Goal: Task Accomplishment & Management: Complete application form

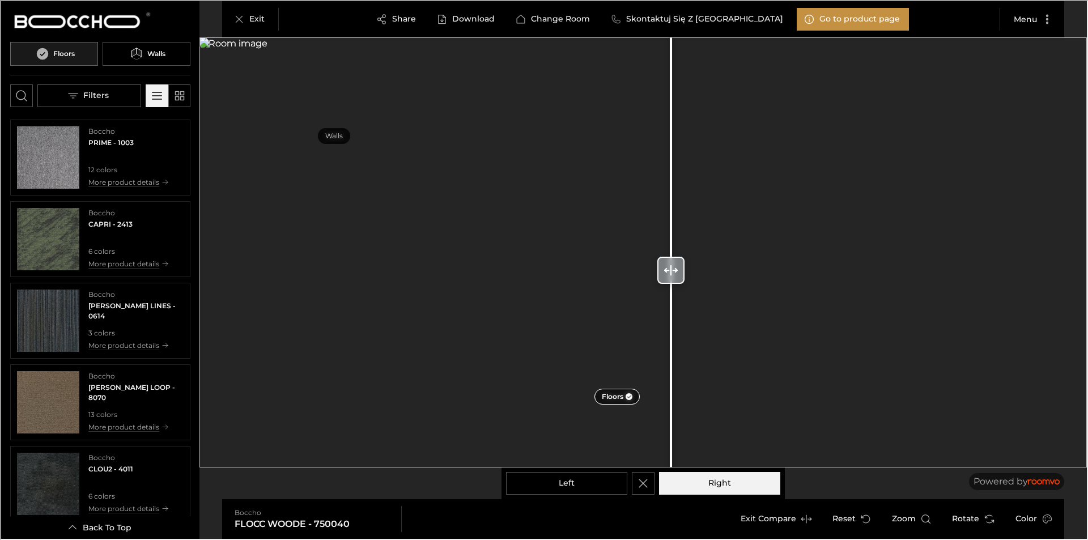
scroll to position [606, 0]
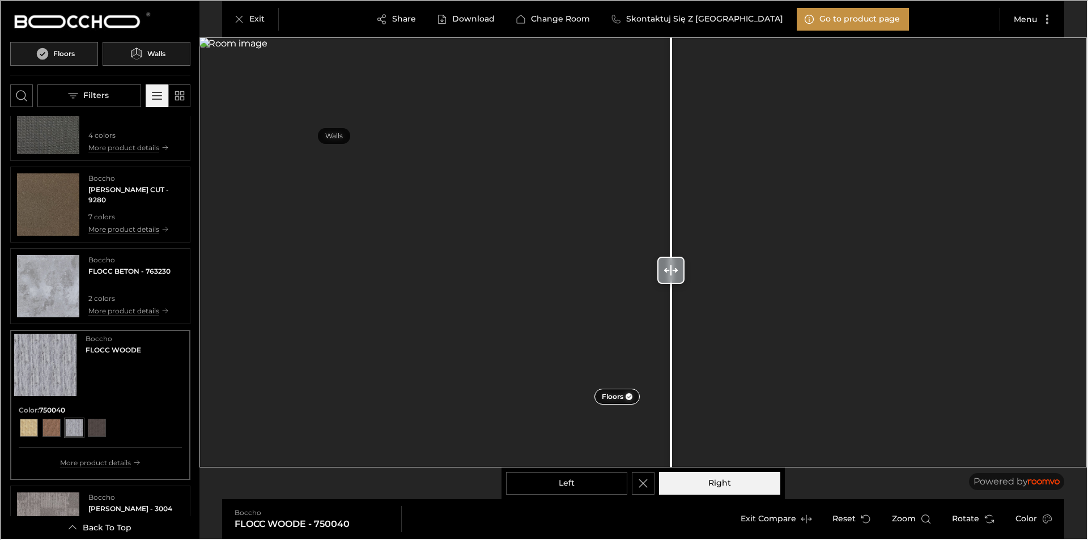
click at [146, 56] on h6 "Walls" at bounding box center [155, 53] width 18 height 10
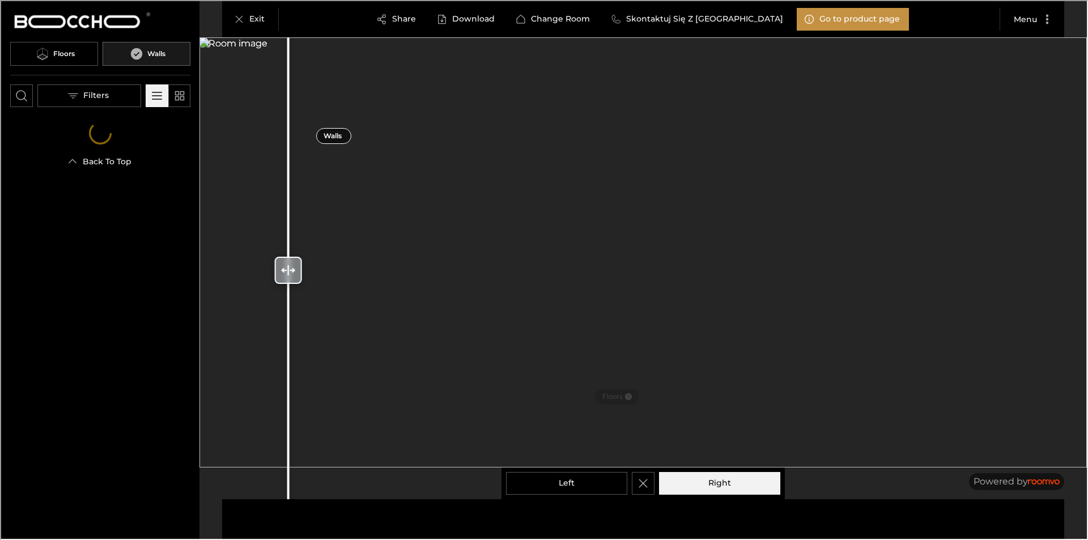
scroll to position [0, 0]
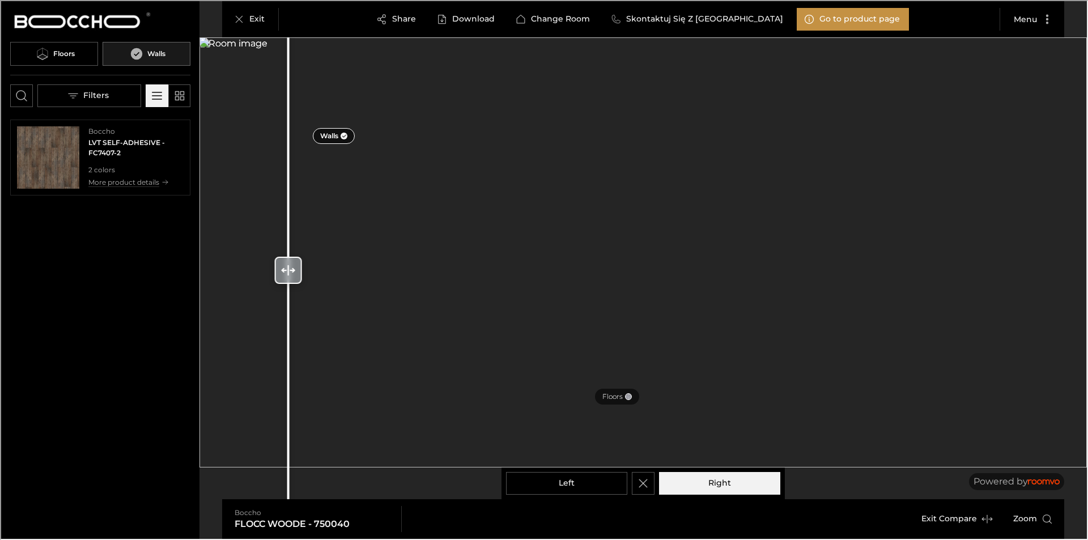
click at [861, 163] on img at bounding box center [641, 251] width 887 height 430
click at [840, 220] on img at bounding box center [641, 251] width 887 height 430
click at [341, 135] on div at bounding box center [342, 134] width 7 height 7
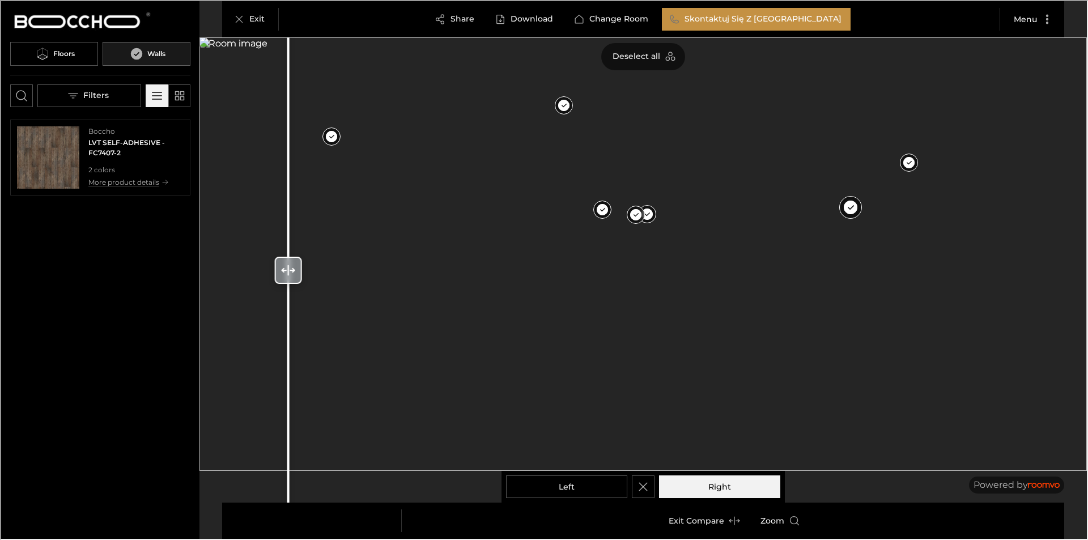
click at [849, 200] on button at bounding box center [849, 206] width 23 height 23
click at [604, 56] on p "Select all" at bounding box center [596, 55] width 37 height 11
click at [50, 161] on img "See LVT SELF-ADHESIVE in the room" at bounding box center [47, 156] width 62 height 62
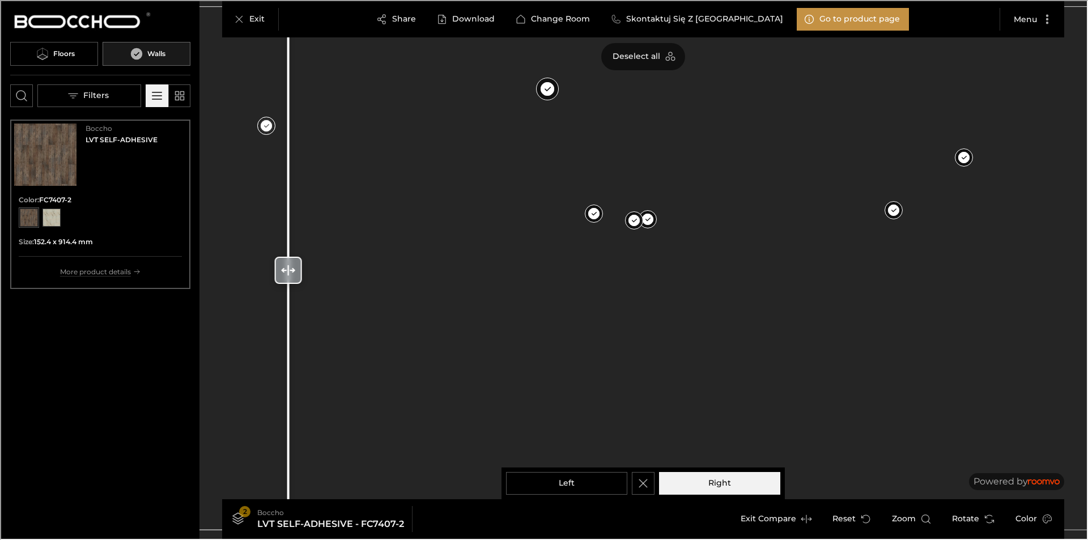
click at [548, 87] on button at bounding box center [546, 87] width 23 height 23
click at [647, 221] on button at bounding box center [646, 218] width 23 height 23
click at [632, 220] on button at bounding box center [633, 219] width 23 height 23
click at [596, 214] on button at bounding box center [592, 213] width 23 height 23
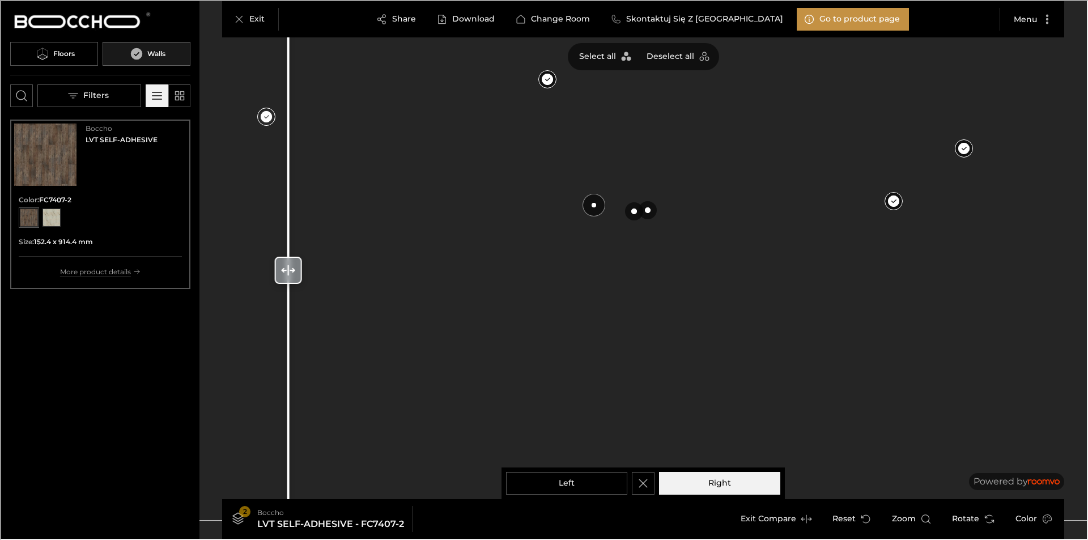
click at [597, 205] on button at bounding box center [592, 204] width 23 height 23
click at [598, 205] on button at bounding box center [592, 204] width 23 height 23
click at [54, 216] on div "View color format FC23102K-2" at bounding box center [50, 216] width 18 height 18
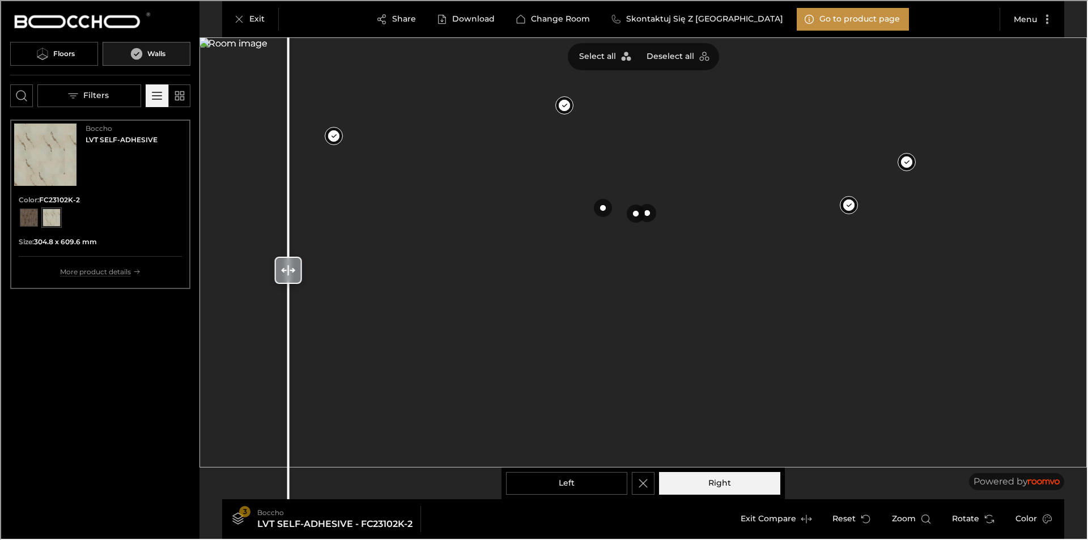
drag, startPoint x: 567, startPoint y: 422, endPoint x: 586, endPoint y: 352, distance: 73.0
click at [586, 352] on img at bounding box center [641, 251] width 887 height 430
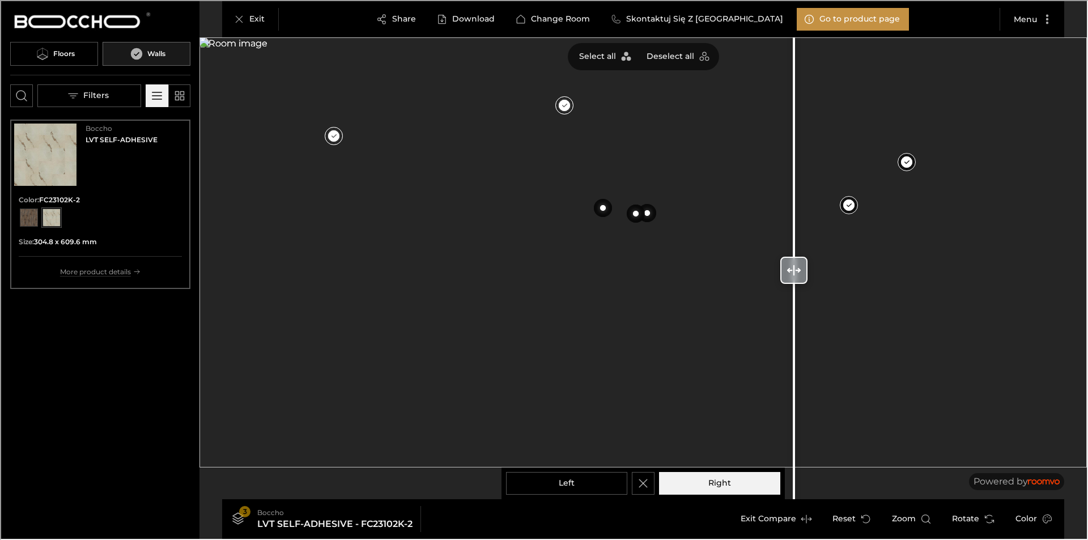
drag, startPoint x: 290, startPoint y: 274, endPoint x: 793, endPoint y: 351, distance: 508.3
click at [793, 351] on div at bounding box center [793, 269] width 18 height 538
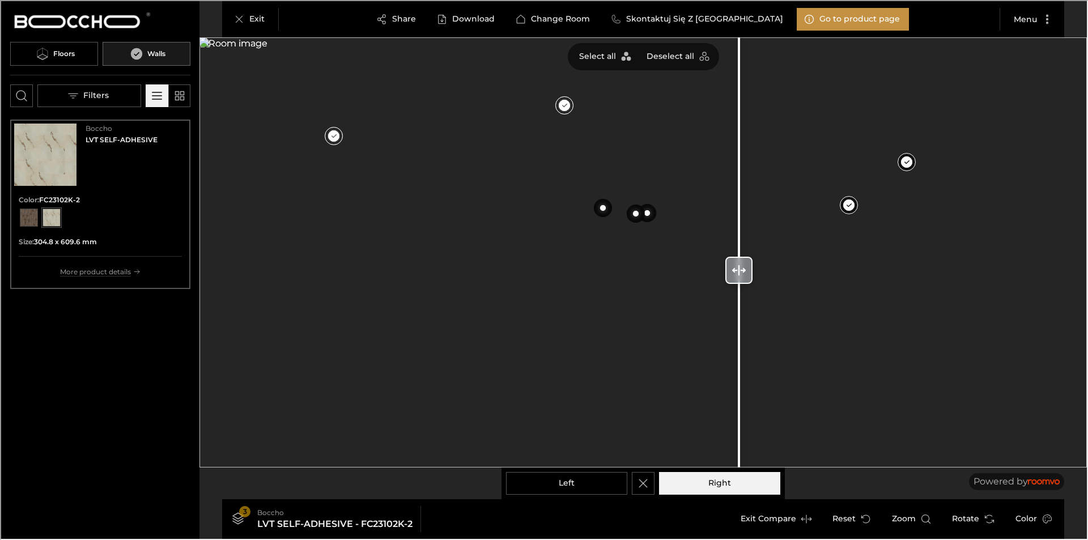
drag, startPoint x: 795, startPoint y: 270, endPoint x: 738, endPoint y: 266, distance: 57.3
click at [738, 266] on icon at bounding box center [738, 269] width 14 height 14
click at [738, 266] on line at bounding box center [738, 269] width 0 height 10
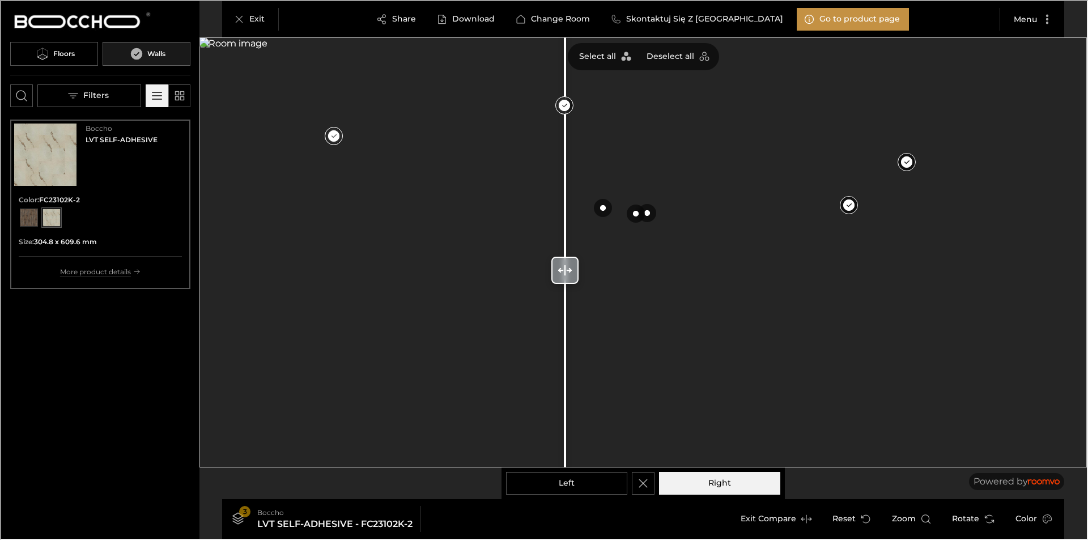
drag, startPoint x: 746, startPoint y: 273, endPoint x: 564, endPoint y: 232, distance: 186.9
click at [564, 232] on div at bounding box center [564, 269] width 18 height 538
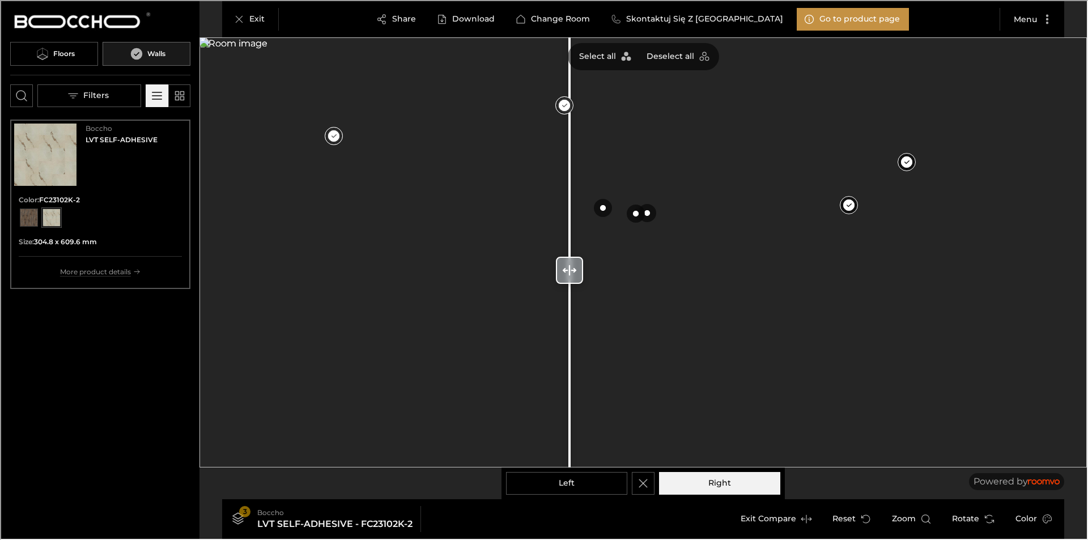
drag, startPoint x: 565, startPoint y: 272, endPoint x: 568, endPoint y: 291, distance: 19.0
click at [568, 291] on div at bounding box center [568, 269] width 18 height 538
click at [605, 208] on button at bounding box center [601, 207] width 23 height 23
click at [633, 210] on button at bounding box center [634, 213] width 23 height 23
click at [646, 211] on button at bounding box center [646, 212] width 23 height 23
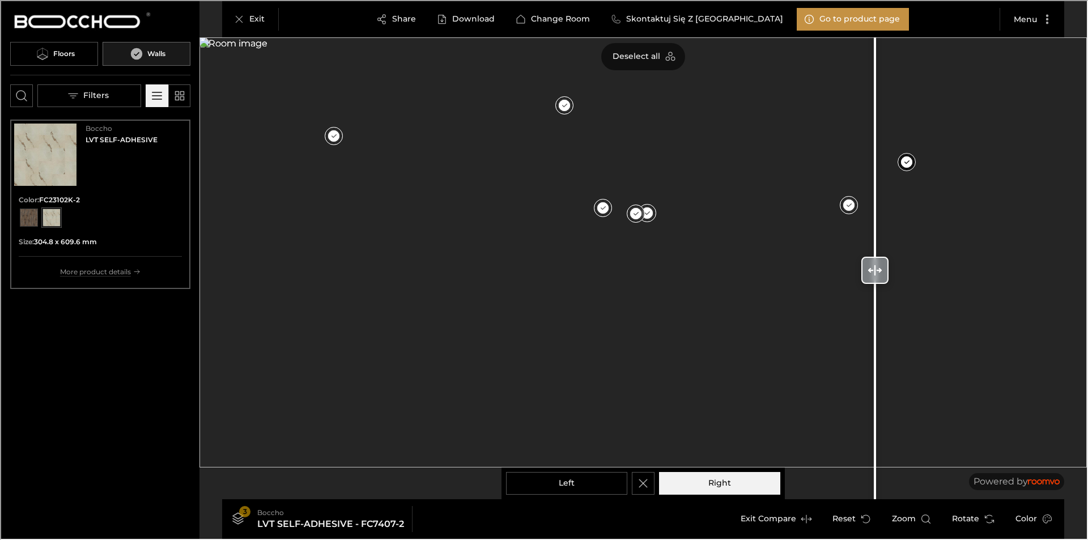
drag, startPoint x: 566, startPoint y: 275, endPoint x: 874, endPoint y: 325, distance: 311.7
click at [874, 325] on div at bounding box center [874, 269] width 18 height 538
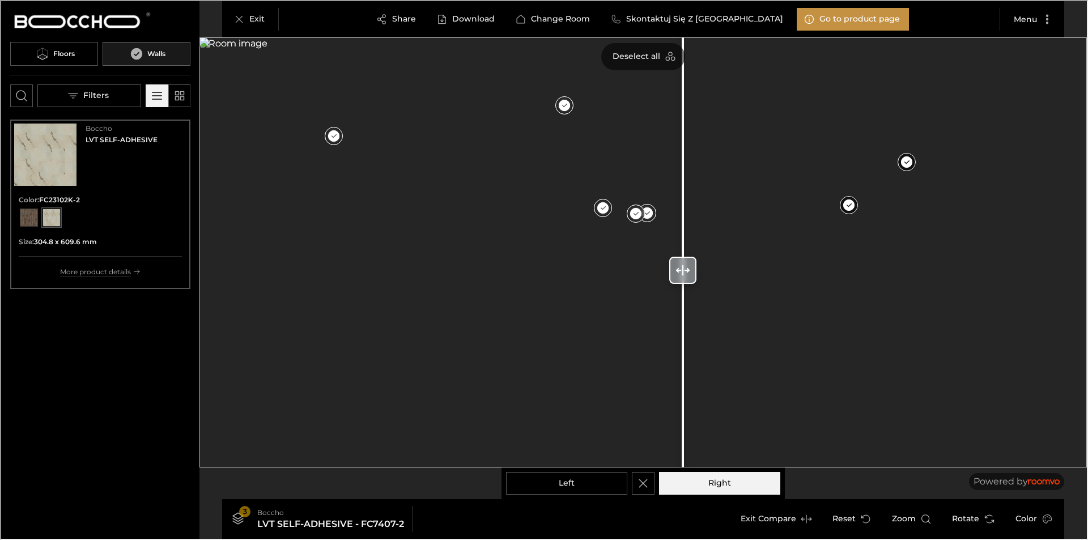
drag, startPoint x: 871, startPoint y: 274, endPoint x: 682, endPoint y: 258, distance: 189.8
click at [682, 258] on div at bounding box center [681, 269] width 27 height 27
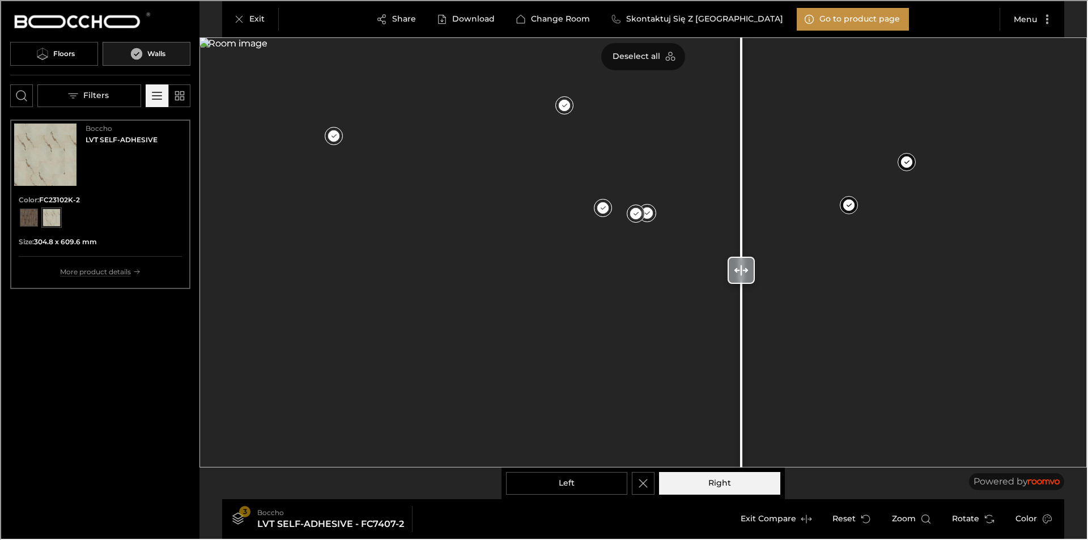
drag, startPoint x: 678, startPoint y: 267, endPoint x: 740, endPoint y: 270, distance: 61.8
click at [740, 270] on icon at bounding box center [740, 269] width 14 height 14
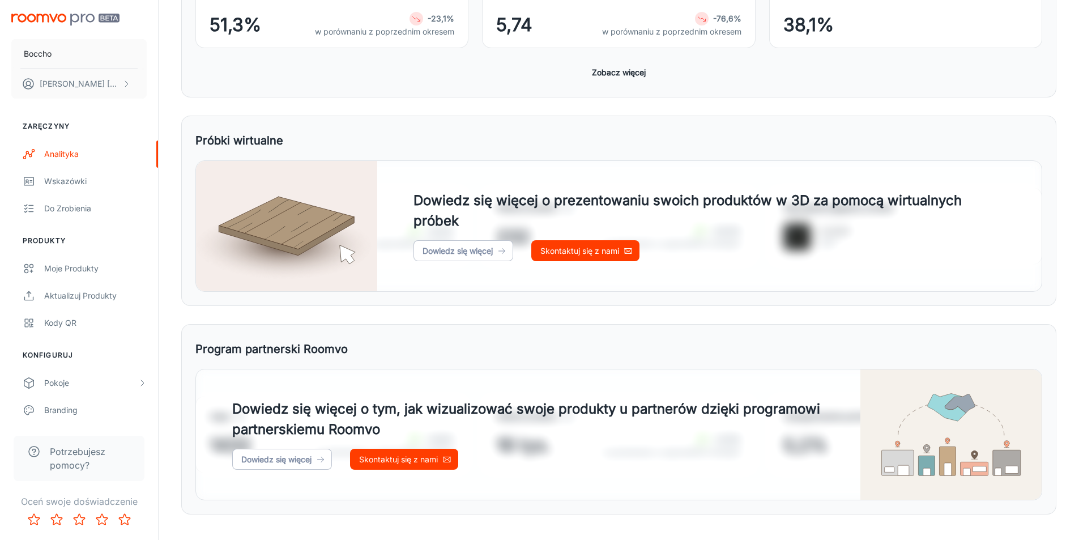
scroll to position [420, 0]
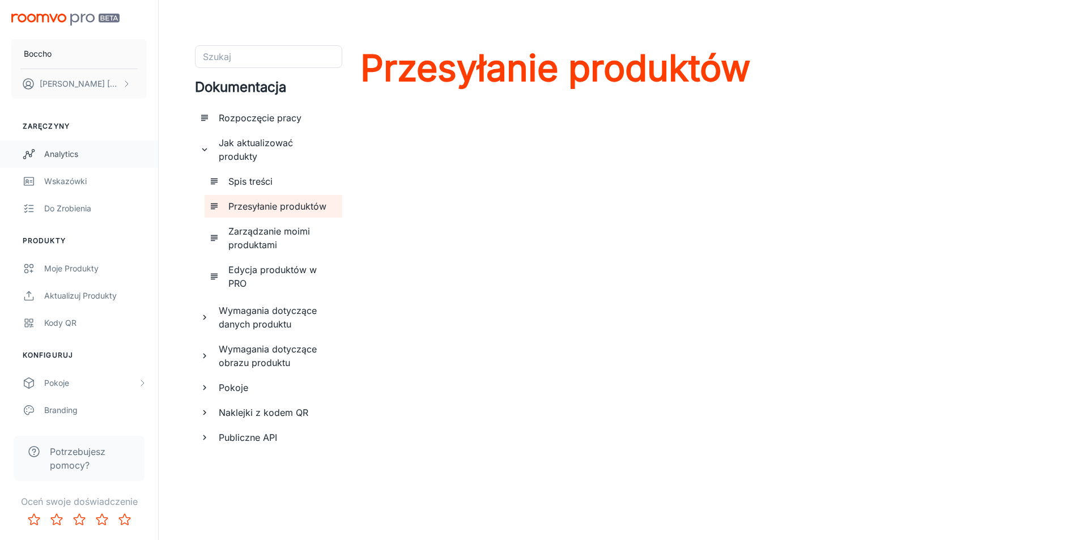
click at [64, 163] on link "Analytics" at bounding box center [79, 154] width 158 height 27
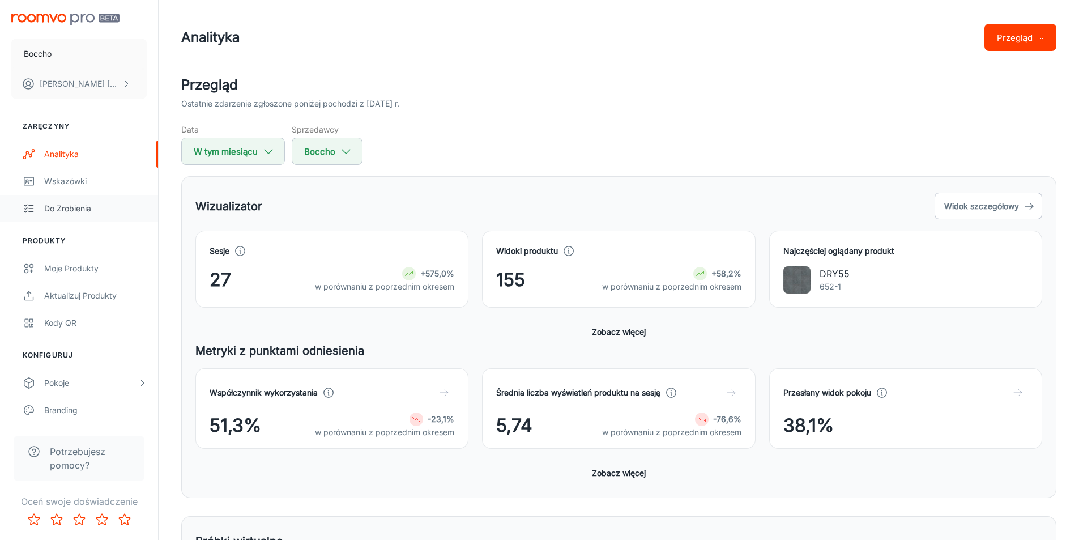
click at [78, 214] on div "Do zrobienia" at bounding box center [95, 208] width 103 height 12
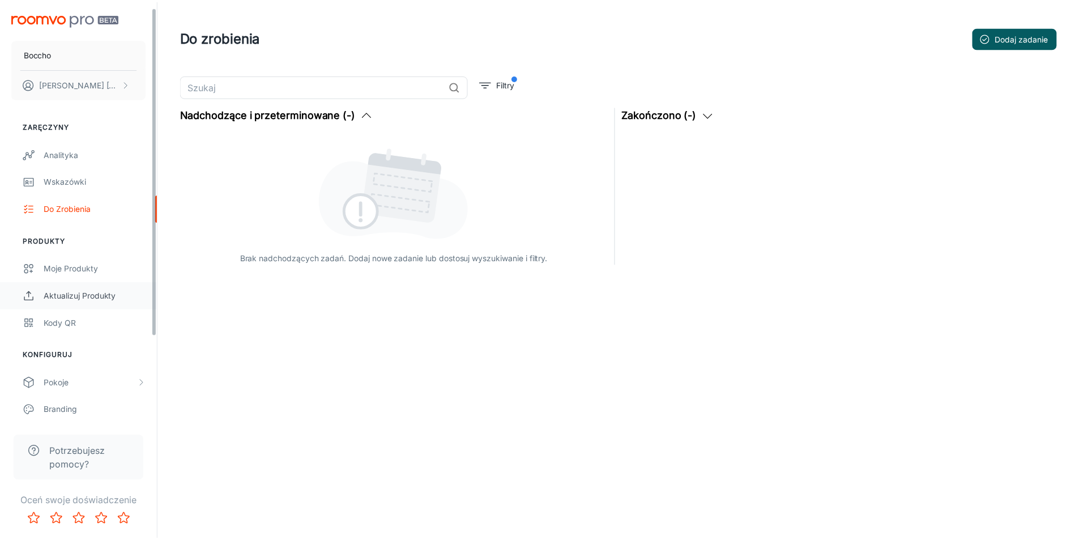
scroll to position [57, 0]
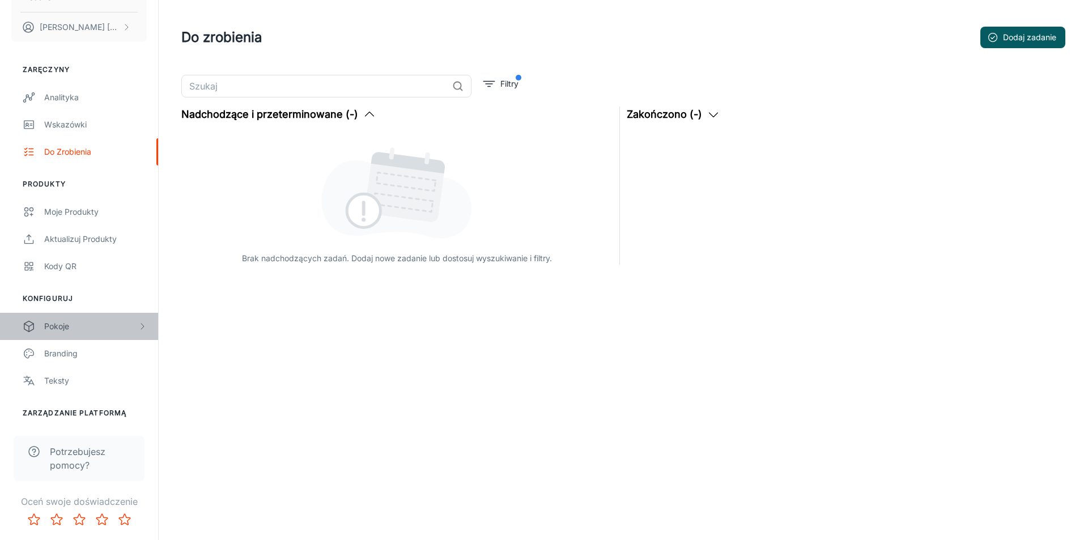
click at [95, 335] on div "Pokoje" at bounding box center [79, 326] width 158 height 27
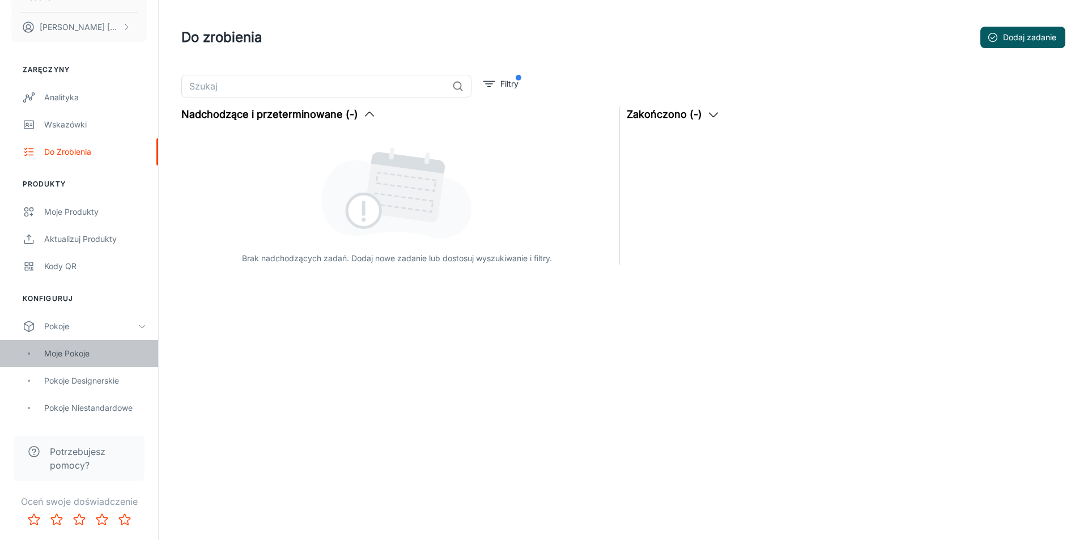
click at [92, 355] on div "Moje pokoje" at bounding box center [95, 353] width 103 height 12
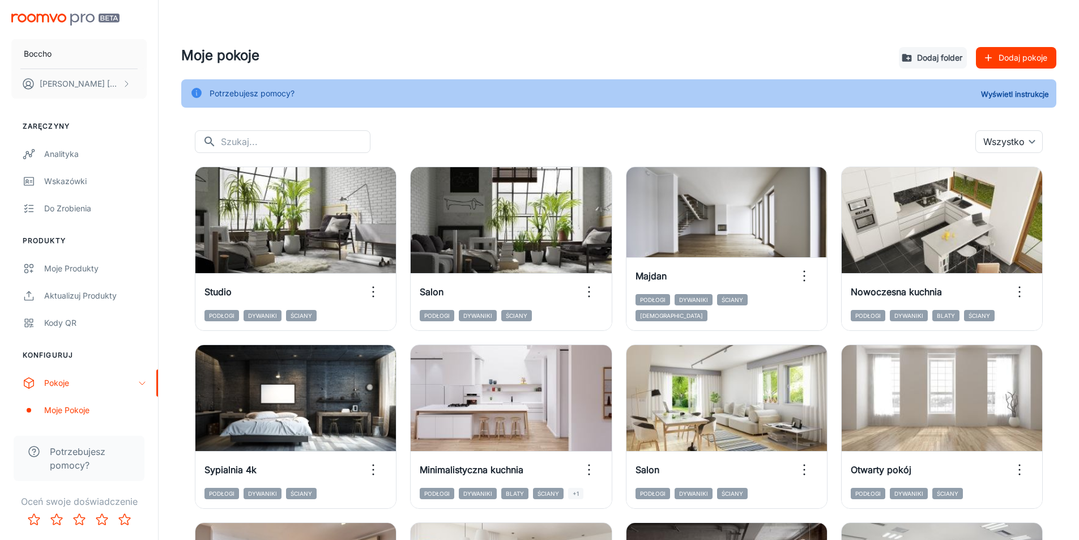
click at [1011, 60] on font "Dodaj pokoje" at bounding box center [1023, 58] width 49 height 10
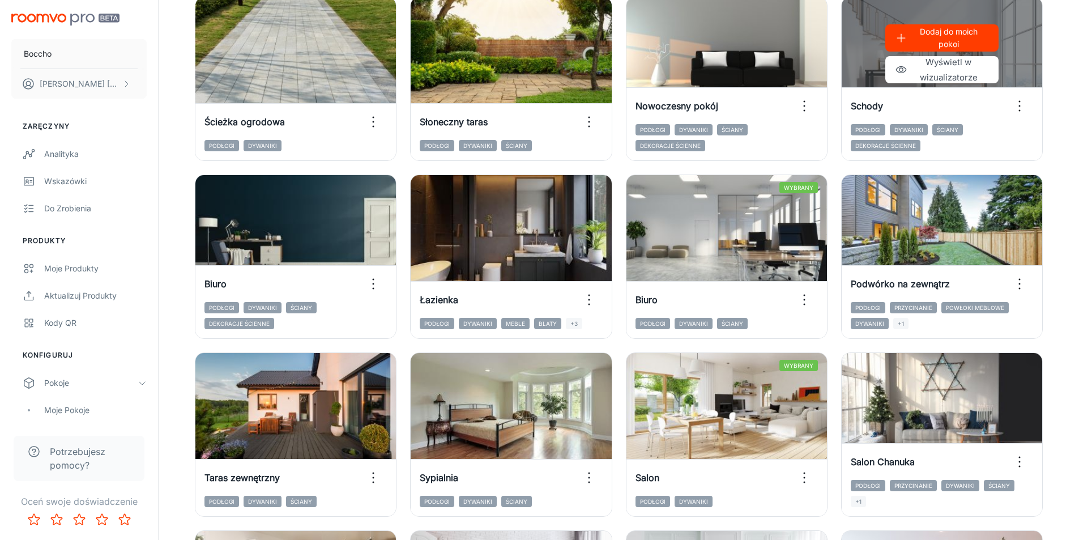
scroll to position [113, 0]
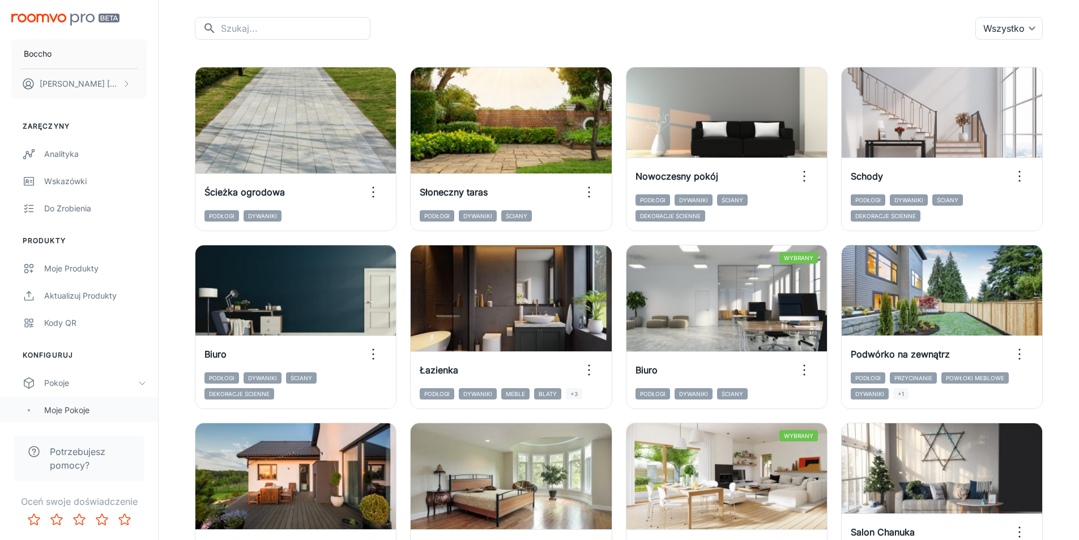
click at [107, 411] on div "Moje pokoje" at bounding box center [95, 410] width 103 height 12
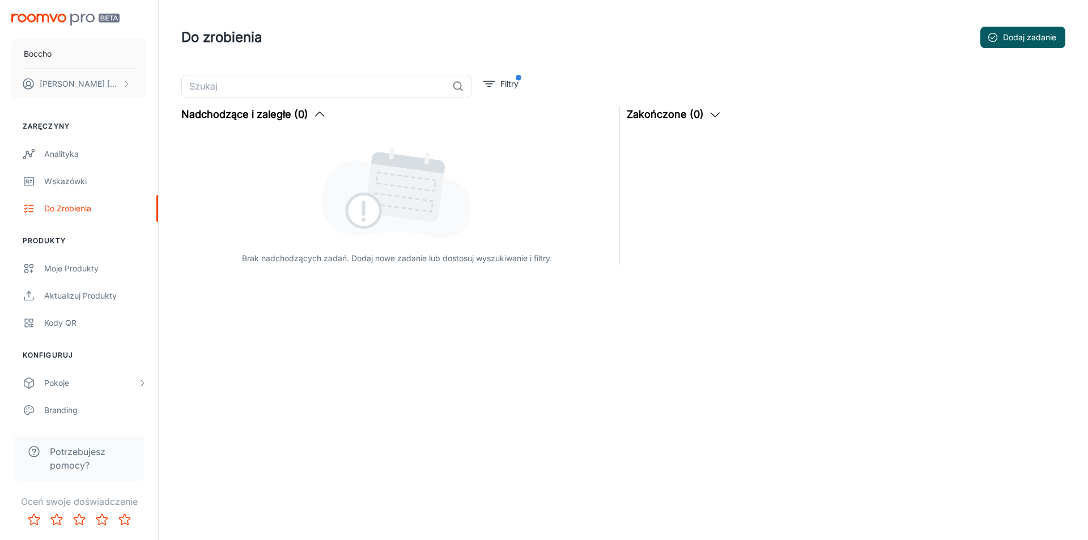
drag, startPoint x: 374, startPoint y: 399, endPoint x: 258, endPoint y: 390, distance: 115.9
click at [258, 390] on div "Boccho [PERSON_NAME] Zaręczyny Analityka Wskazówki Do zrobienia Produkty Moje p…" at bounding box center [544, 270] width 1088 height 540
click at [83, 388] on div "Pokoje" at bounding box center [90, 383] width 93 height 12
click at [75, 414] on font "Moje pokoje" at bounding box center [66, 410] width 45 height 10
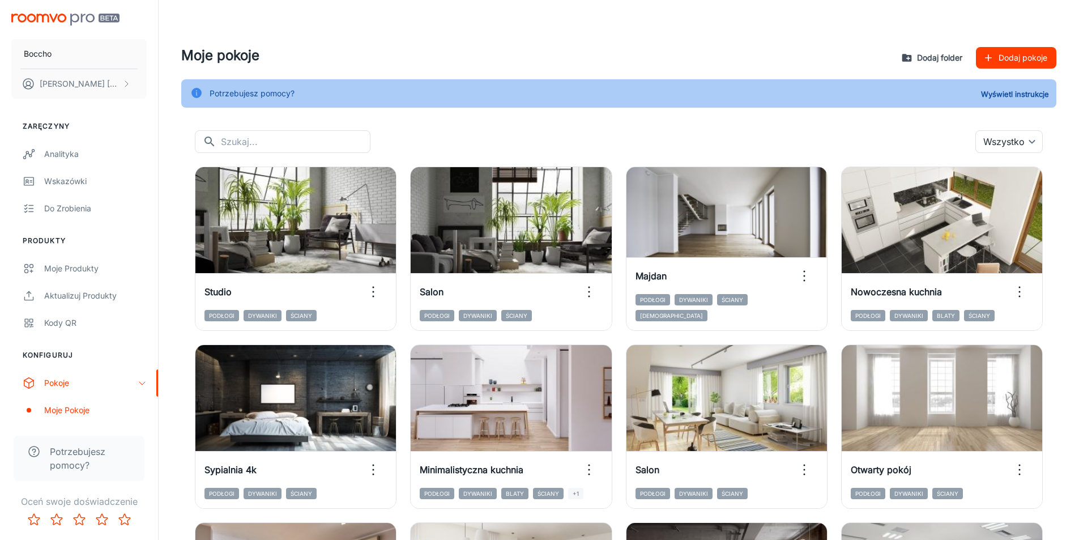
click at [931, 55] on font "Dodaj folder" at bounding box center [939, 58] width 45 height 10
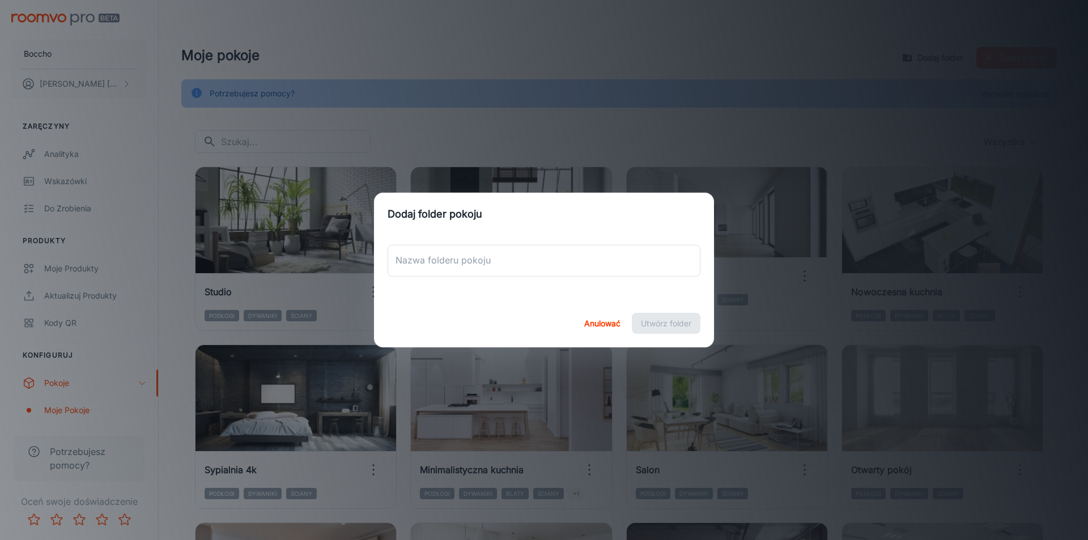
click at [932, 56] on div "Dodaj folder pokoju Nazwa folderu pokoju Nazwa folderu pokoju Anulować Utwórz f…" at bounding box center [544, 270] width 1088 height 540
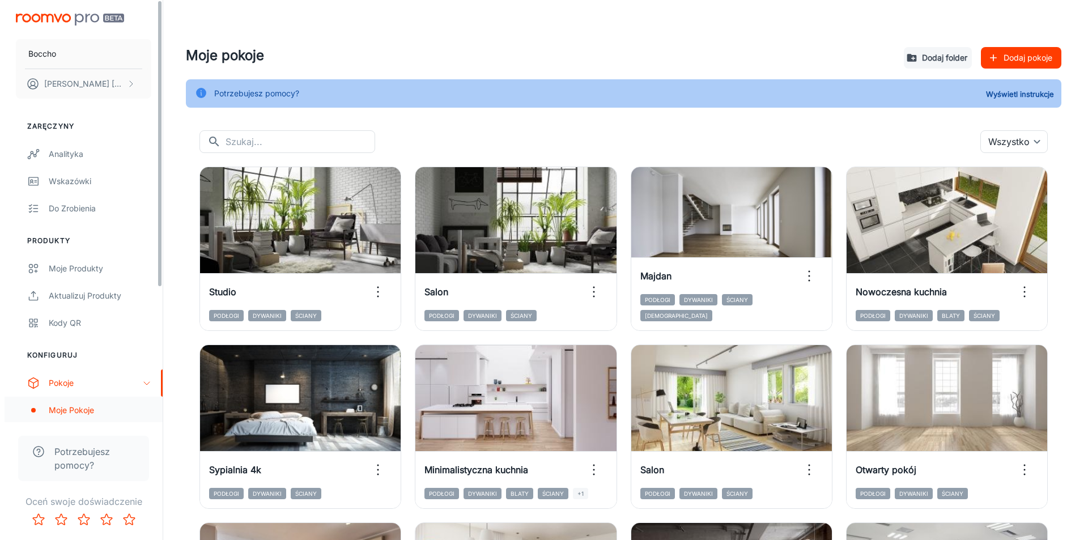
scroll to position [170, 0]
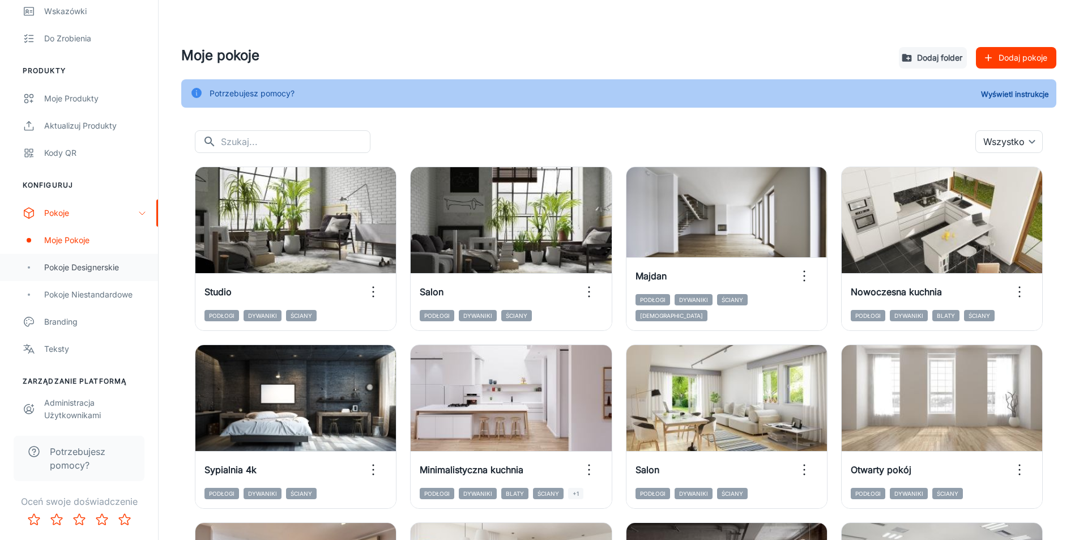
click at [90, 269] on font "Pokoje designerskie" at bounding box center [81, 267] width 75 height 10
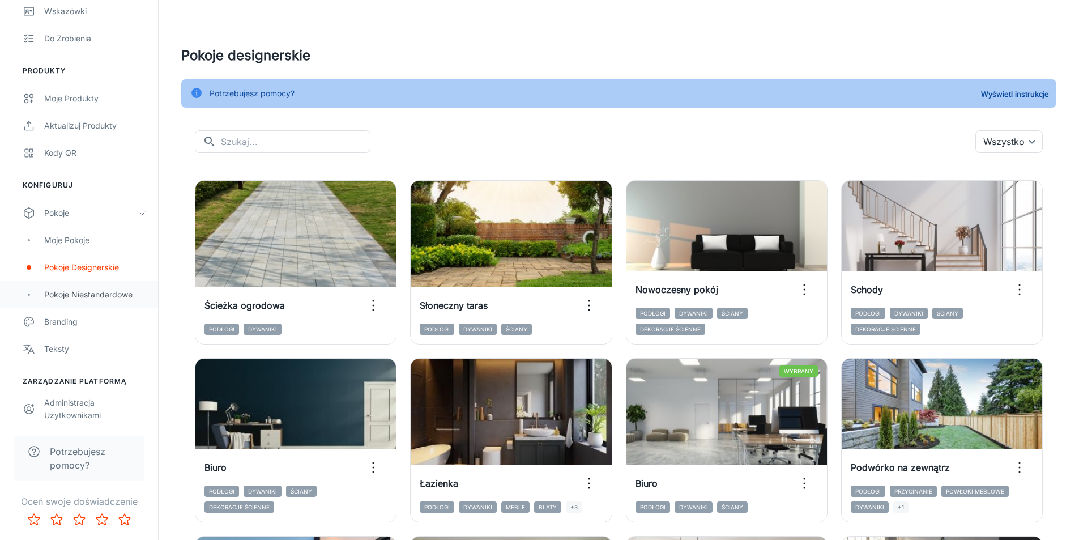
click at [112, 300] on div "Pokoje niestandardowe" at bounding box center [95, 294] width 103 height 12
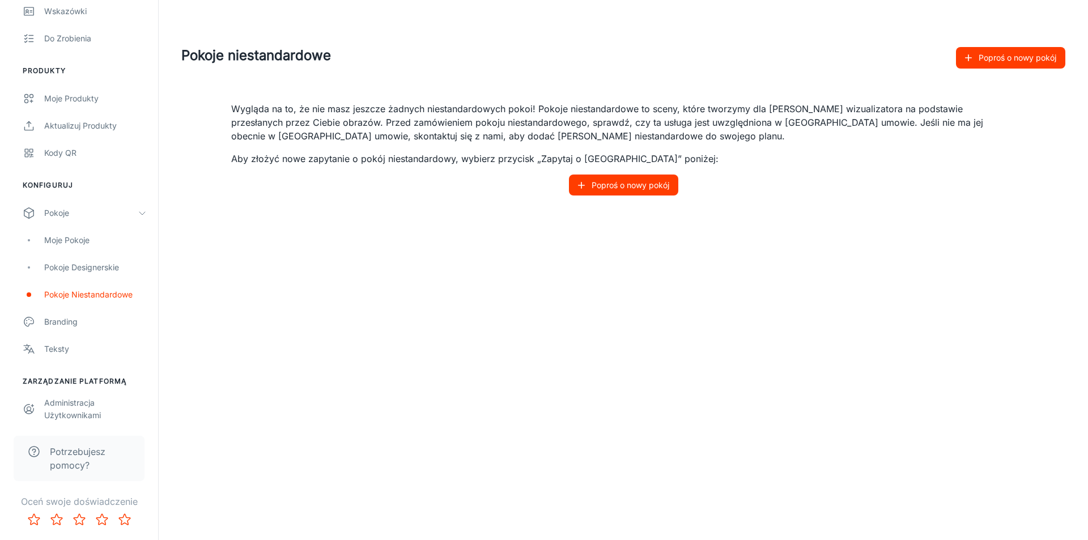
click at [661, 186] on font "Poproś o nowy pokój" at bounding box center [630, 185] width 78 height 10
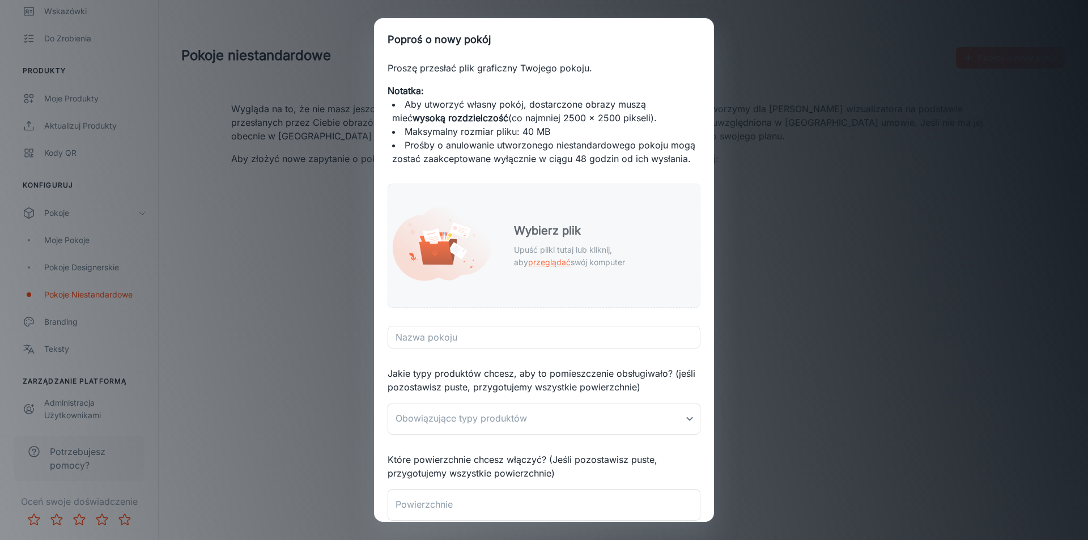
click at [571, 261] on font "przeglądać" at bounding box center [549, 262] width 42 height 10
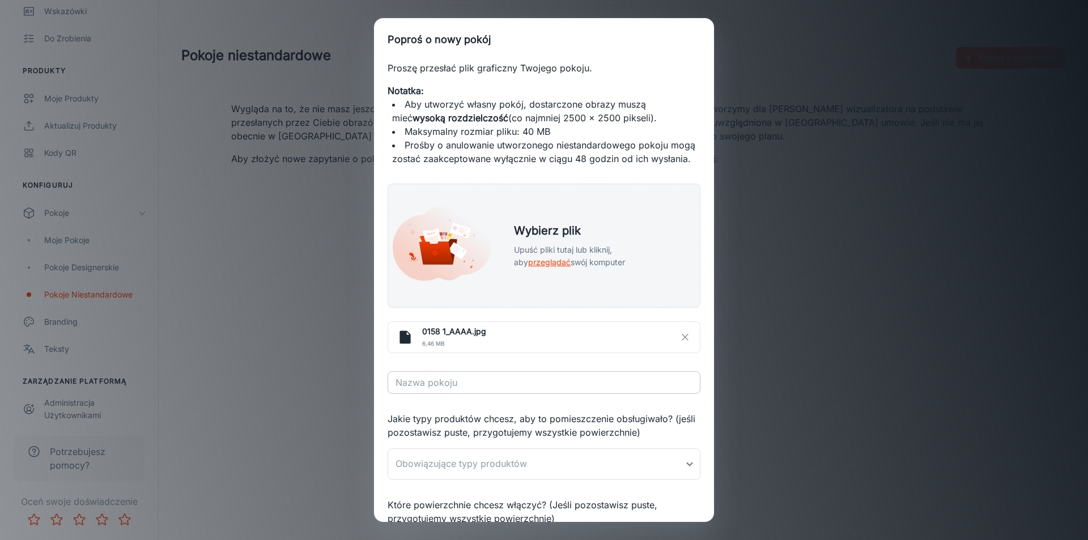
click at [683, 391] on input "Nazwa pokoju" at bounding box center [544, 382] width 313 height 23
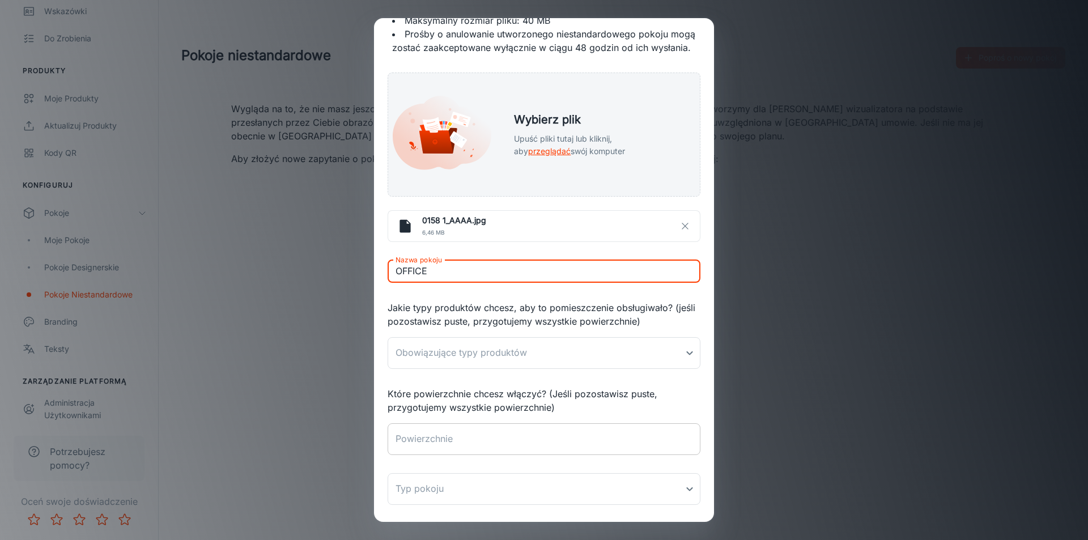
scroll to position [113, 0]
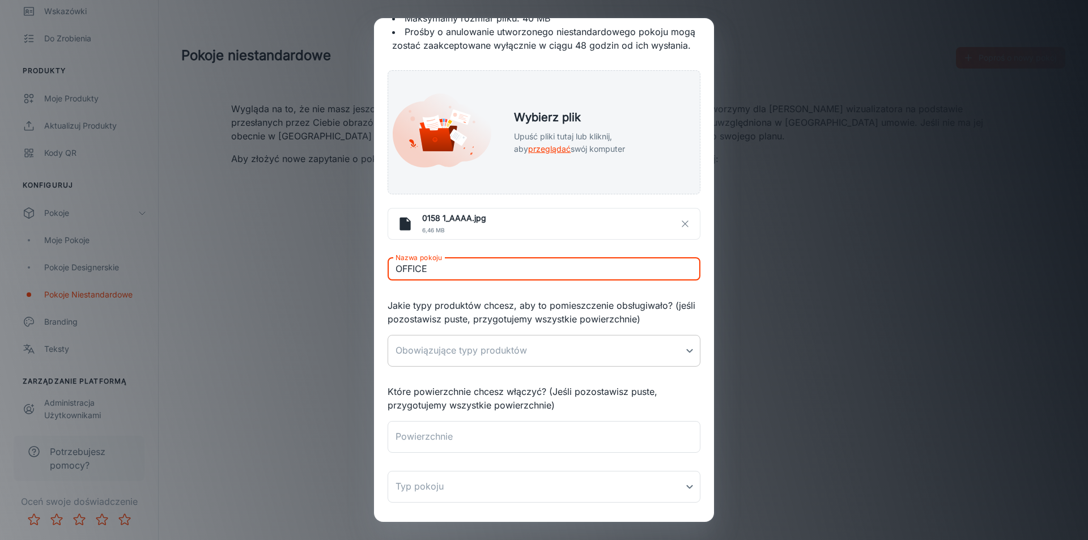
type input "OFFICE"
click at [680, 358] on body "Boccho [PERSON_NAME] Zaręczyny Analityka Wskazówki Do zrobienia Produkty Moje p…" at bounding box center [544, 270] width 1088 height 540
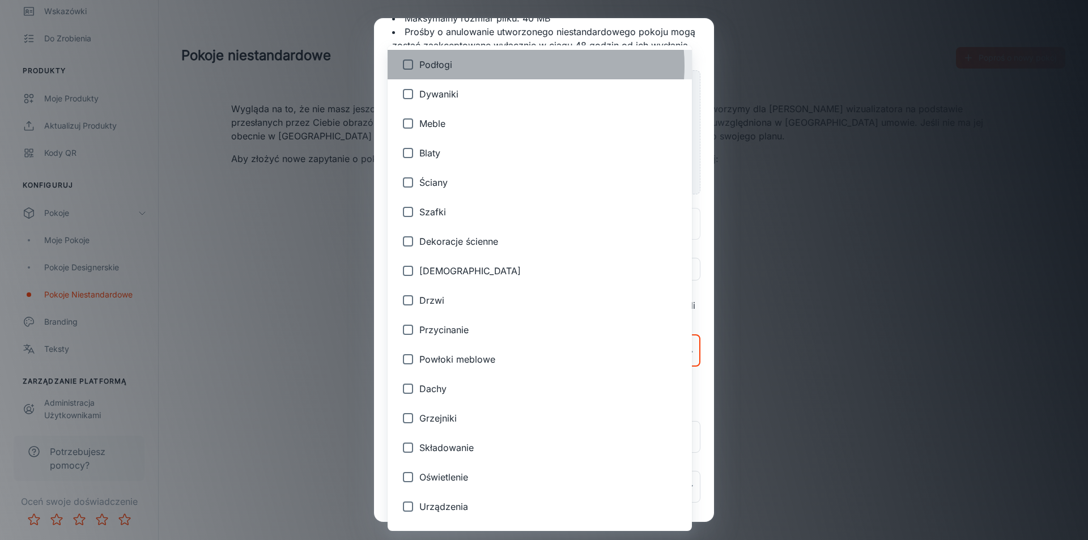
click at [512, 66] on span "Podłogi" at bounding box center [550, 65] width 263 height 14
type input "1"
checkbox input "true"
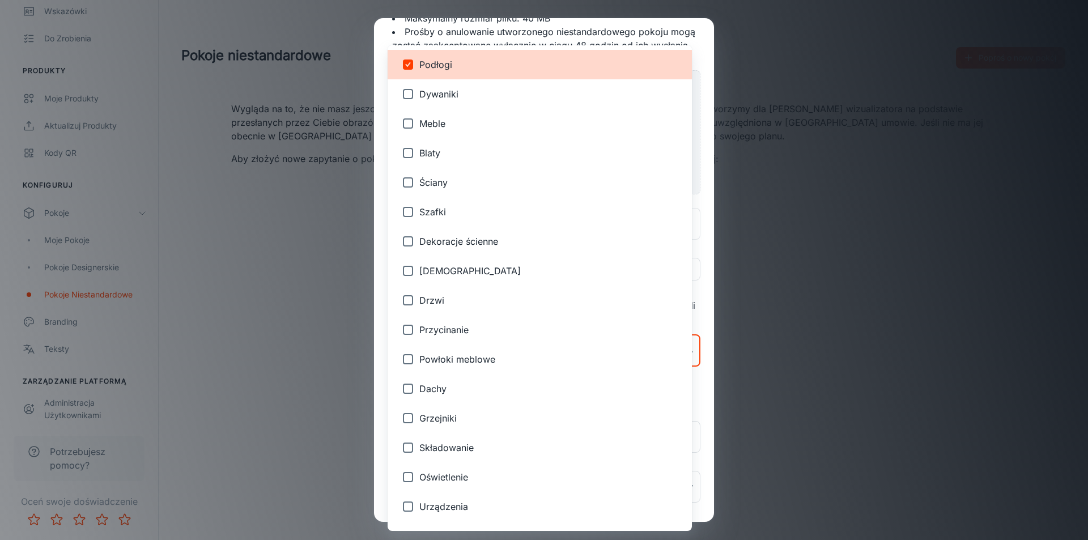
click at [485, 96] on span "Dywaniki" at bounding box center [550, 94] width 263 height 14
type input "1,2"
checkbox input "true"
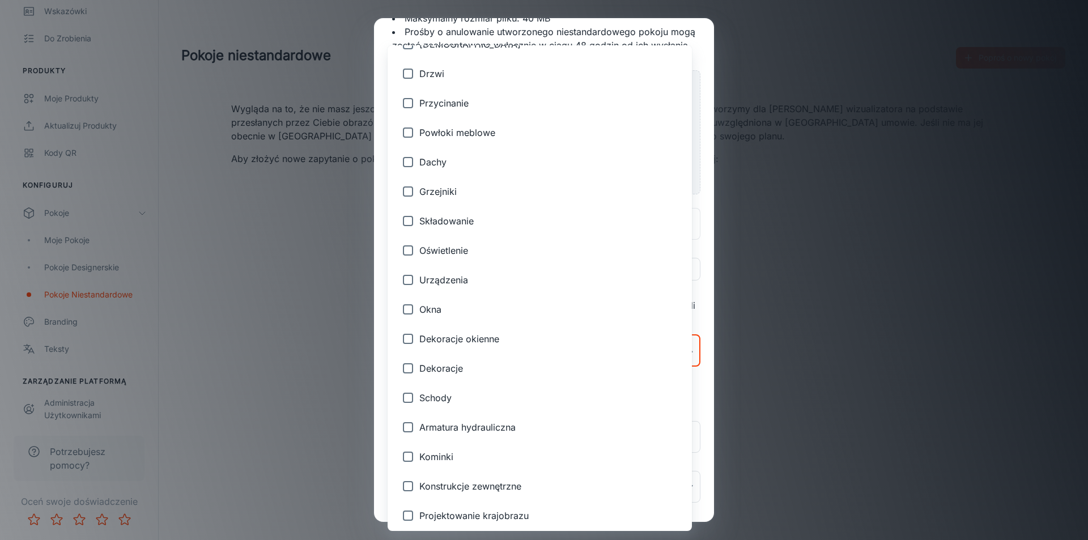
scroll to position [231, 0]
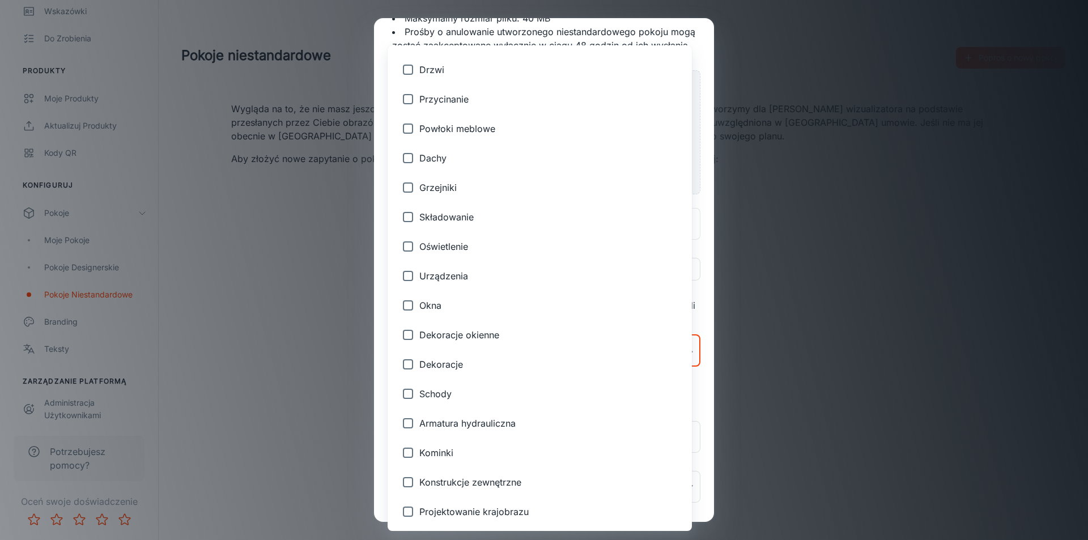
click at [823, 454] on div at bounding box center [544, 270] width 1088 height 540
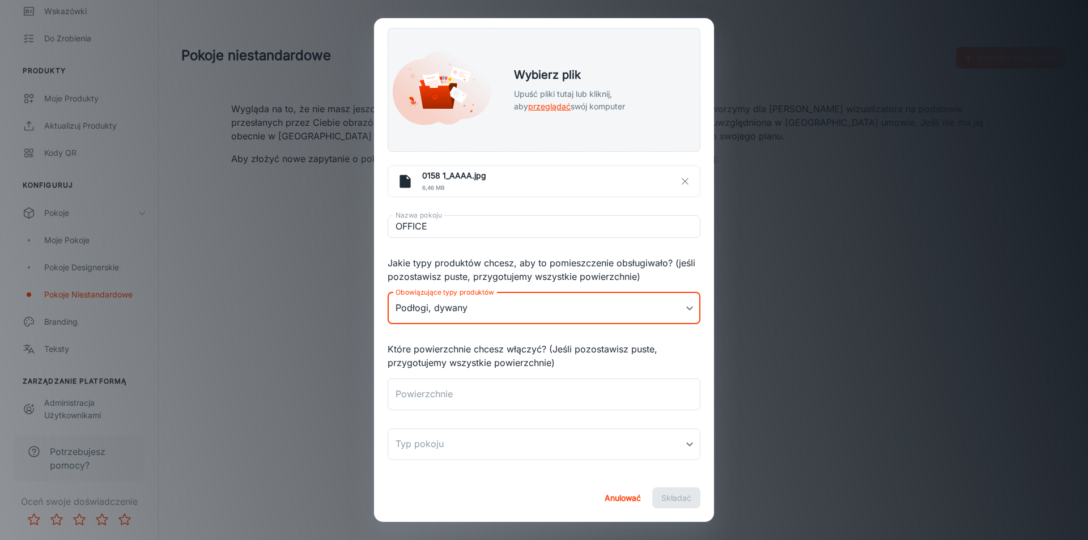
scroll to position [166, 0]
click at [478, 399] on textarea "Powierzchnie" at bounding box center [543, 394] width 297 height 13
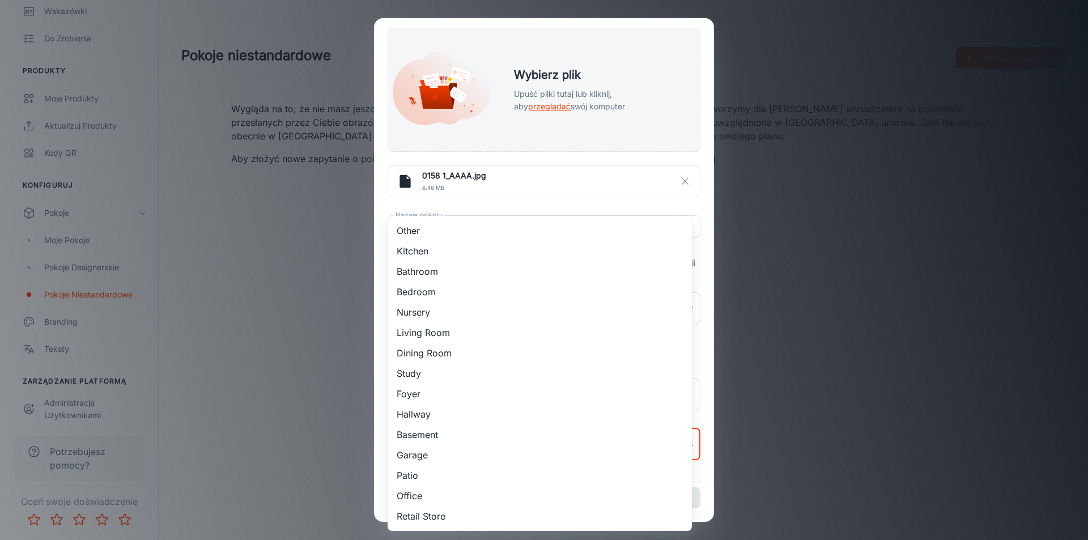
click at [483, 442] on body "Boccho [PERSON_NAME] Zaręczyny Analityka Wskazówki Do zrobienia Produkty Moje p…" at bounding box center [544, 270] width 1088 height 540
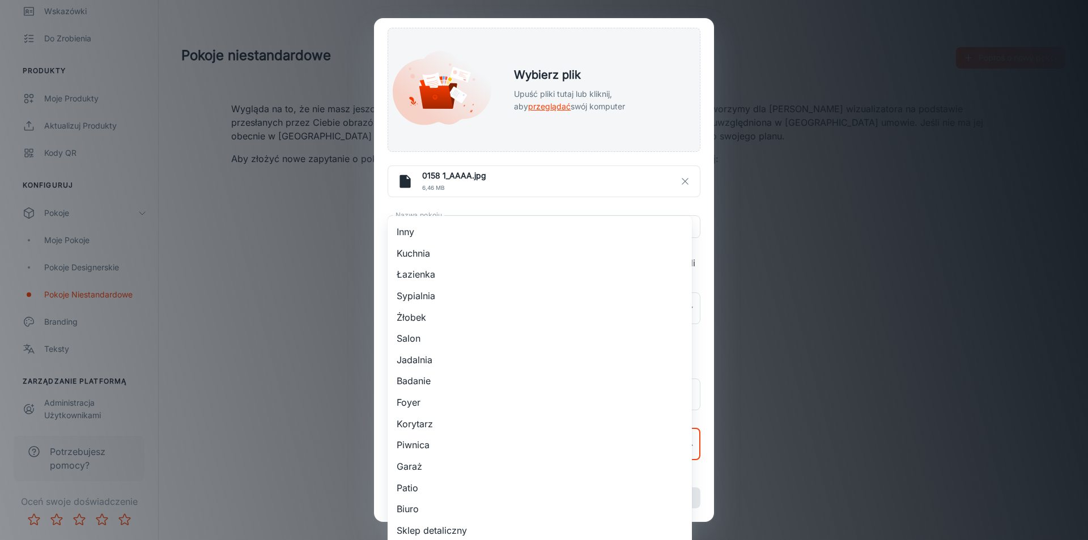
click at [459, 513] on li "Biuro" at bounding box center [540, 508] width 304 height 22
type input "14"
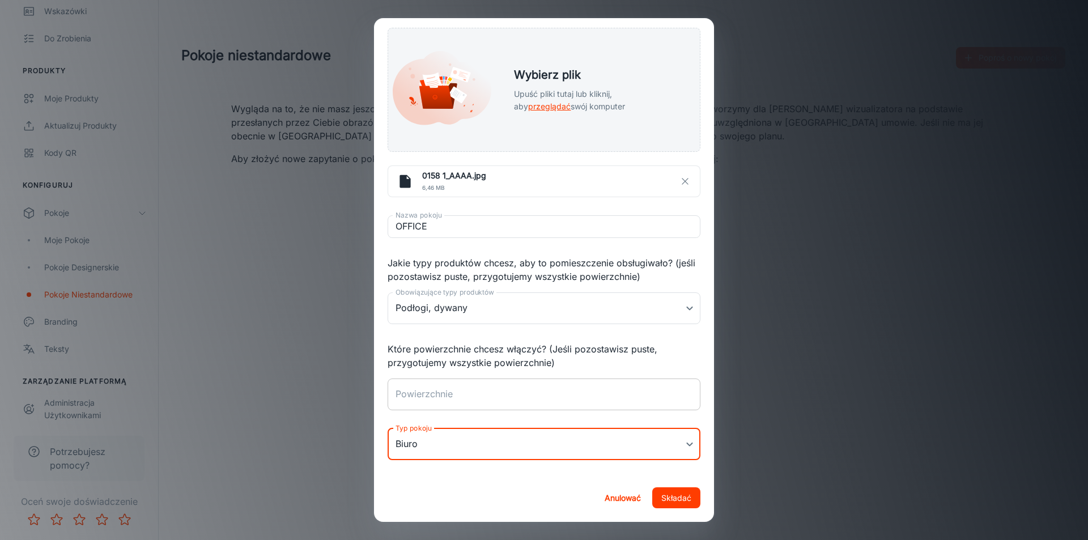
click at [490, 398] on textarea "Powierzchnie" at bounding box center [543, 394] width 297 height 13
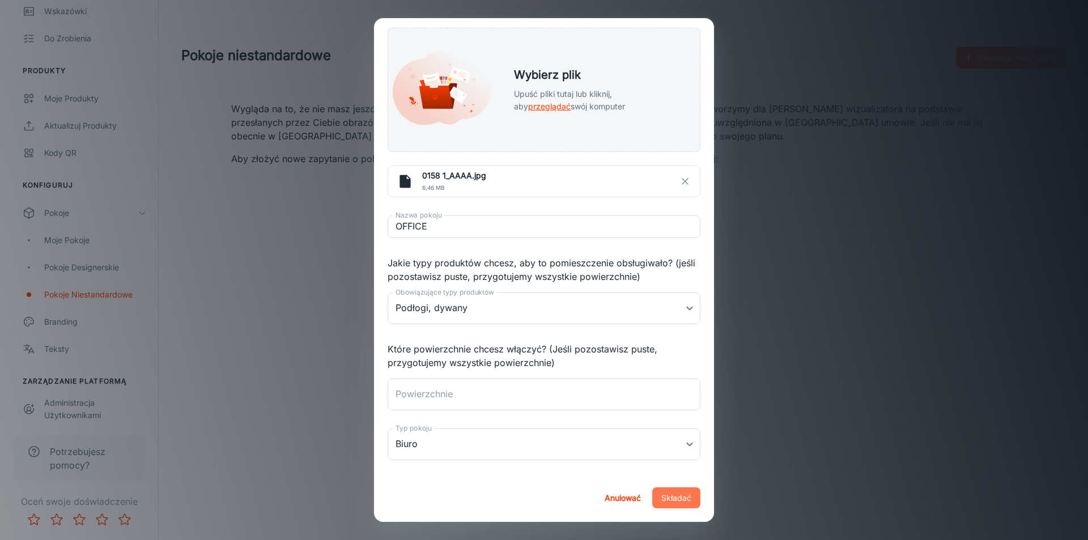
click at [667, 497] on font "Składać" at bounding box center [676, 498] width 30 height 10
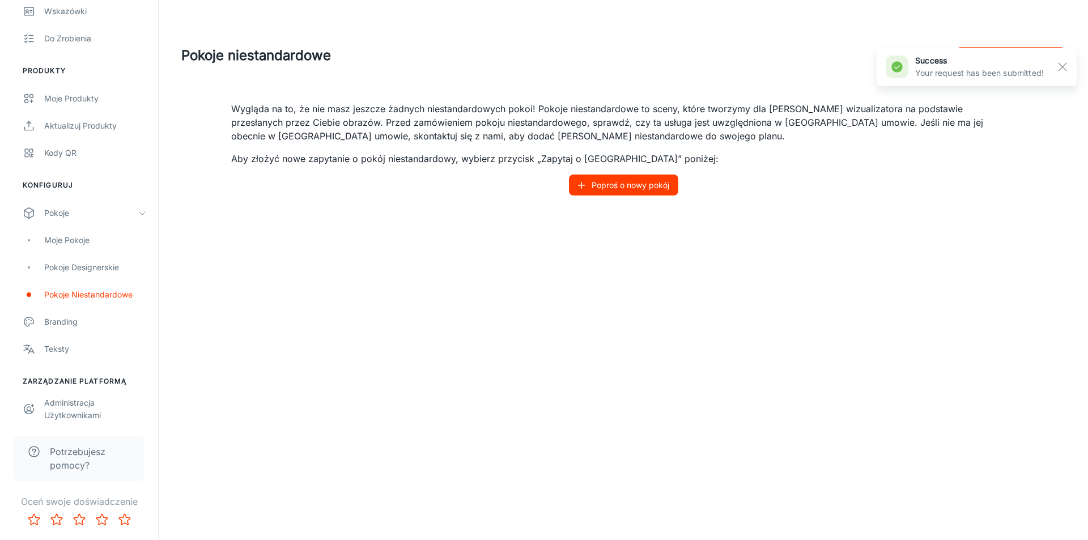
scroll to position [157, 0]
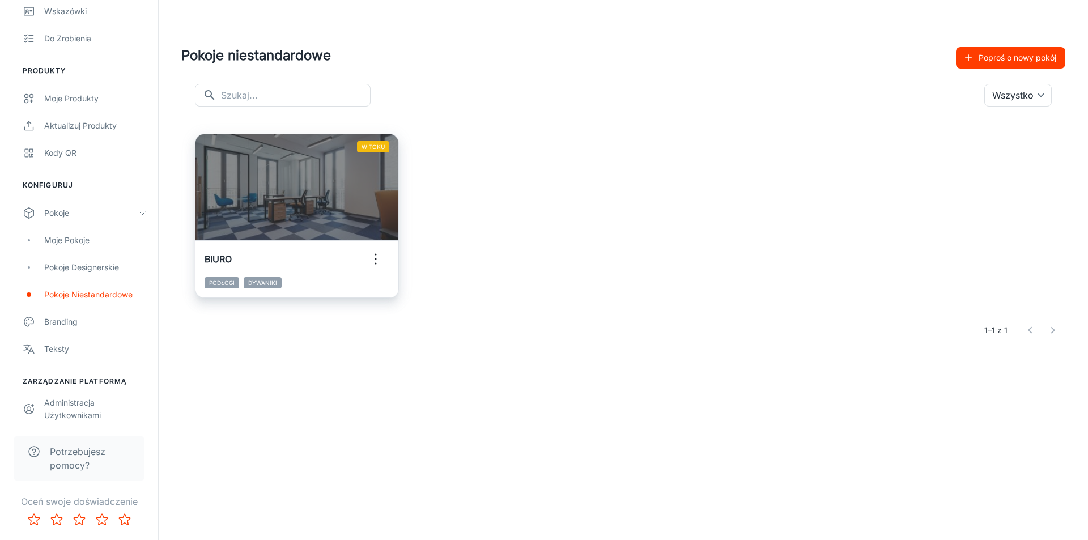
click at [363, 191] on div "W toku" at bounding box center [296, 190] width 203 height 113
click at [1032, 57] on font "Poproś o nowy pokój" at bounding box center [1017, 58] width 78 height 10
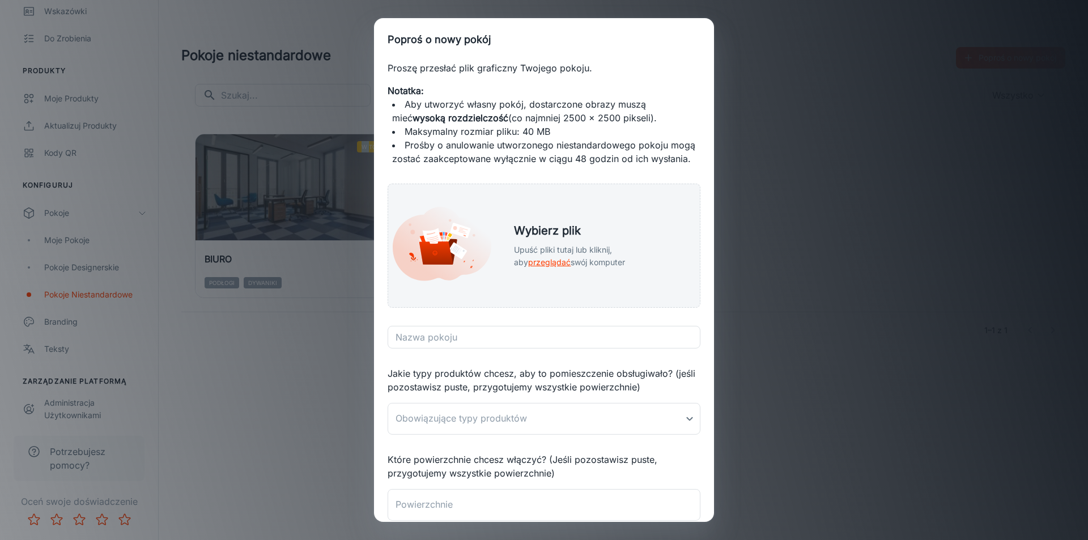
click at [303, 284] on div "Poproś o nowy pokój Proszę przesłać plik graficzny Twojego pokoju. Notatka: Aby…" at bounding box center [544, 270] width 1088 height 540
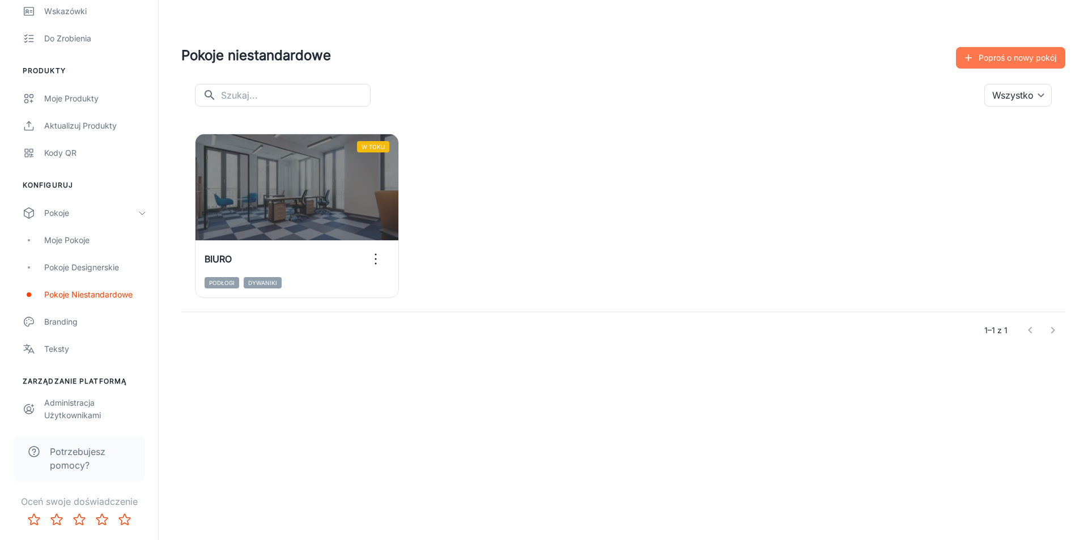
click at [1055, 65] on font "Poproś o nowy pokój" at bounding box center [1017, 57] width 78 height 14
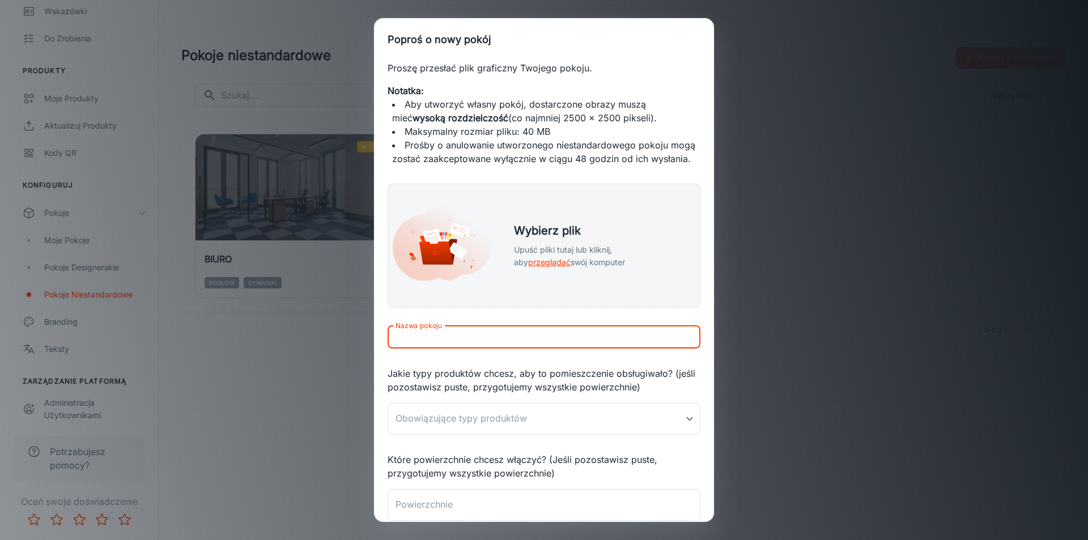
click at [514, 345] on input "Nazwa pokoju" at bounding box center [544, 337] width 313 height 23
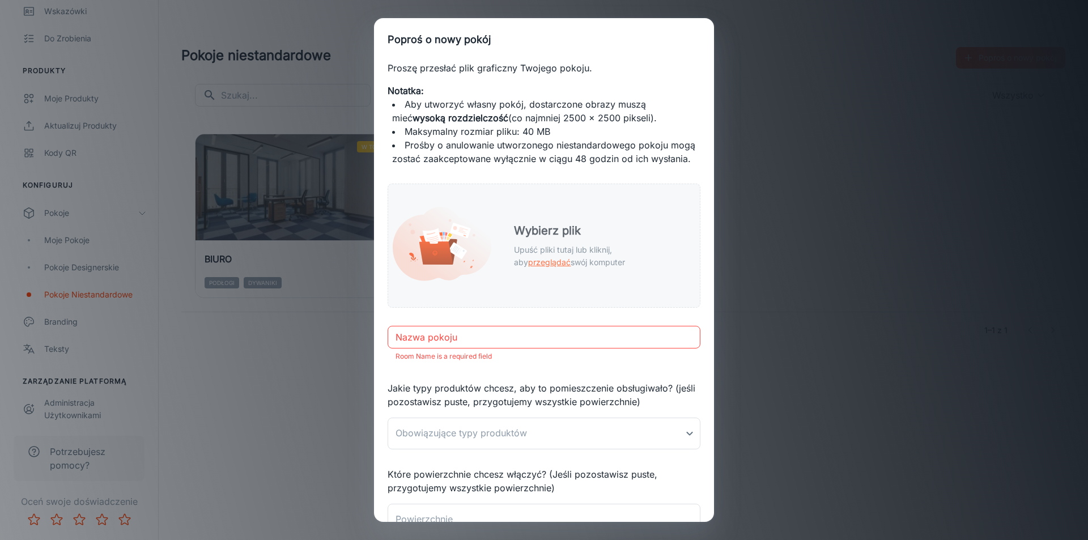
click at [571, 259] on font "przeglądać" at bounding box center [549, 262] width 42 height 10
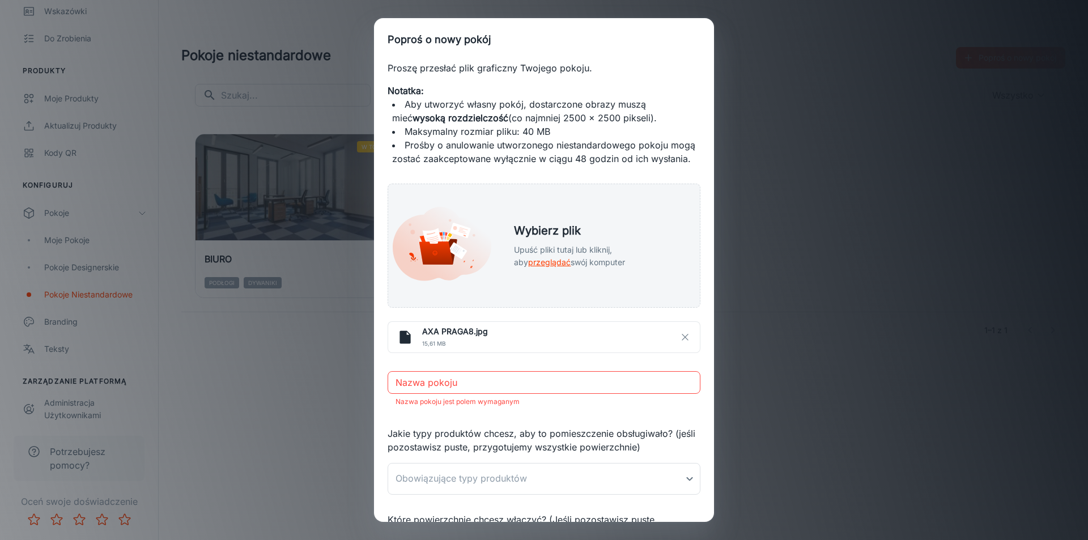
click at [579, 406] on p "Nazwa pokoju jest polem wymaganym" at bounding box center [543, 402] width 297 height 14
click at [584, 394] on input "Nazwa pokoju" at bounding box center [544, 382] width 313 height 23
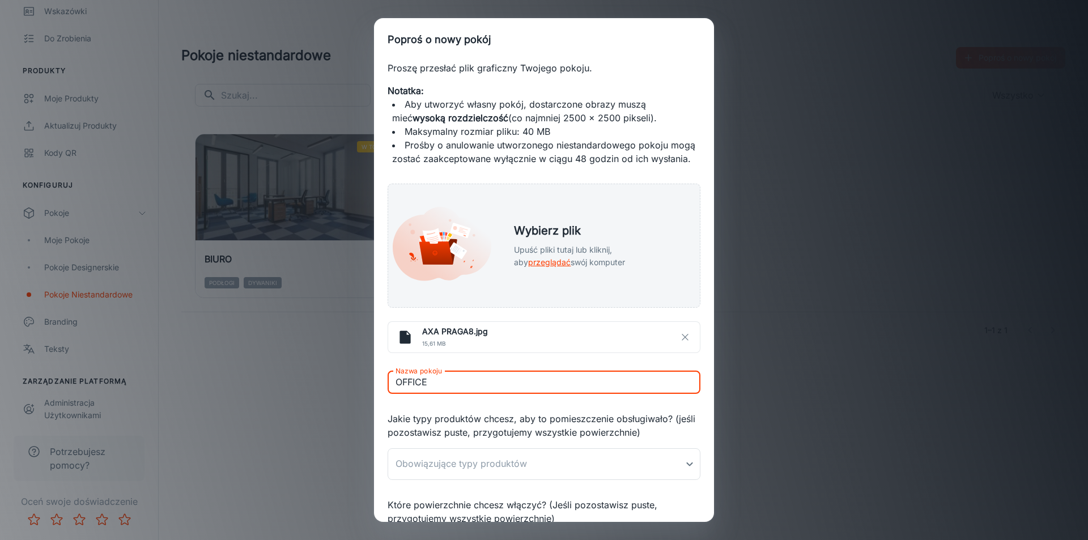
click at [521, 394] on input "OFFICE" at bounding box center [544, 382] width 313 height 23
type input "OFFICE 02"
click at [555, 464] on body "Boccho [PERSON_NAME] Zaręczyny Analityka Wskazówki Do zrobienia Produkty Moje p…" at bounding box center [544, 270] width 1088 height 540
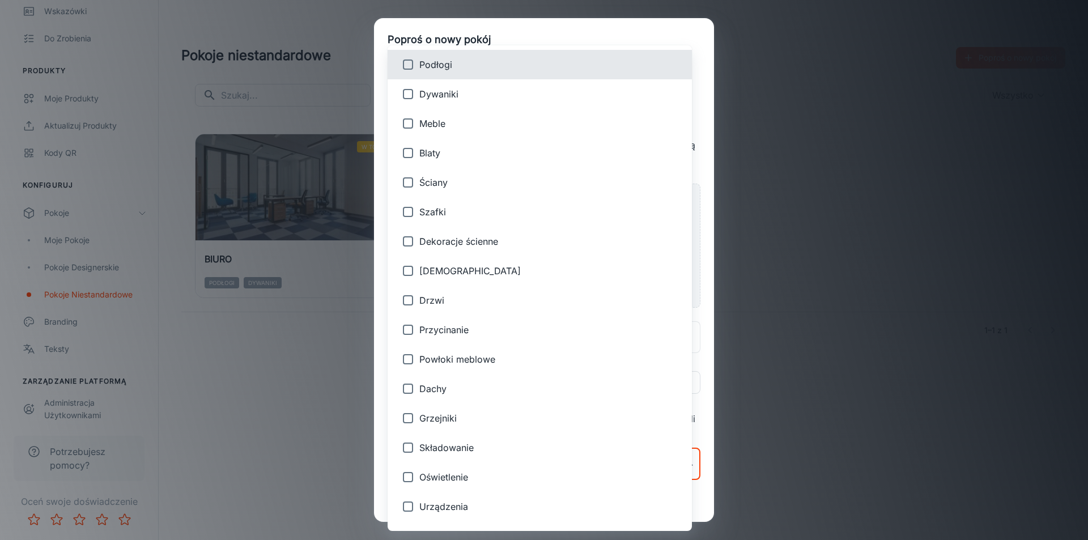
click at [551, 105] on li "Dywaniki" at bounding box center [540, 93] width 304 height 29
type input "2"
checkbox input "true"
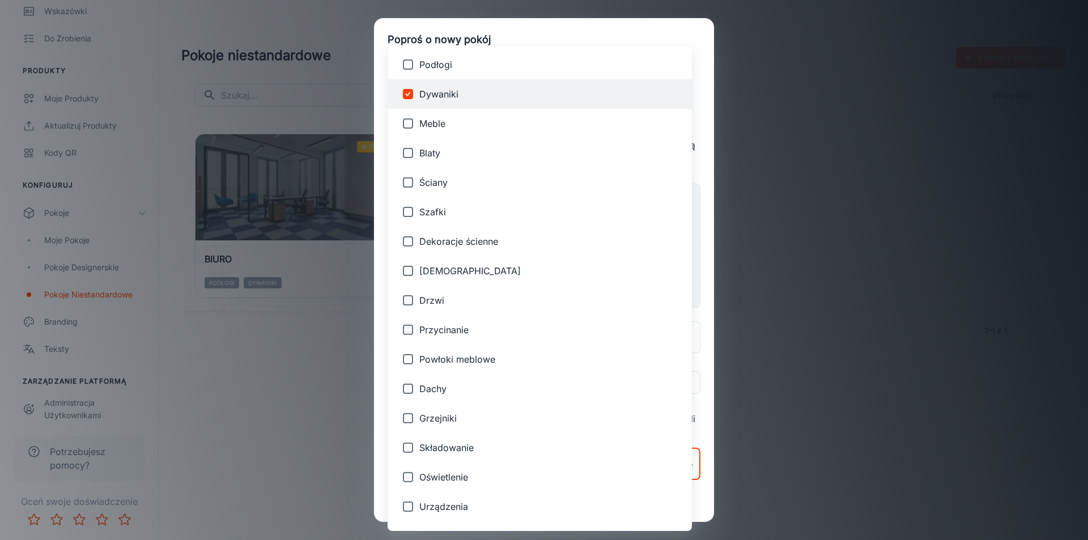
click at [560, 69] on span "Podłogi" at bounding box center [550, 65] width 263 height 14
type input "2,1"
checkbox input "true"
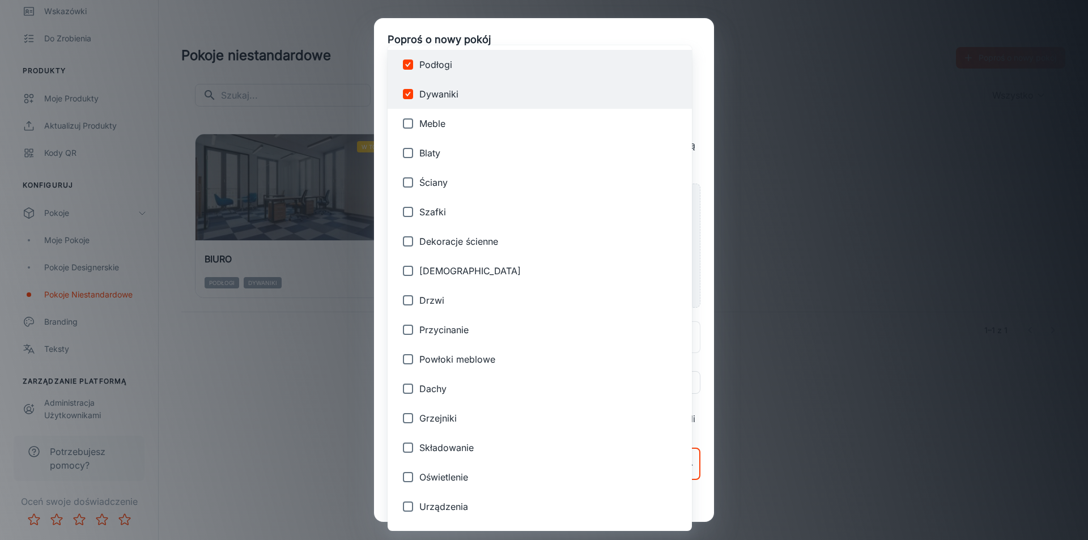
click at [799, 465] on div at bounding box center [544, 270] width 1088 height 540
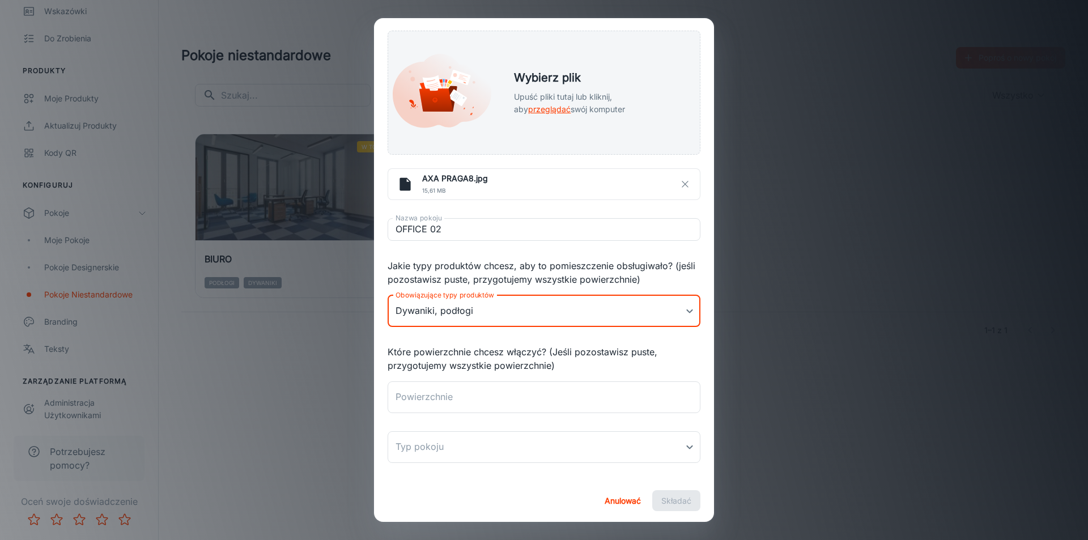
scroll to position [166, 0]
click at [554, 403] on div "x Powierzchnie" at bounding box center [544, 394] width 313 height 32
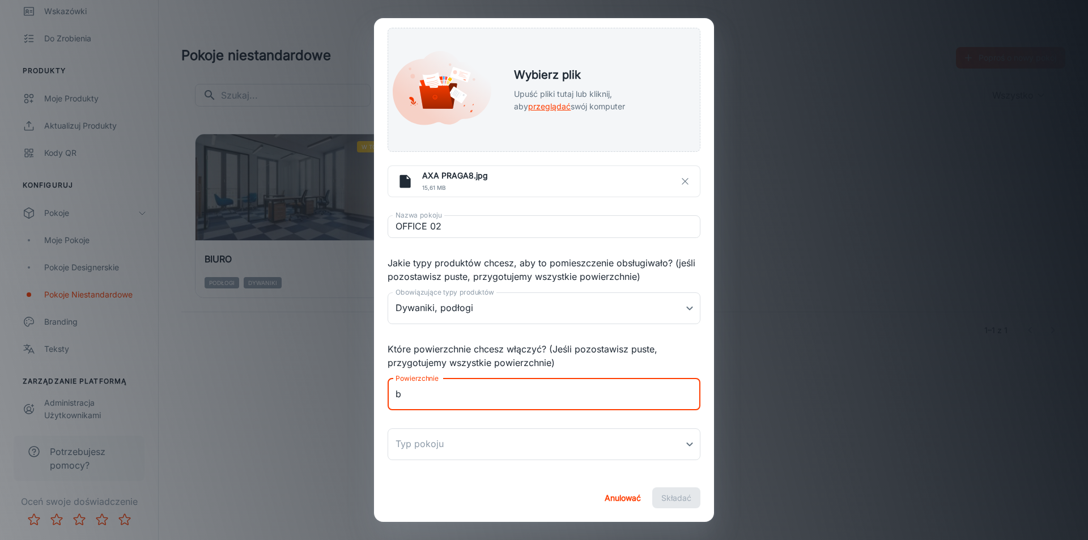
type textarea "b"
click at [549, 403] on div "b x Powierzchnie" at bounding box center [544, 394] width 313 height 32
click at [531, 440] on body "Boccho [PERSON_NAME] Zaręczyny Analityka Wskazówki Do zrobienia Produkty Moje p…" at bounding box center [544, 270] width 1088 height 540
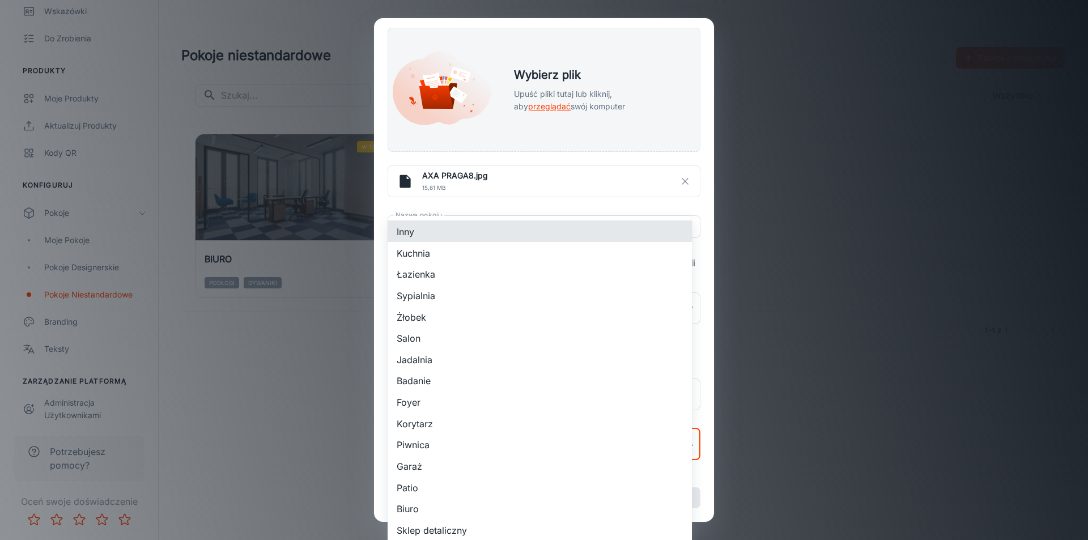
click at [415, 513] on font "Biuro" at bounding box center [408, 508] width 22 height 11
type input "14"
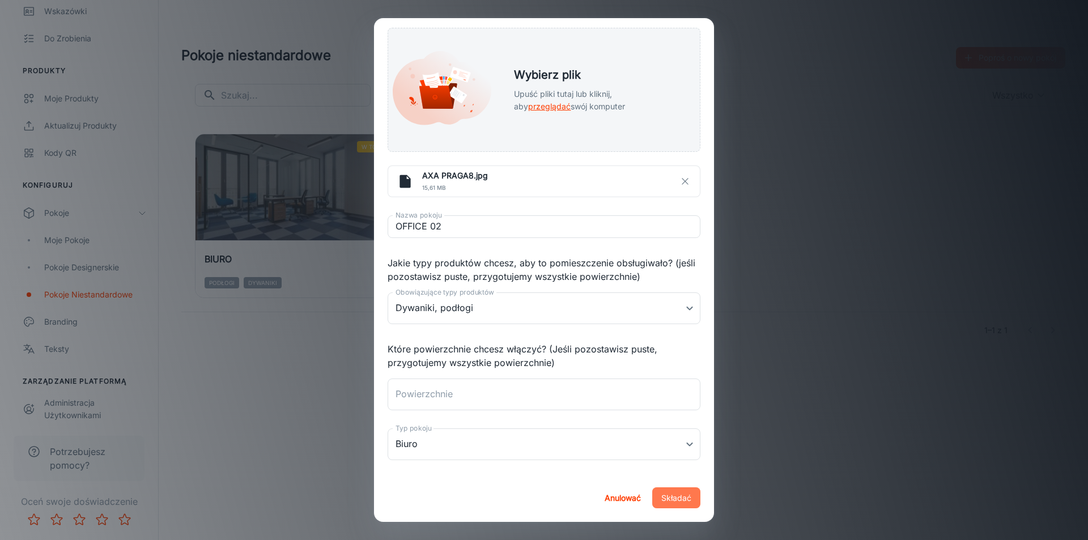
click at [676, 503] on font "Składać" at bounding box center [676, 498] width 30 height 14
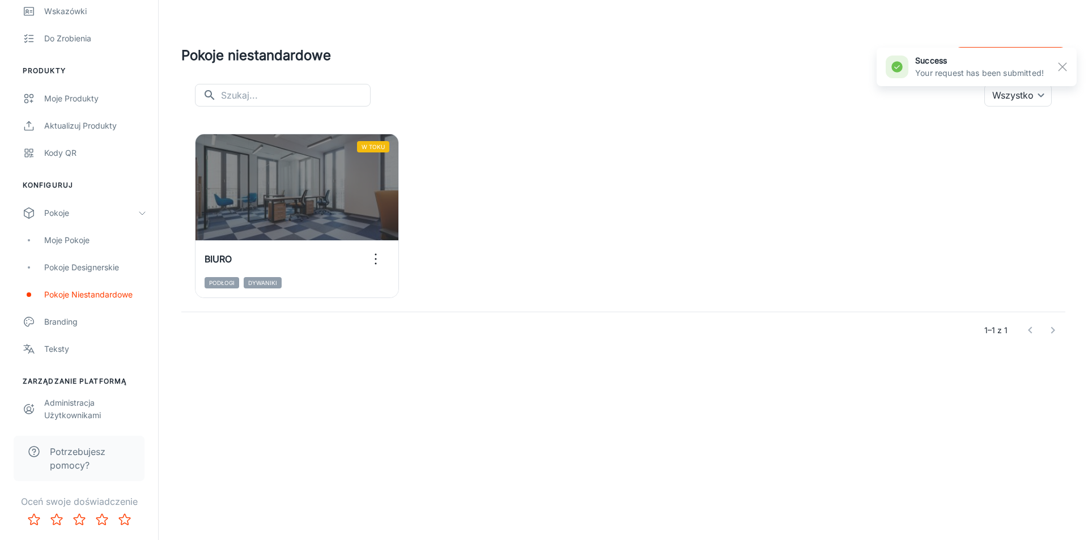
scroll to position [157, 0]
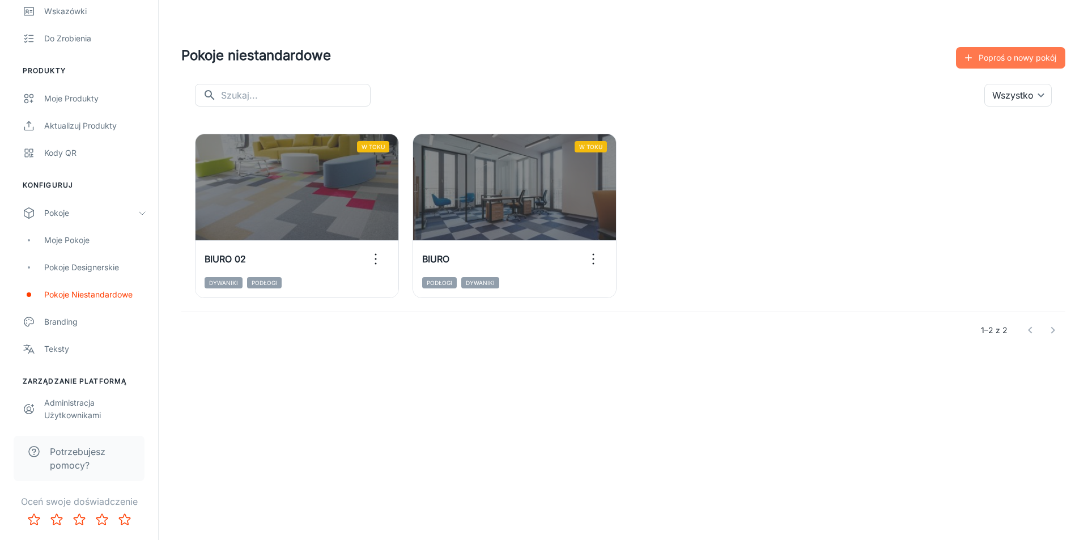
click at [1028, 62] on font "Poproś o nowy pokój" at bounding box center [1017, 58] width 78 height 10
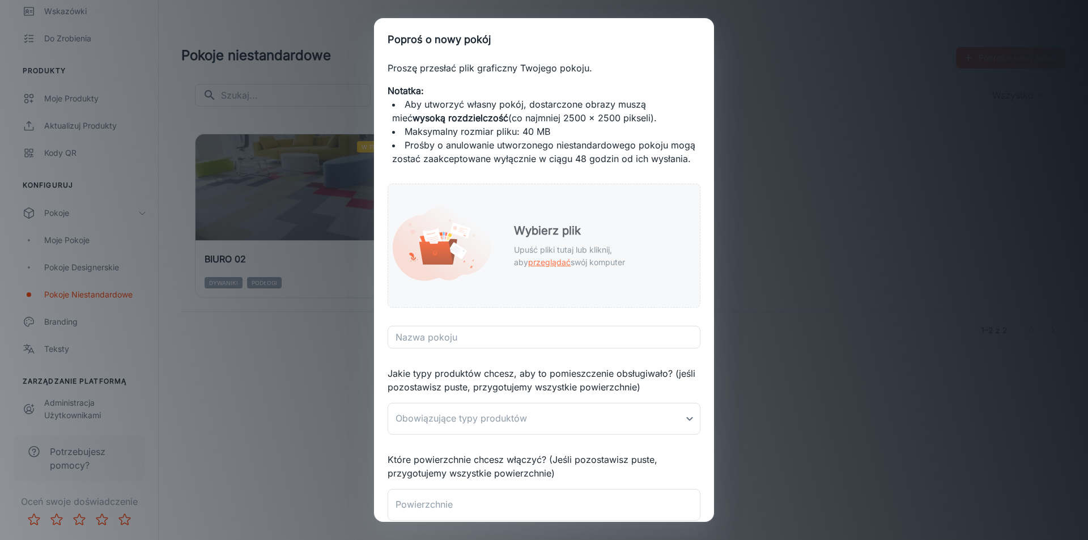
click at [451, 239] on rect at bounding box center [460, 231] width 21 height 16
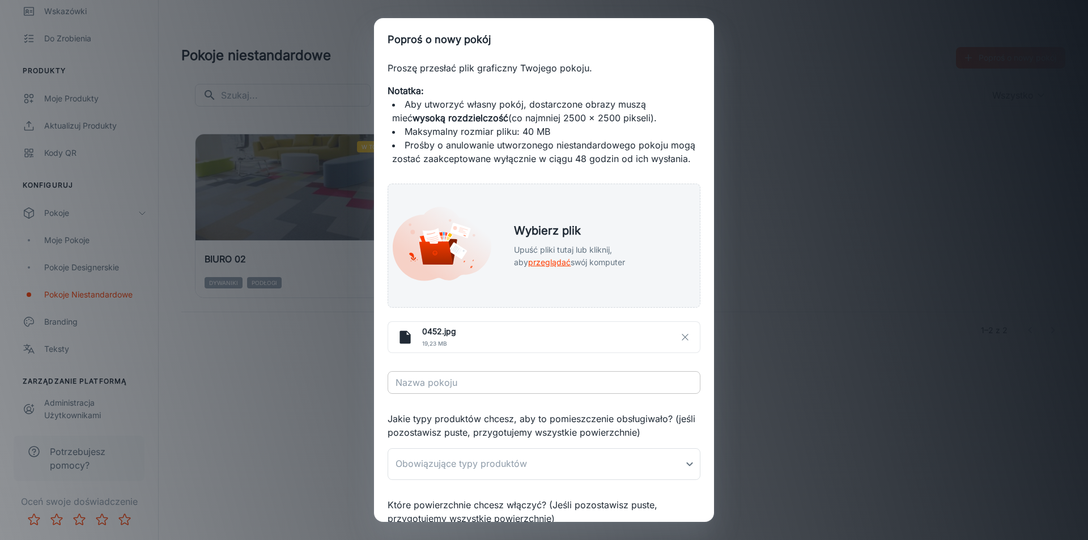
click at [617, 394] on input "Nazwa pokoju" at bounding box center [544, 382] width 313 height 23
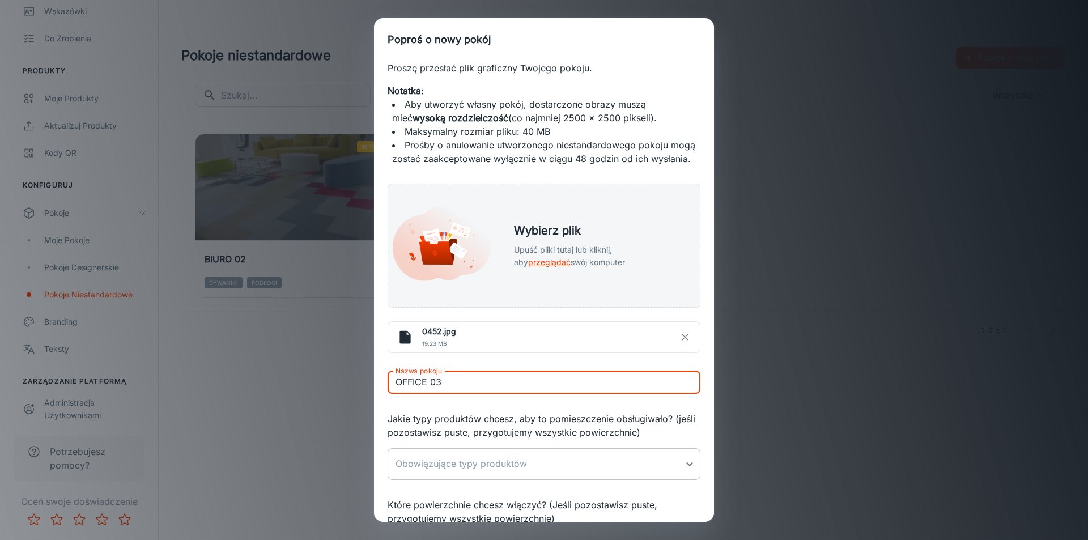
type input "OFFICE 03"
click at [567, 473] on body "Boccho [PERSON_NAME] Zaręczyny Analityka Wskazówki Do zrobienia Produkty Moje p…" at bounding box center [544, 270] width 1088 height 540
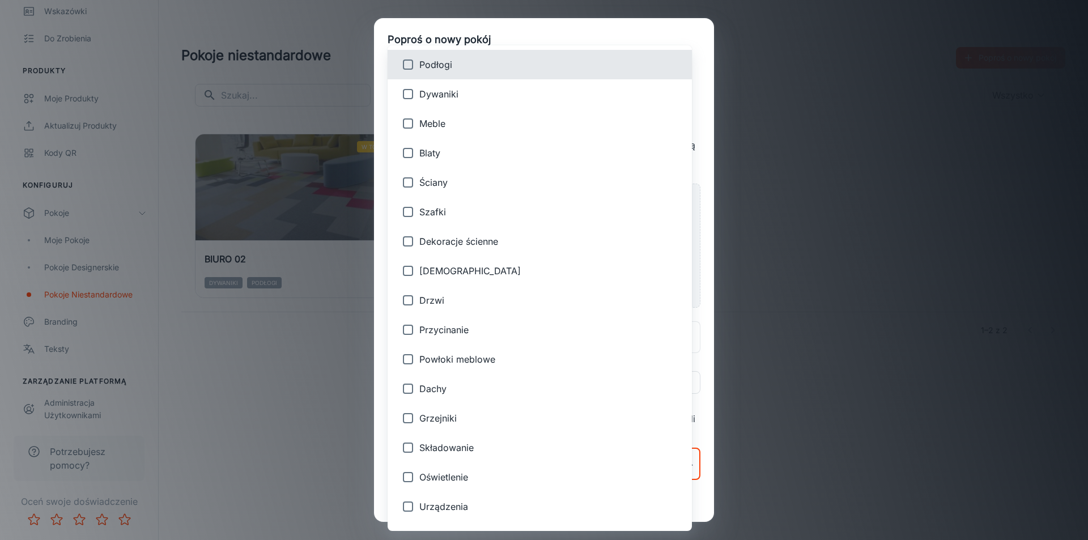
click at [456, 95] on font "Dywaniki" at bounding box center [438, 93] width 39 height 11
type input "2"
checkbox input "true"
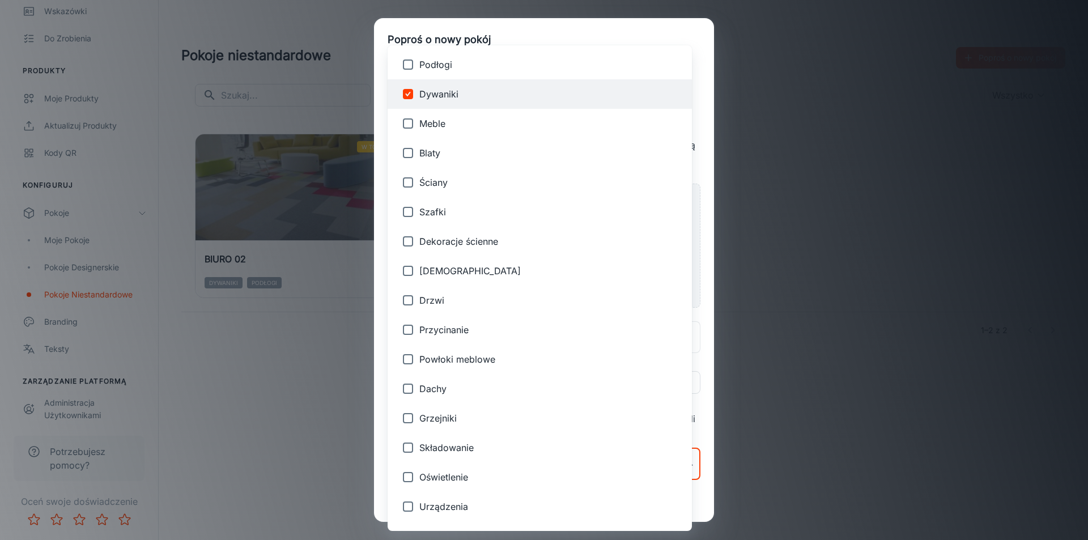
click at [454, 68] on span "Podłogi" at bounding box center [550, 65] width 263 height 14
type input "2,1"
checkbox input "true"
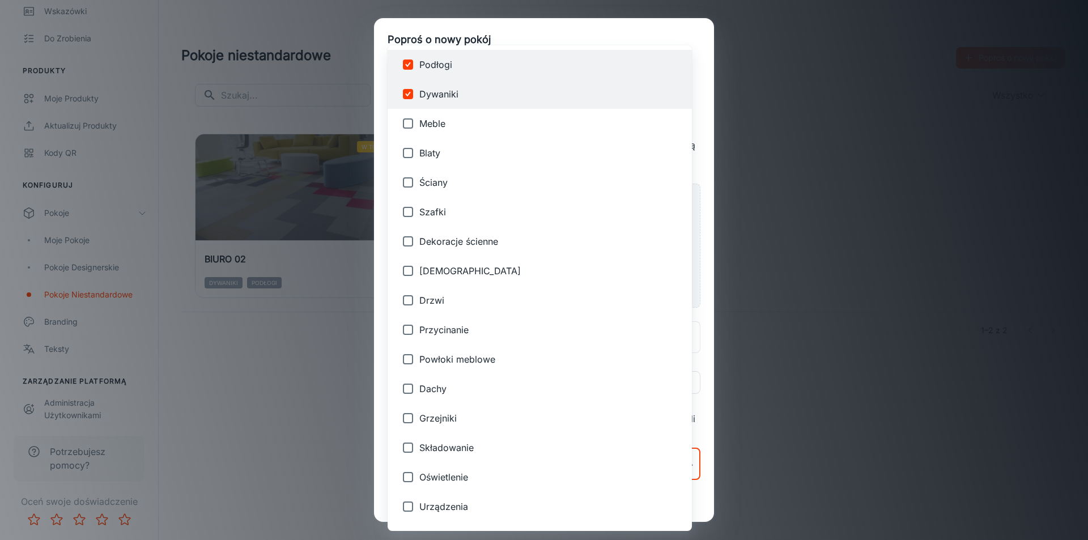
click at [701, 473] on div at bounding box center [544, 270] width 1088 height 540
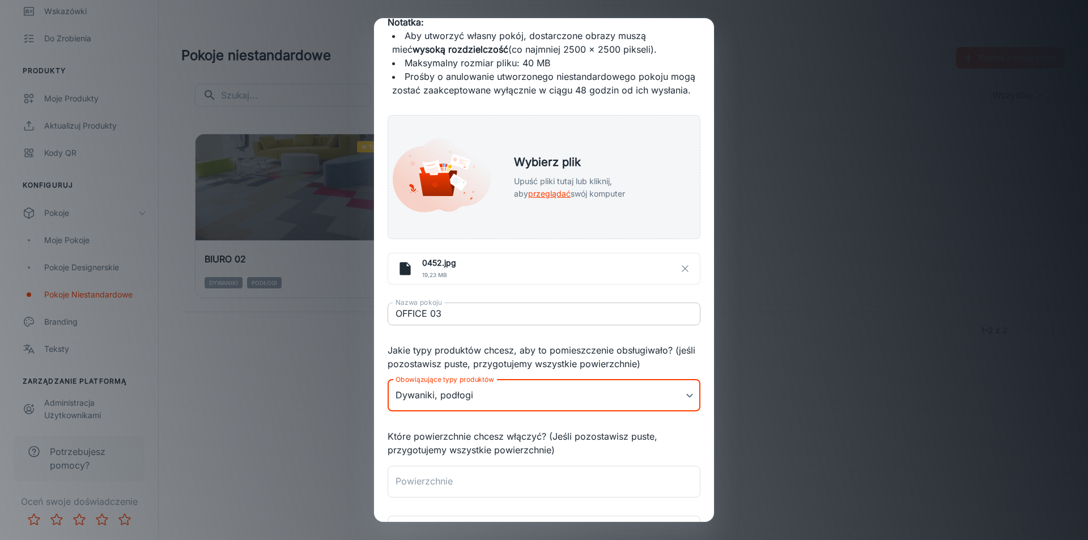
scroll to position [166, 0]
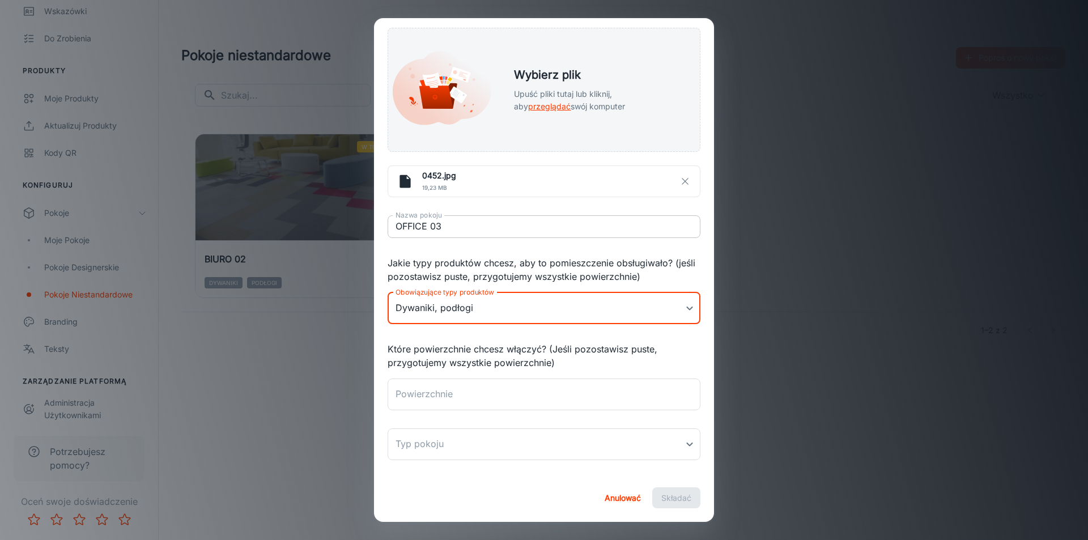
click at [529, 394] on textarea "Powierzchnie" at bounding box center [543, 394] width 297 height 13
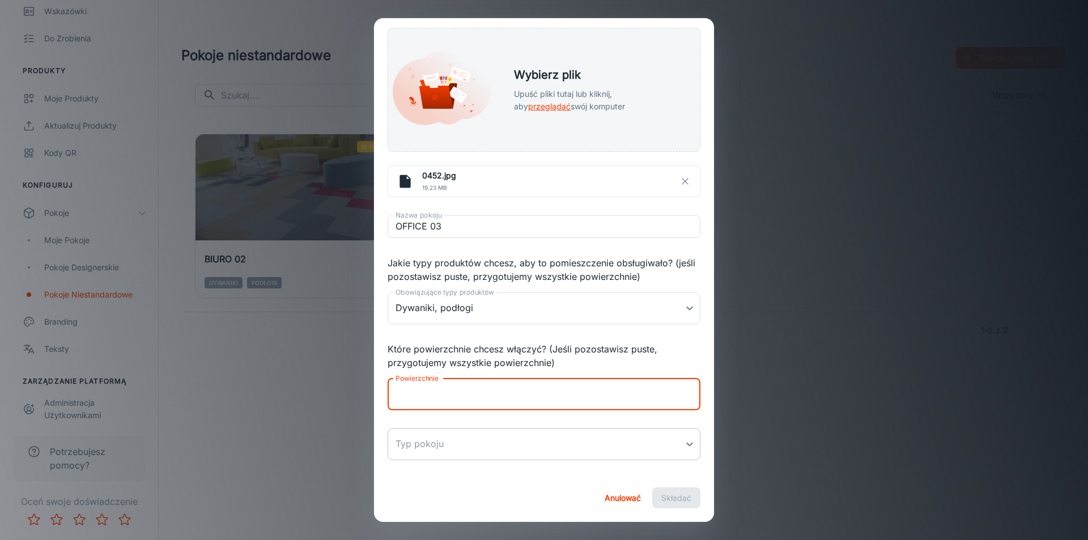
click at [505, 439] on body "Boccho [PERSON_NAME] Zaręczyny Analityka Wskazówki Do zrobienia Produkty Moje p…" at bounding box center [544, 270] width 1088 height 540
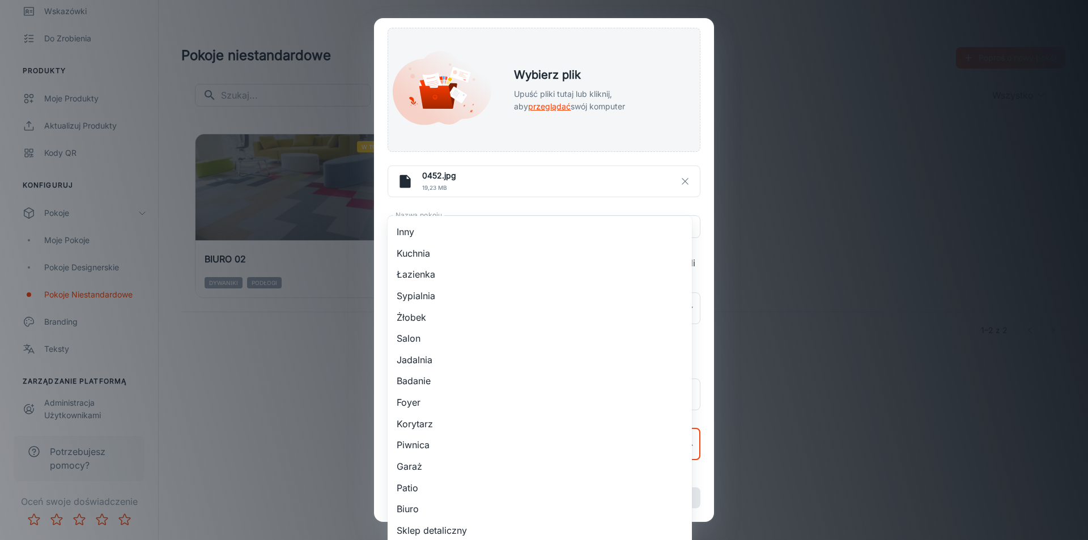
click at [427, 505] on li "Biuro" at bounding box center [540, 508] width 304 height 22
type input "14"
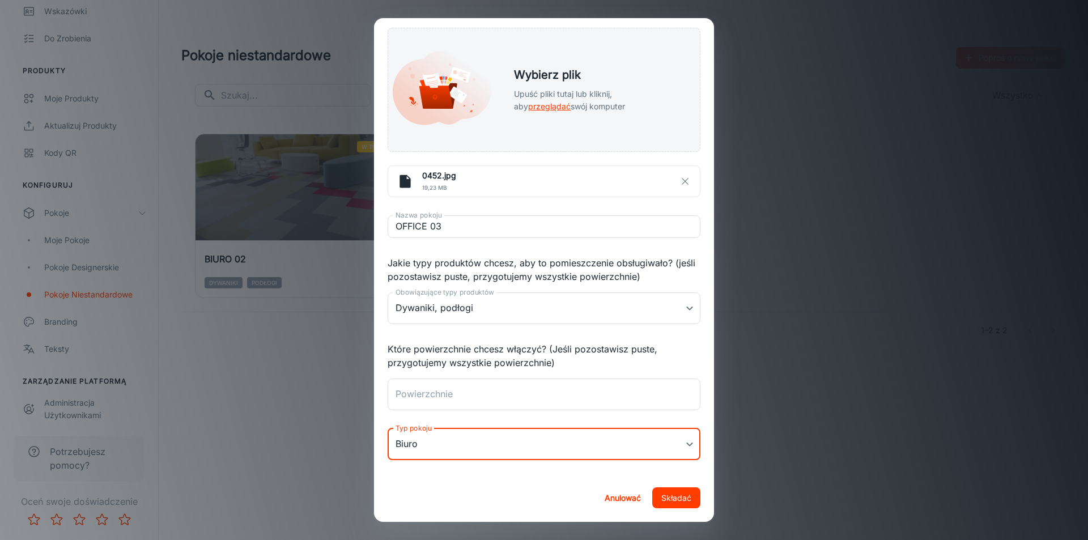
click at [671, 493] on font "Składać" at bounding box center [676, 498] width 30 height 10
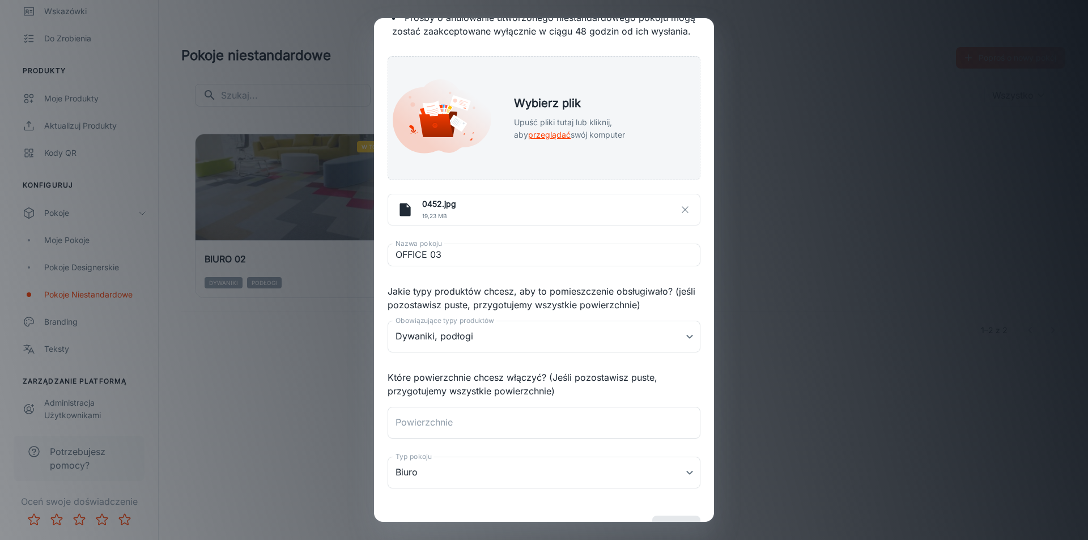
scroll to position [109, 0]
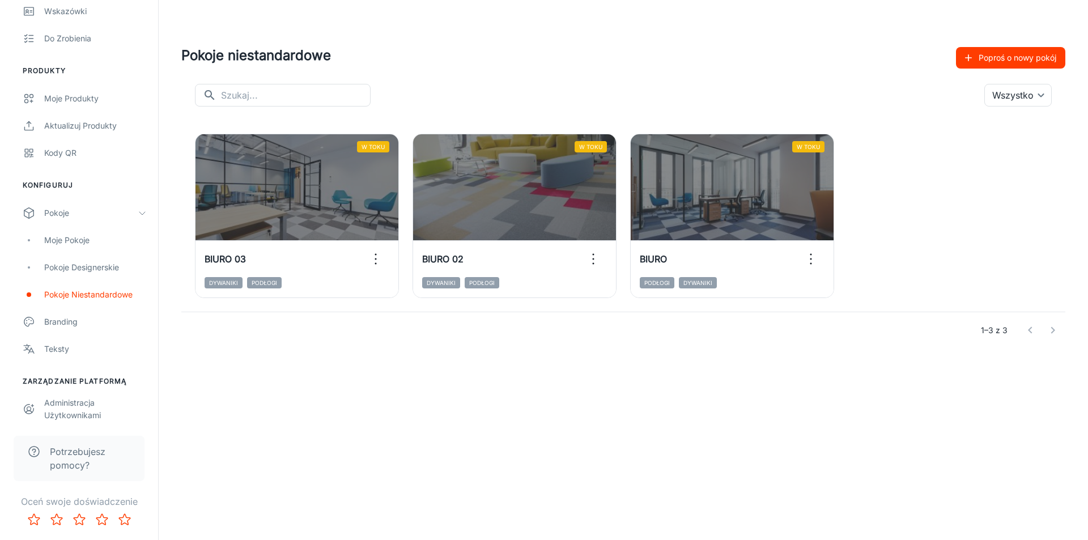
click at [1001, 57] on font "Poproś o nowy pokój" at bounding box center [1017, 58] width 78 height 10
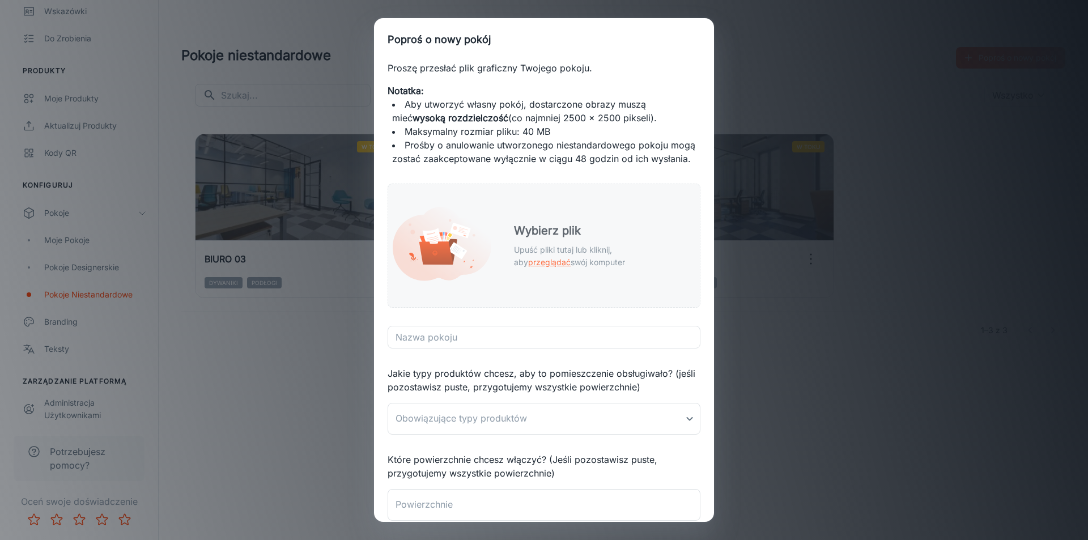
click at [571, 237] on font "Wybierz plik" at bounding box center [547, 231] width 67 height 14
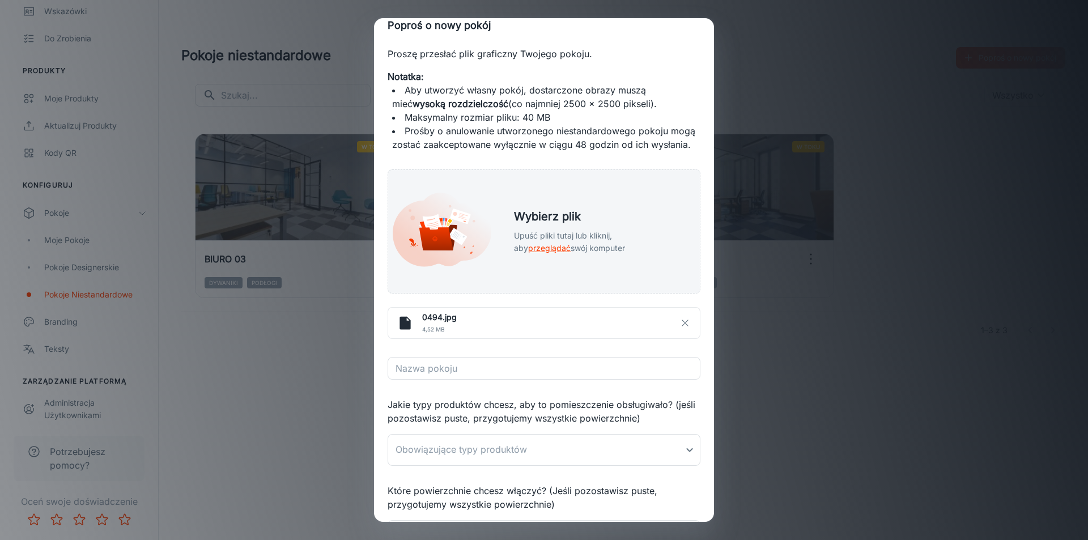
scroll to position [57, 0]
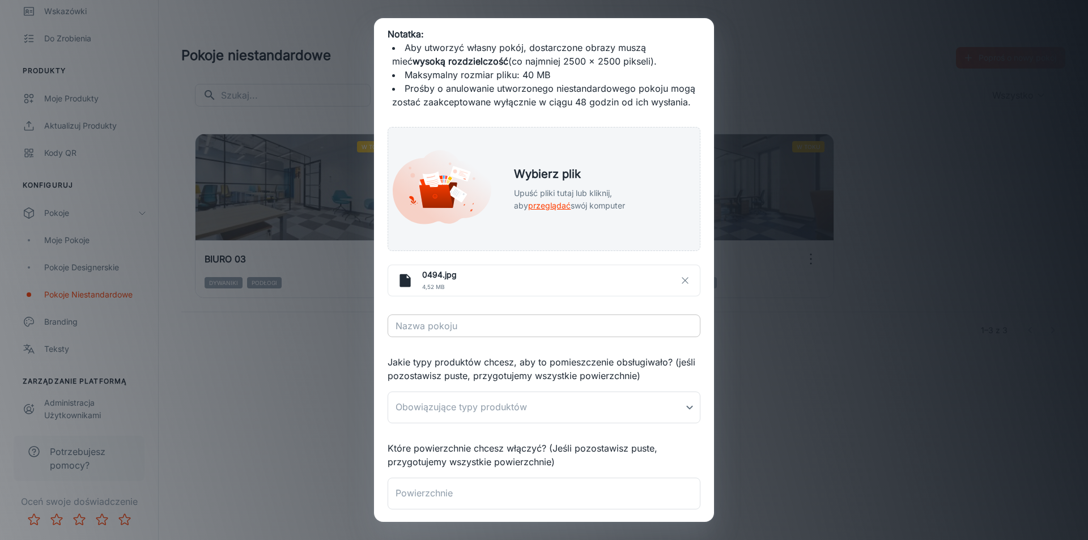
click at [627, 337] on input "Nazwa pokoju" at bounding box center [544, 325] width 313 height 23
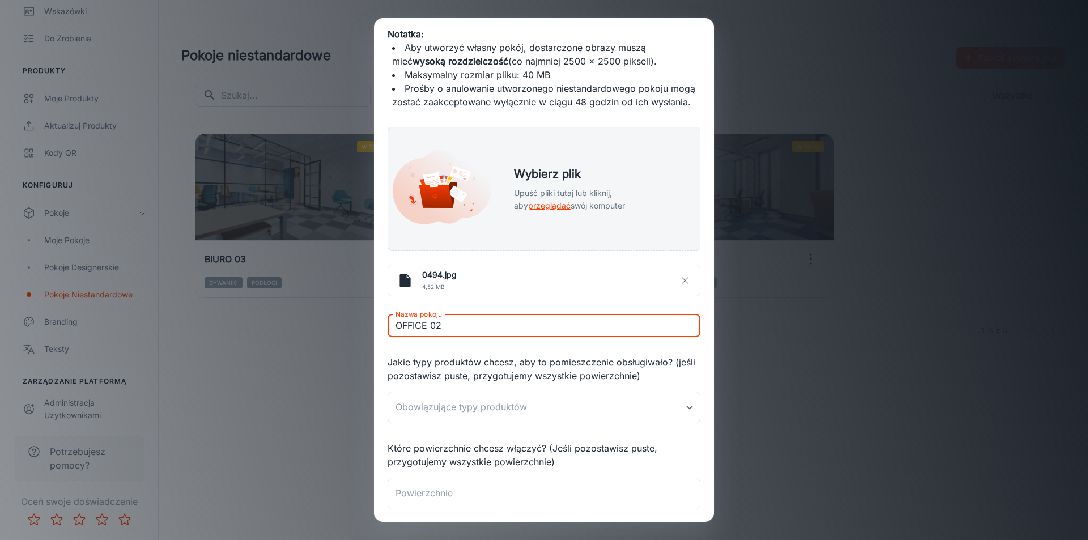
click at [445, 334] on input "OFFICE 02" at bounding box center [544, 325] width 313 height 23
type input "OFFICE 04"
click at [533, 413] on body "Boccho [PERSON_NAME] Zaręczyny Analityka Wskazówki Do zrobienia Produkty Moje p…" at bounding box center [544, 270] width 1088 height 540
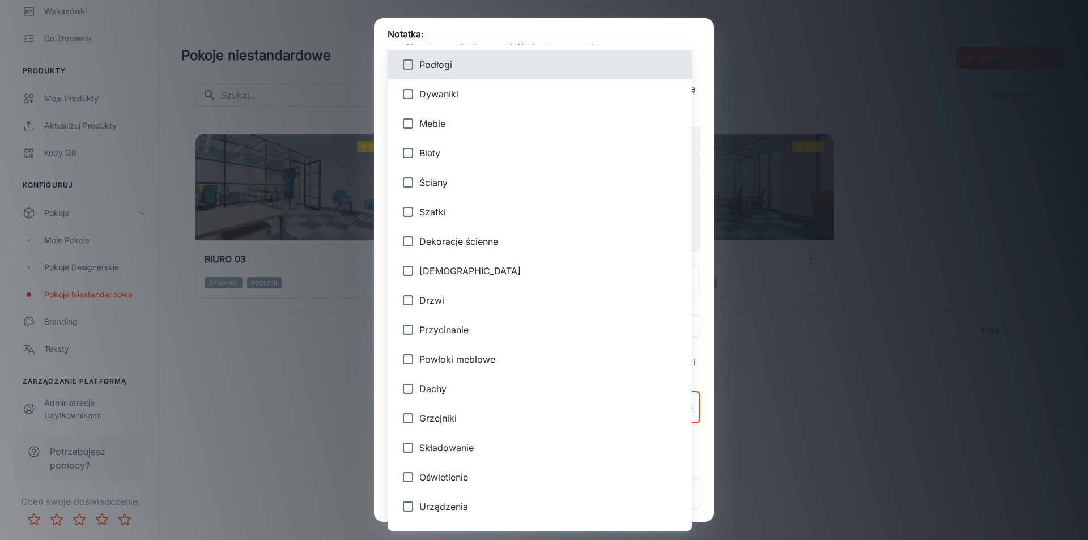
click at [452, 93] on font "Dywaniki" at bounding box center [438, 93] width 39 height 11
type input "2"
checkbox input "true"
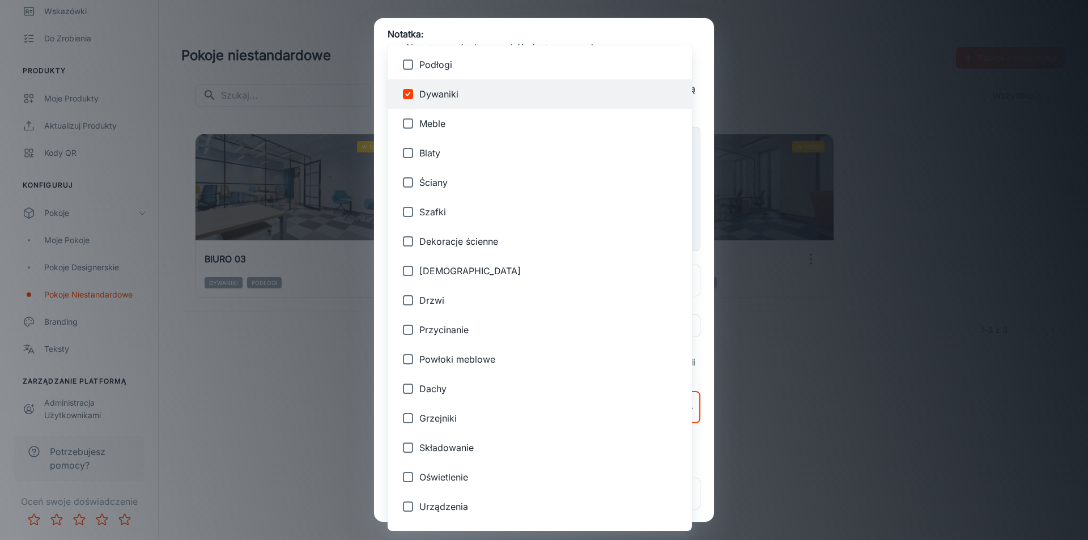
click at [460, 69] on span "Podłogi" at bounding box center [550, 65] width 263 height 14
type input "2,1"
checkbox input "true"
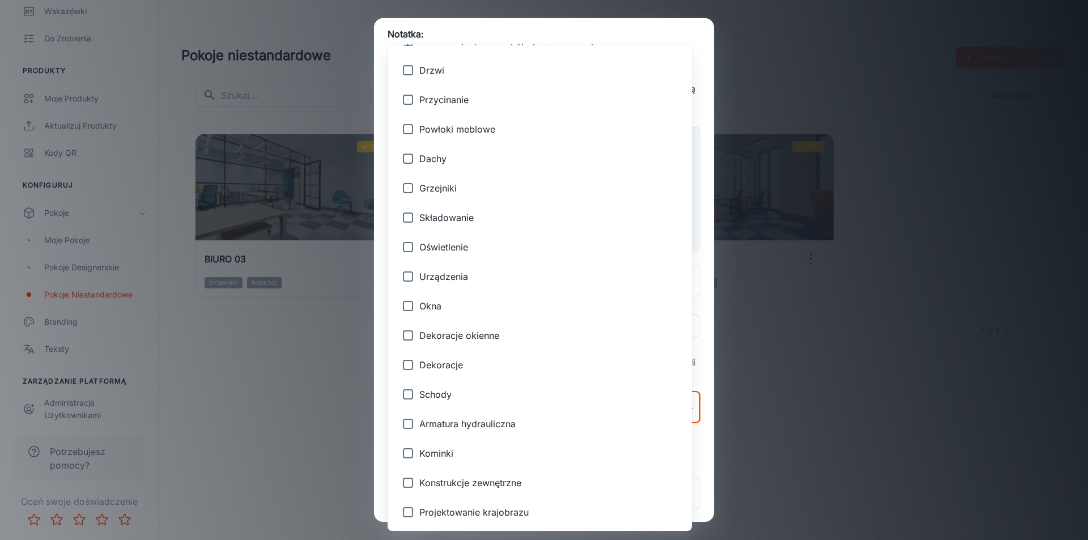
scroll to position [231, 0]
click at [709, 457] on div at bounding box center [544, 270] width 1088 height 540
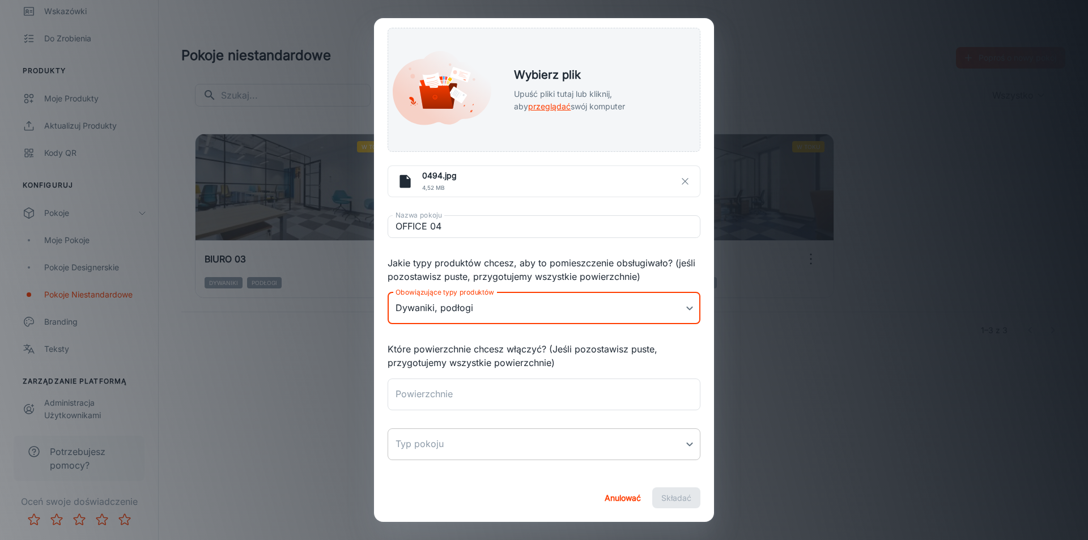
scroll to position [166, 0]
click at [540, 396] on textarea "Powierzchnie" at bounding box center [543, 394] width 297 height 13
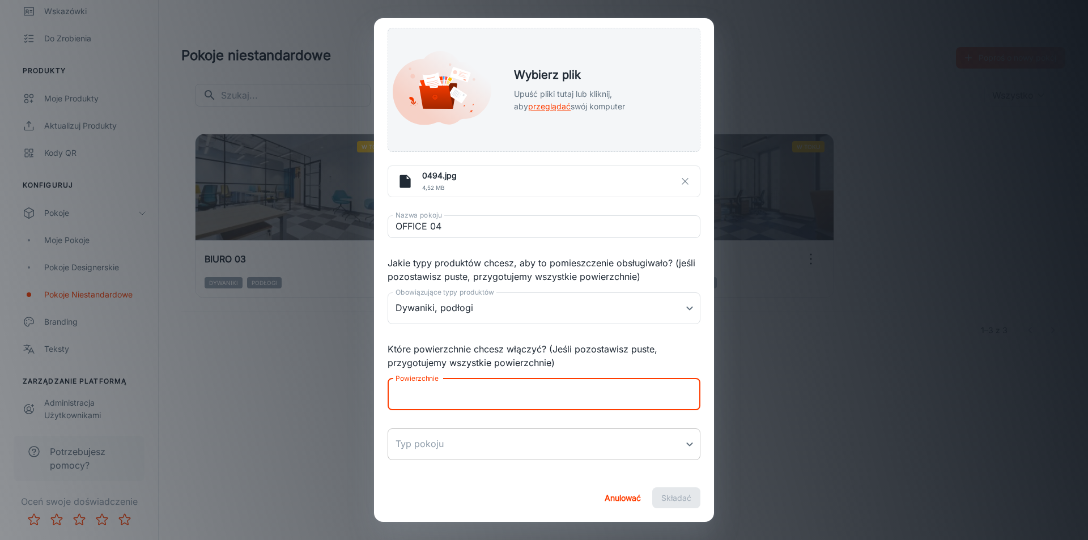
click at [509, 454] on body "Boccho [PERSON_NAME] Zaręczyny Analityka Wskazówki Do zrobienia Produkty Moje p…" at bounding box center [544, 270] width 1088 height 540
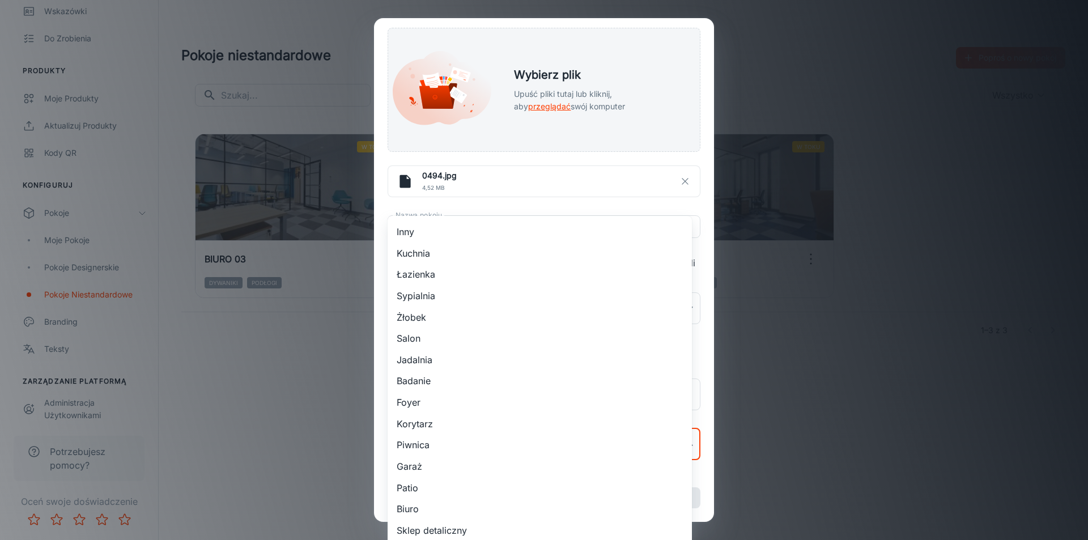
click at [478, 518] on li "Biuro" at bounding box center [540, 508] width 304 height 22
type input "14"
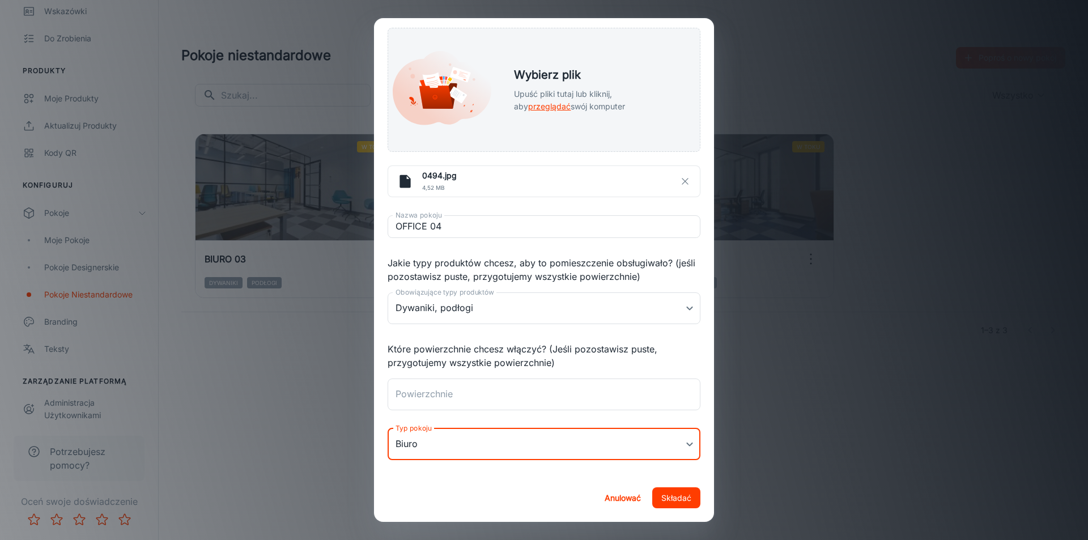
click at [661, 496] on font "Składać" at bounding box center [676, 498] width 30 height 10
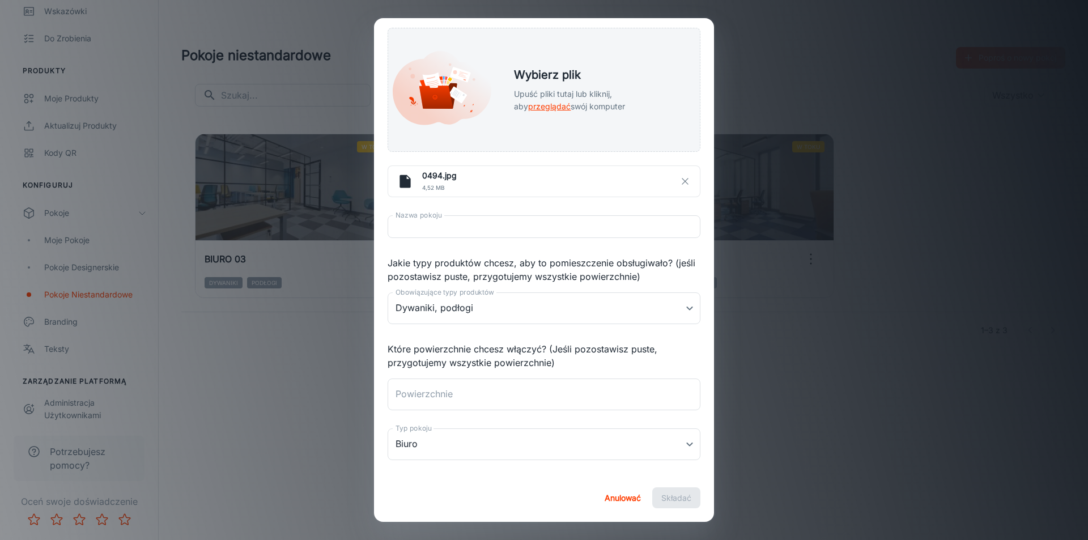
scroll to position [157, 0]
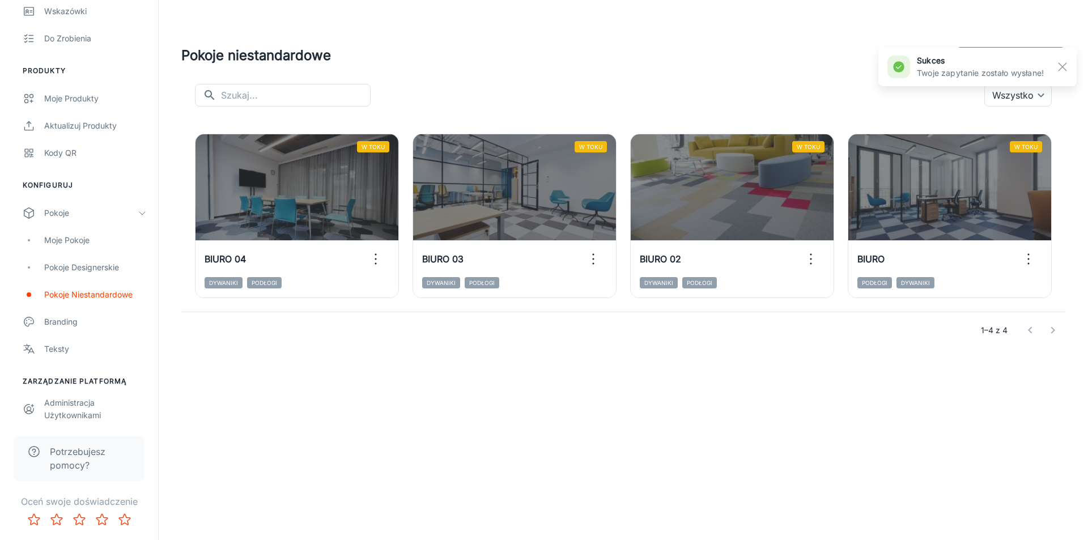
click at [941, 378] on div "Pokoje niestandardowe [PERSON_NAME] o nowy pokój ​ ​ Wszystko ​ W toku BIURO 04…" at bounding box center [623, 197] width 929 height 394
click at [1042, 55] on font "Poproś o nowy pokój" at bounding box center [1017, 58] width 78 height 10
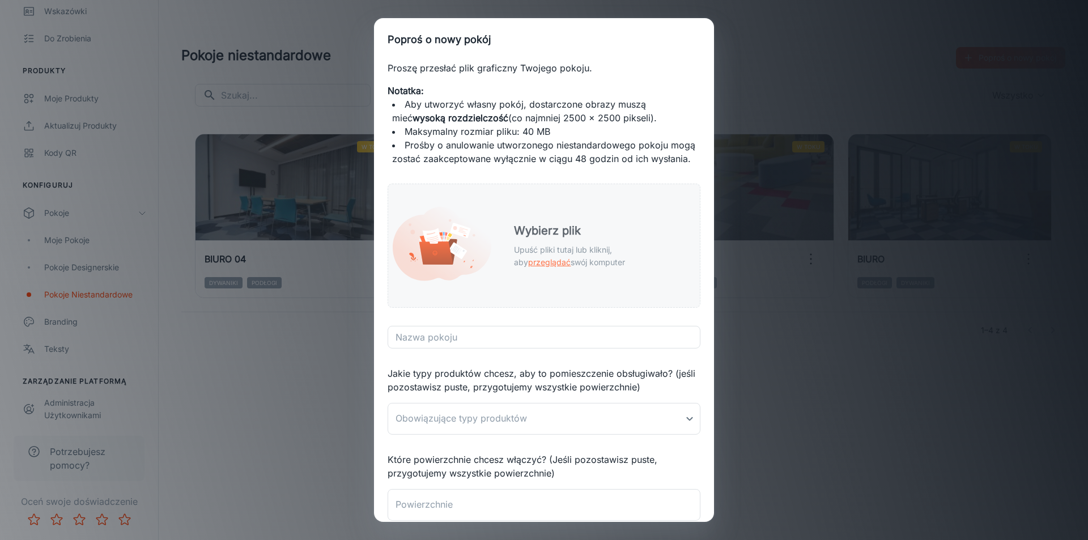
click at [539, 237] on font "Wybierz plik" at bounding box center [547, 231] width 67 height 14
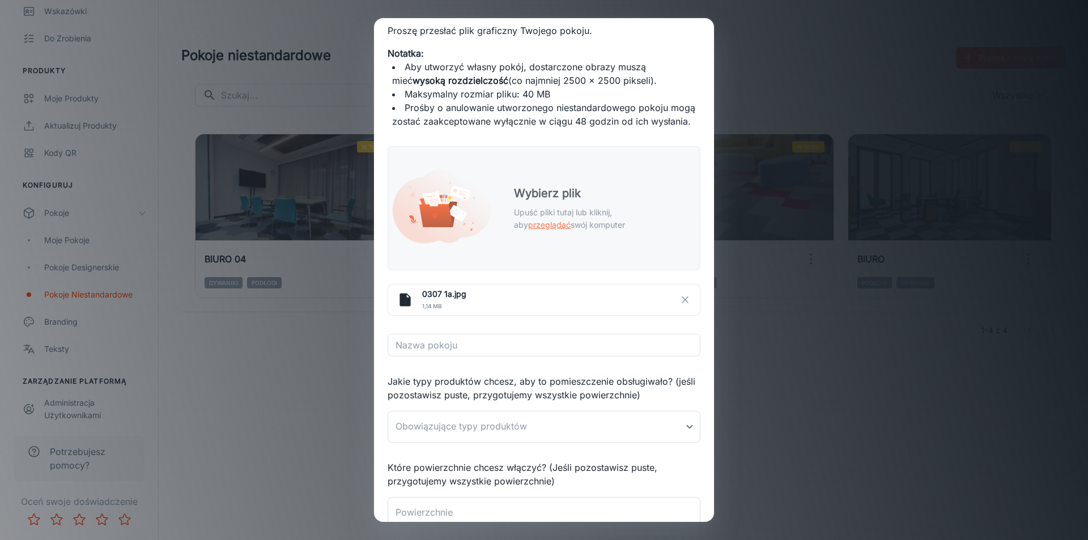
scroll to position [57, 0]
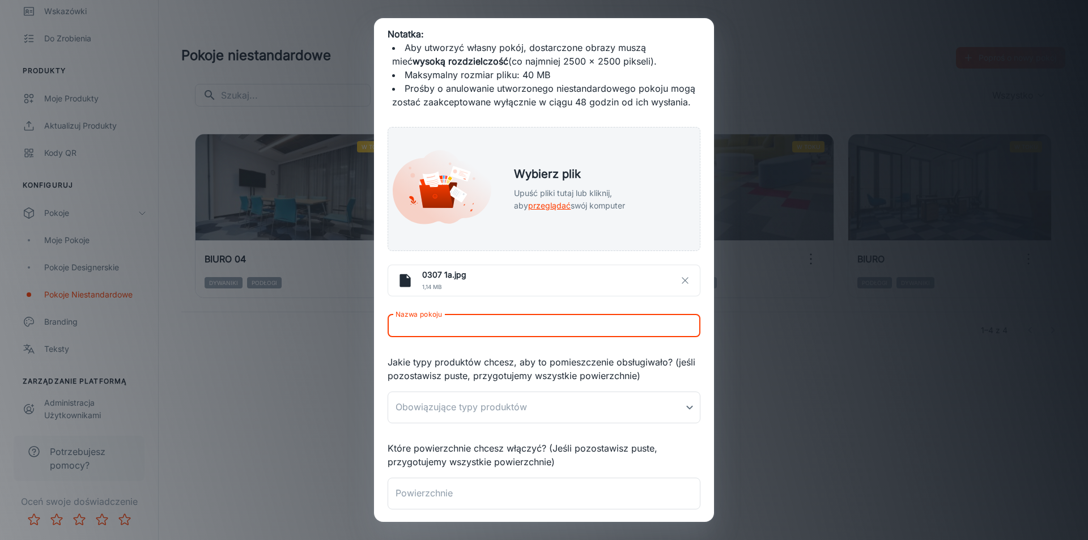
click at [583, 337] on input "Nazwa pokoju" at bounding box center [544, 325] width 313 height 23
type input "OFFICE 05"
click at [442, 416] on body "Boccho [PERSON_NAME] Zaręczyny Analityka Wskazówki Do zrobienia Produkty Moje p…" at bounding box center [544, 270] width 1088 height 540
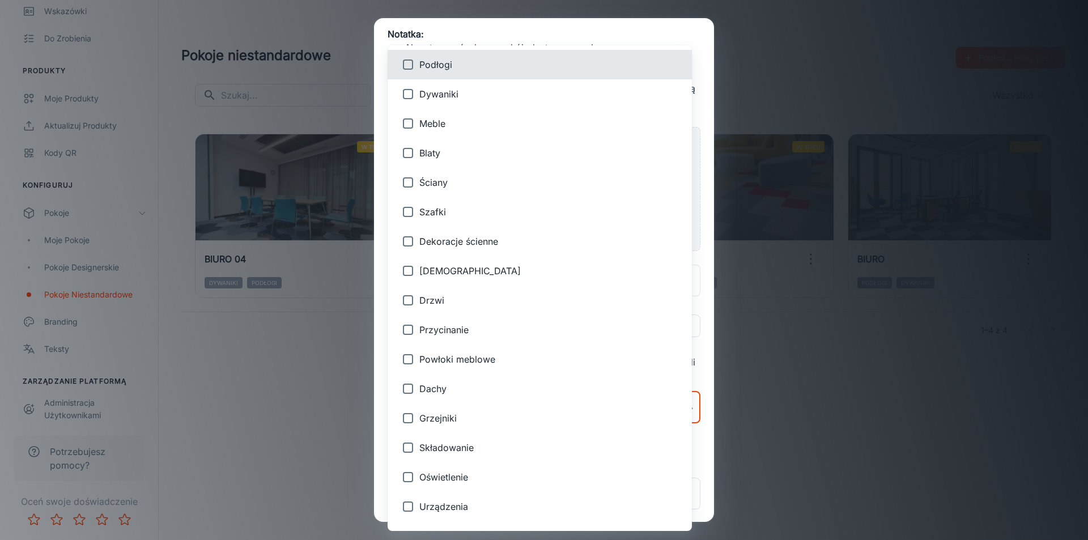
click at [455, 92] on font "Dywaniki" at bounding box center [438, 93] width 39 height 11
type input "2"
checkbox input "true"
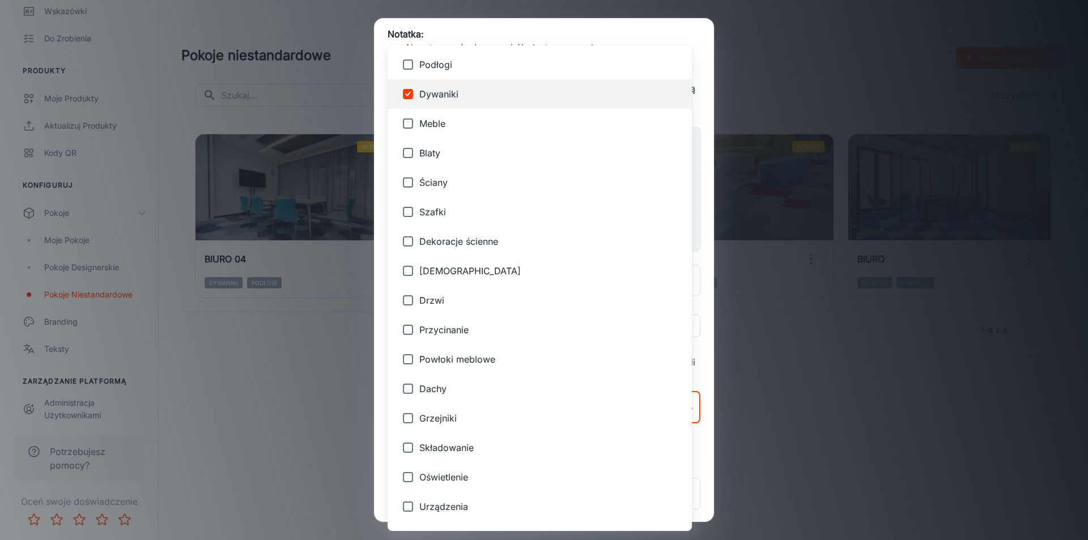
click at [457, 66] on span "Podłogi" at bounding box center [550, 65] width 263 height 14
type input "2,1"
checkbox input "true"
click at [379, 282] on div at bounding box center [544, 270] width 1088 height 540
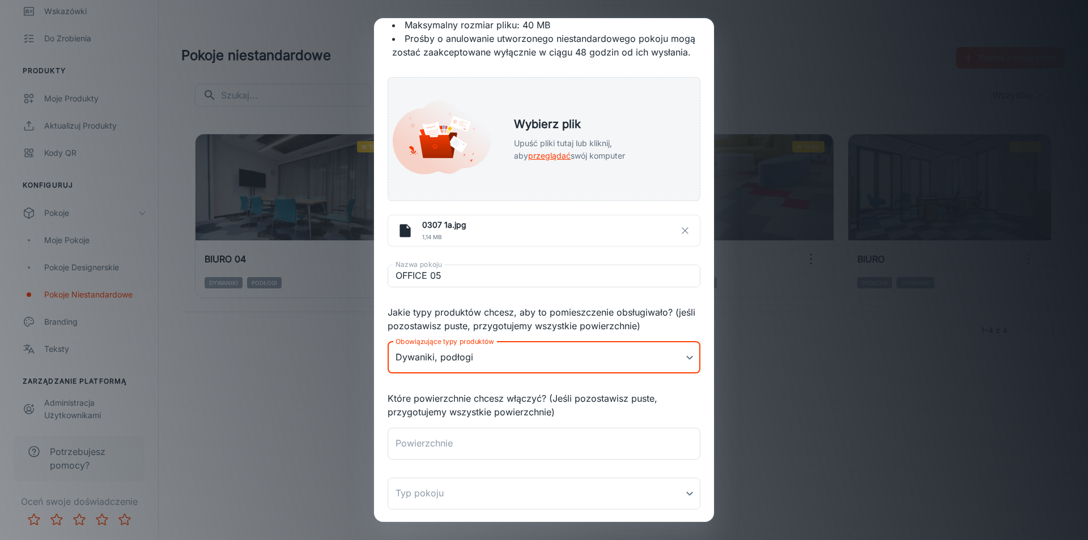
scroll to position [166, 0]
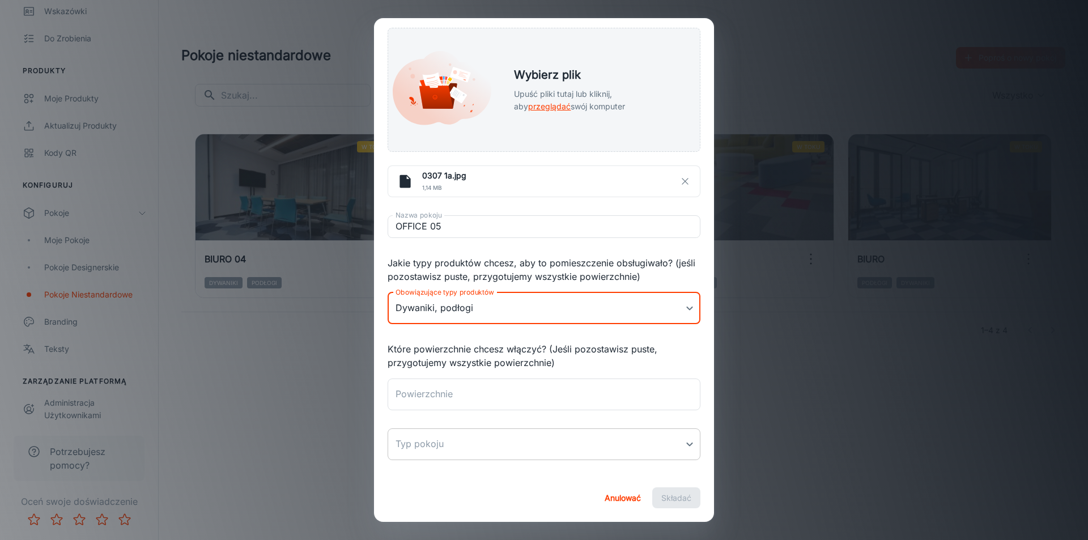
click at [557, 455] on body "Boccho [PERSON_NAME] Zaręczyny Analityka Wskazówki Do zrobienia Produkty Moje p…" at bounding box center [544, 270] width 1088 height 540
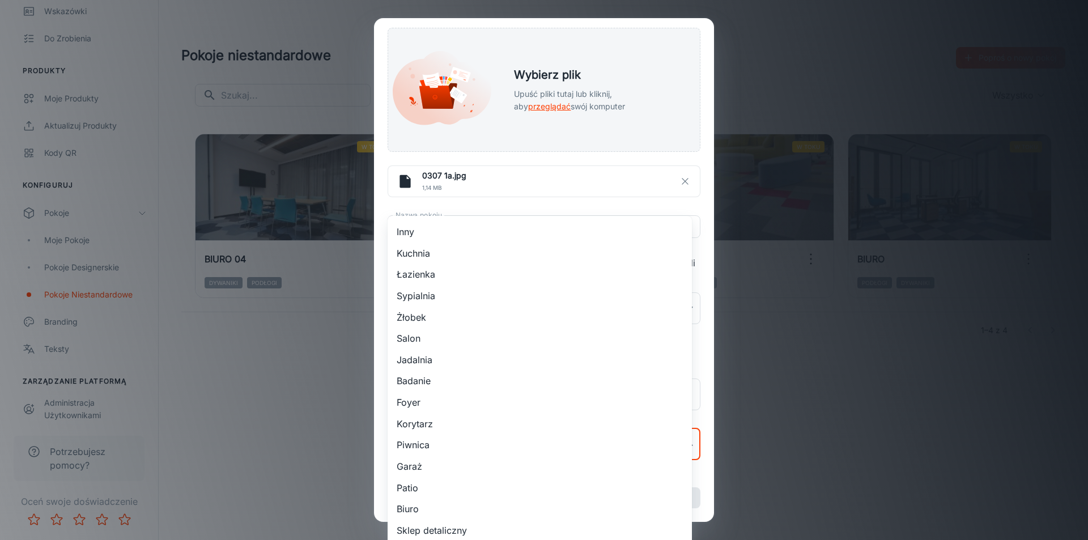
click at [493, 509] on li "Biuro" at bounding box center [540, 508] width 304 height 22
type input "14"
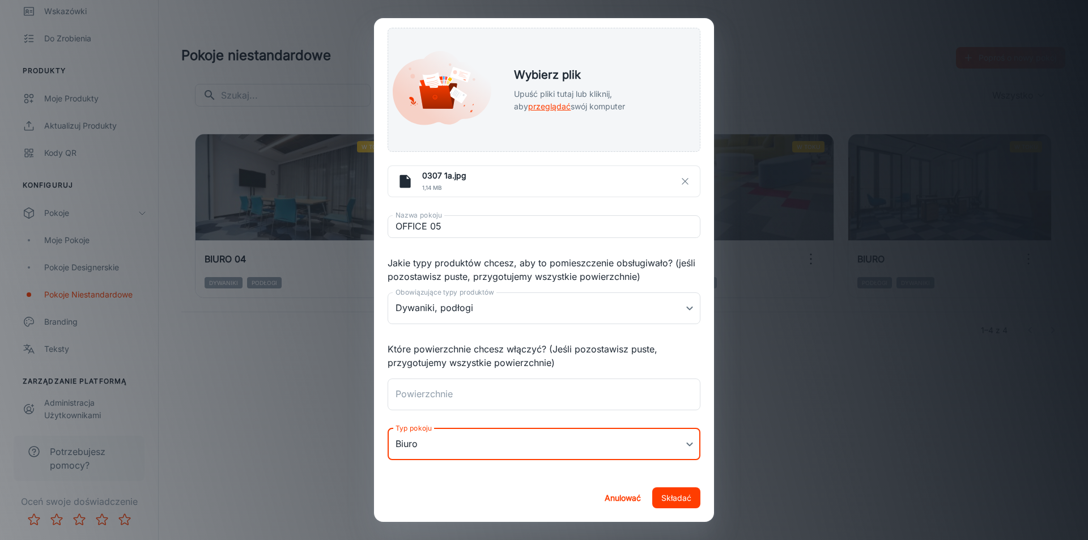
click at [666, 498] on font "Składać" at bounding box center [676, 498] width 30 height 10
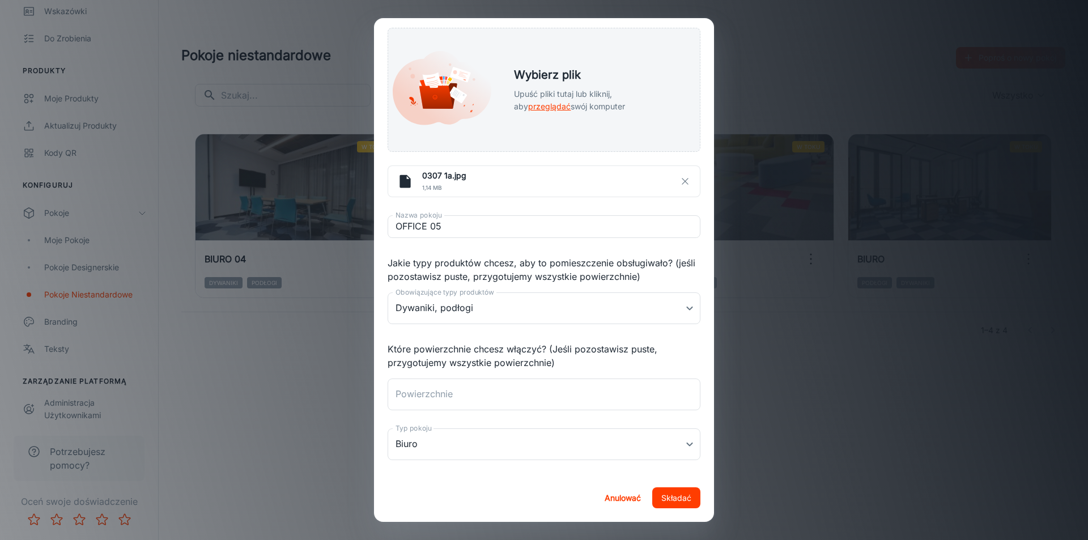
click at [751, 431] on div "Poproś o nowy pokój Proszę przesłać plik graficzny Twojego pokoju. Notatka: Aby…" at bounding box center [544, 270] width 1088 height 540
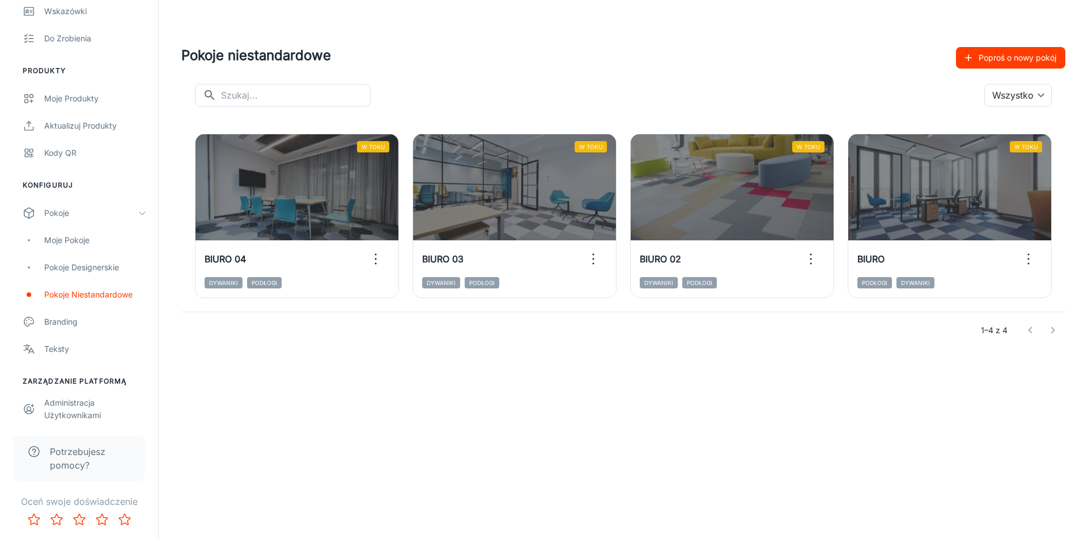
click at [1020, 58] on font "Poproś o nowy pokój" at bounding box center [1017, 58] width 78 height 10
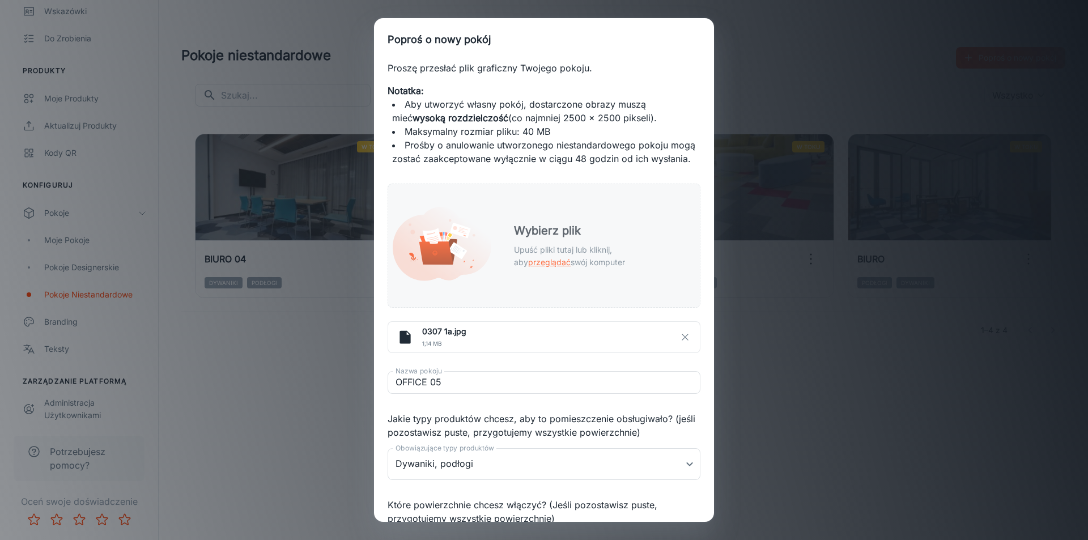
click at [571, 258] on font "przeglądać" at bounding box center [549, 262] width 42 height 10
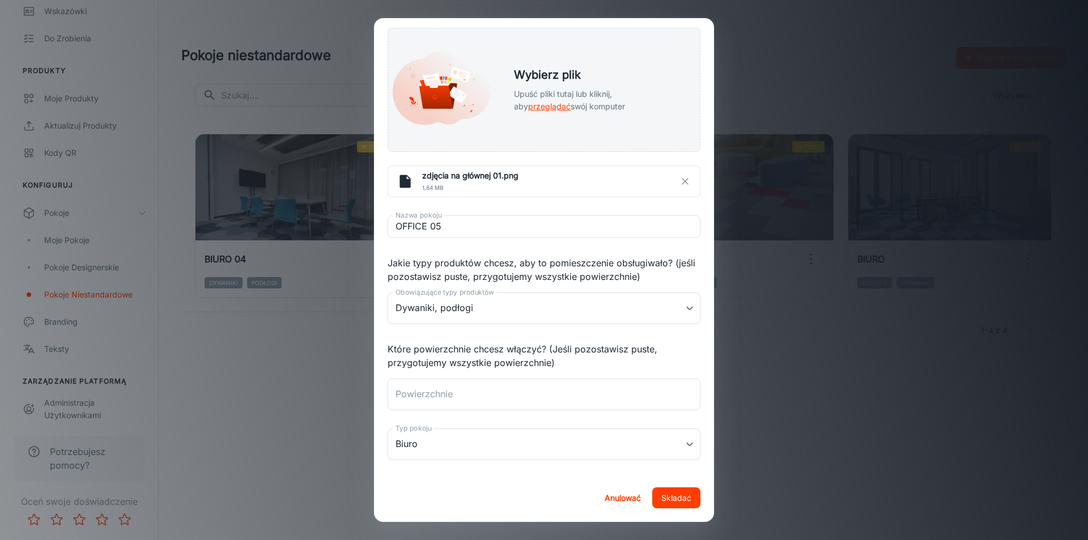
click at [680, 493] on font "Składać" at bounding box center [676, 498] width 30 height 10
click at [680, 180] on icon "button" at bounding box center [685, 181] width 10 height 10
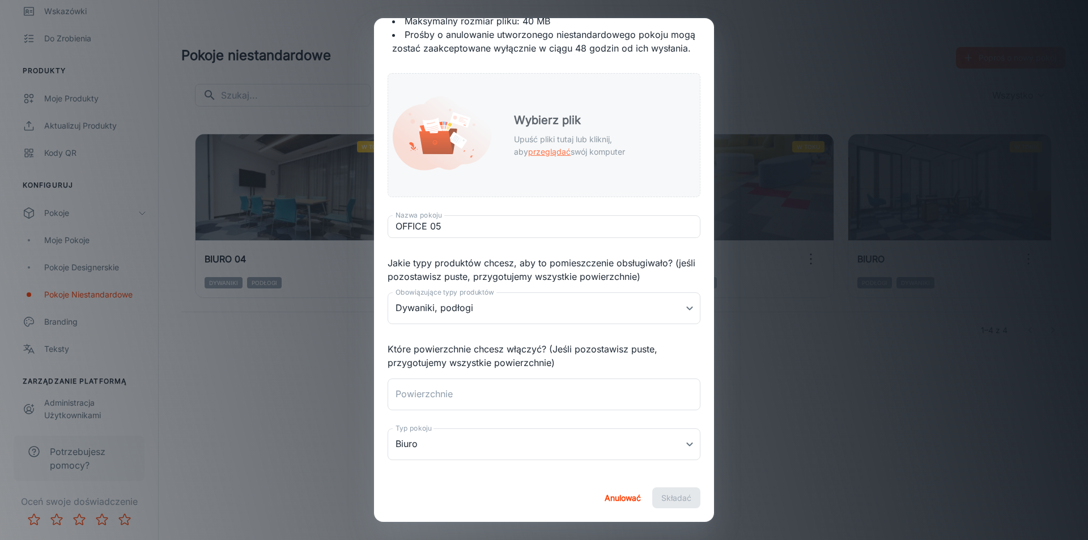
scroll to position [121, 0]
click at [429, 135] on icon at bounding box center [435, 142] width 33 height 23
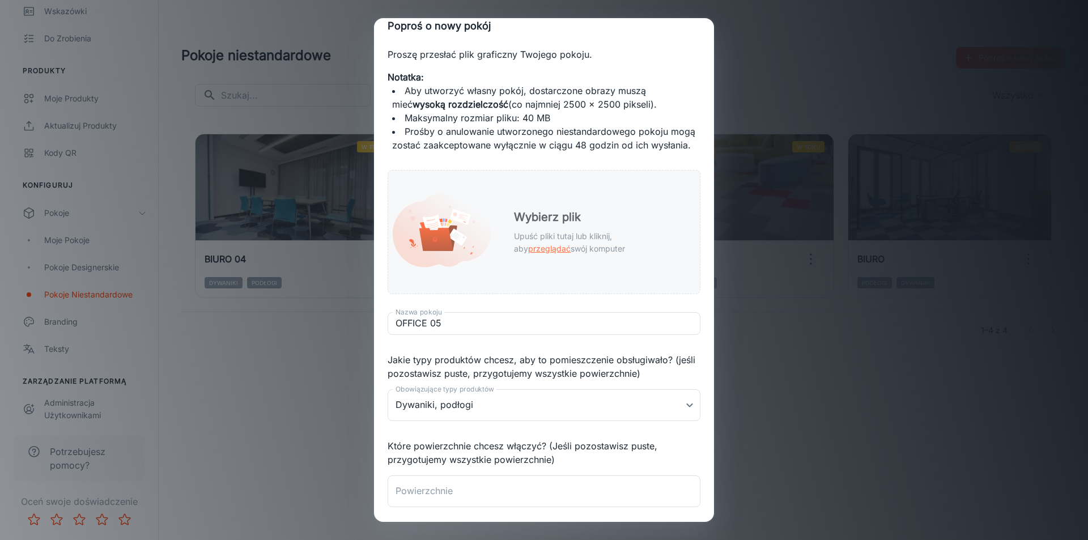
scroll to position [0, 0]
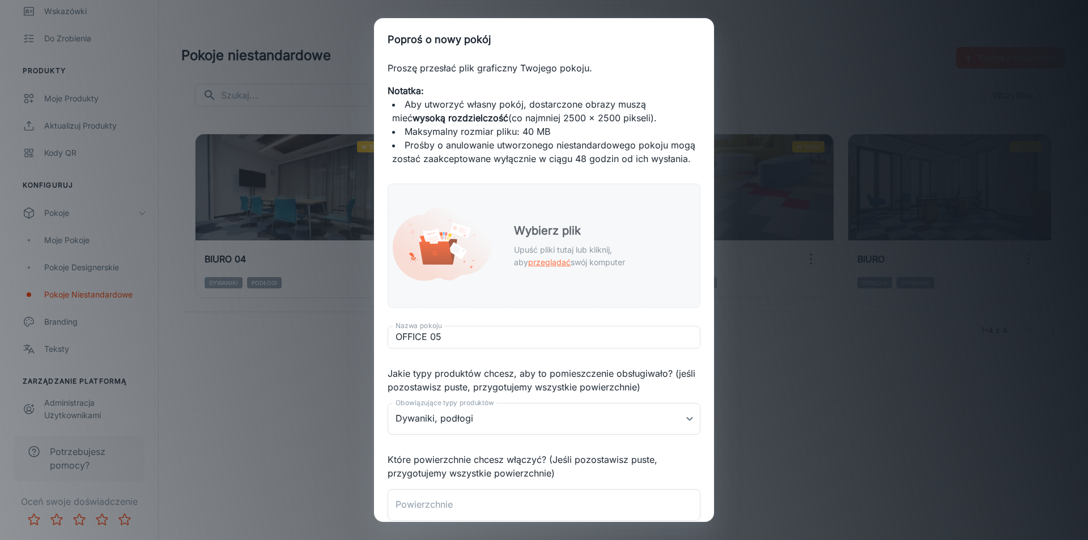
click at [571, 261] on font "przeglądać" at bounding box center [549, 262] width 42 height 10
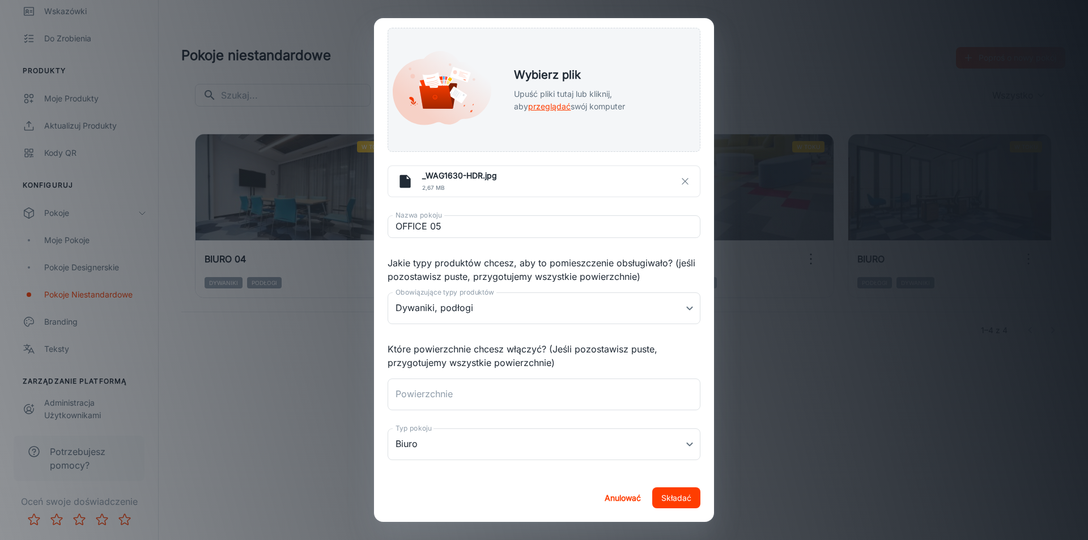
scroll to position [166, 0]
click at [669, 497] on font "Składać" at bounding box center [676, 498] width 30 height 10
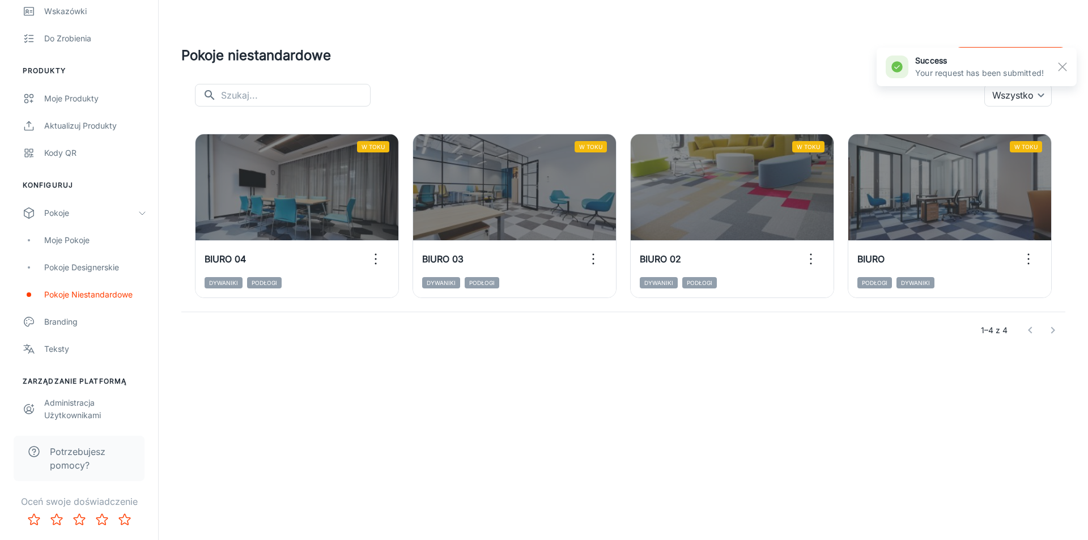
scroll to position [157, 0]
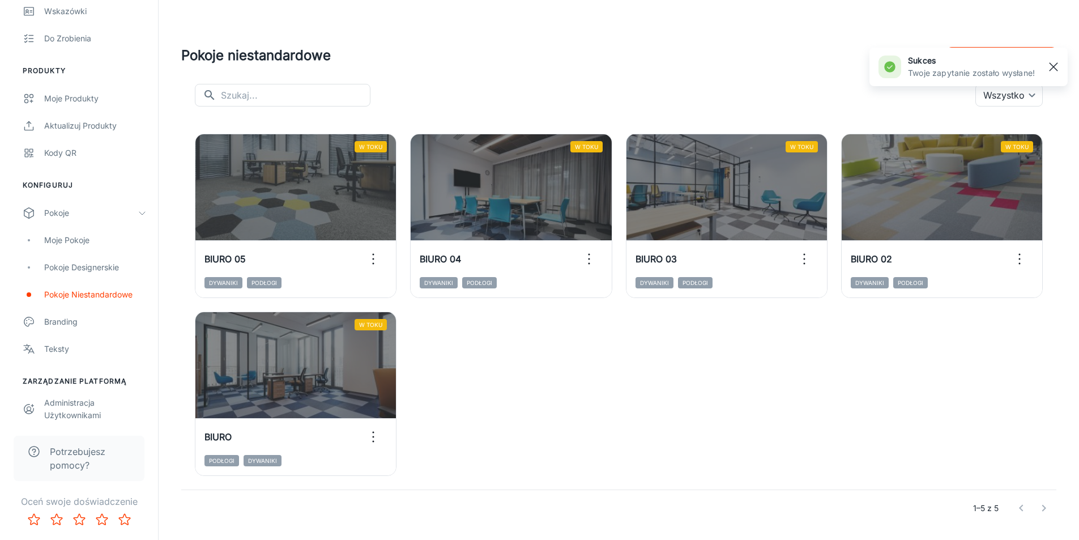
click at [1057, 66] on rect "button" at bounding box center [1054, 67] width 14 height 14
click at [1035, 61] on font "Poproś o nowy pokój" at bounding box center [1009, 58] width 78 height 10
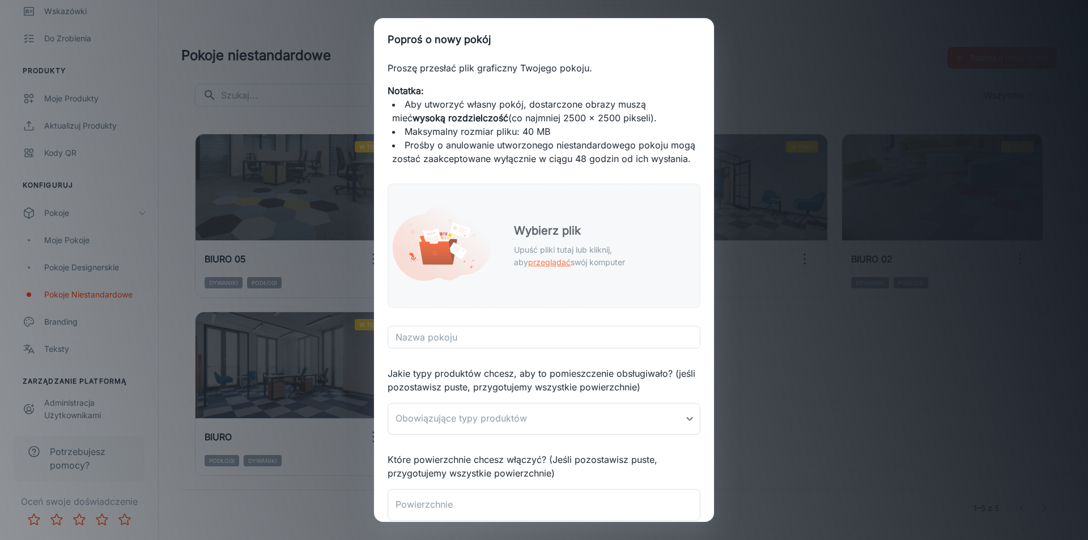
click at [551, 237] on font "Wybierz plik" at bounding box center [547, 231] width 67 height 14
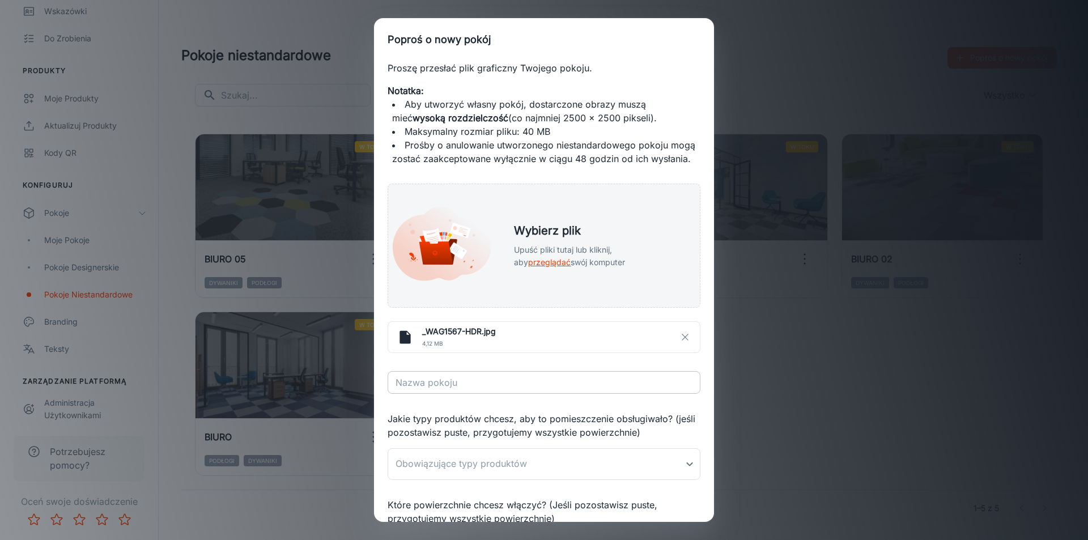
click at [522, 394] on input "Nazwa pokoju" at bounding box center [544, 382] width 313 height 23
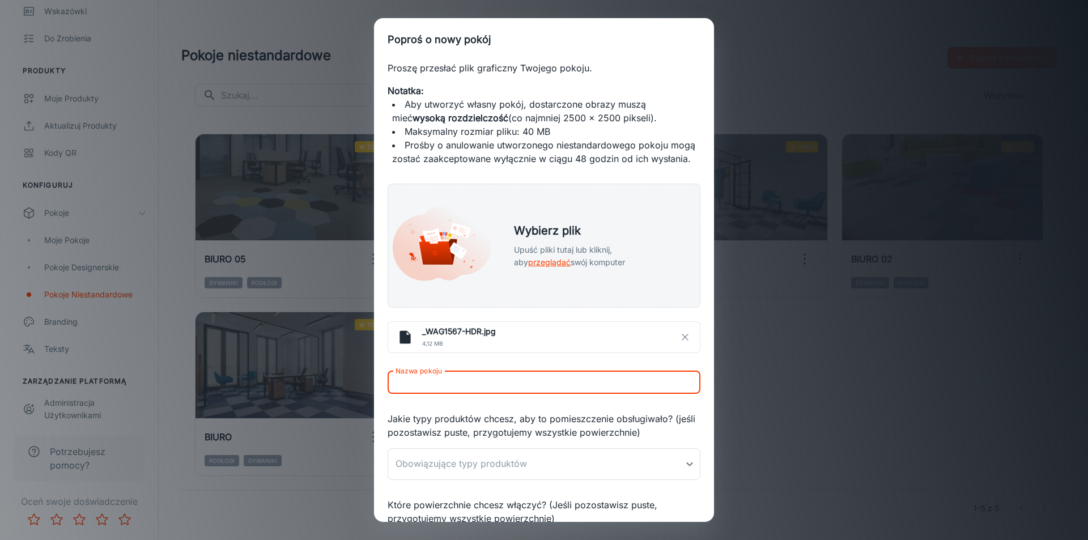
click at [522, 391] on input "Nazwa pokoju" at bounding box center [544, 382] width 313 height 23
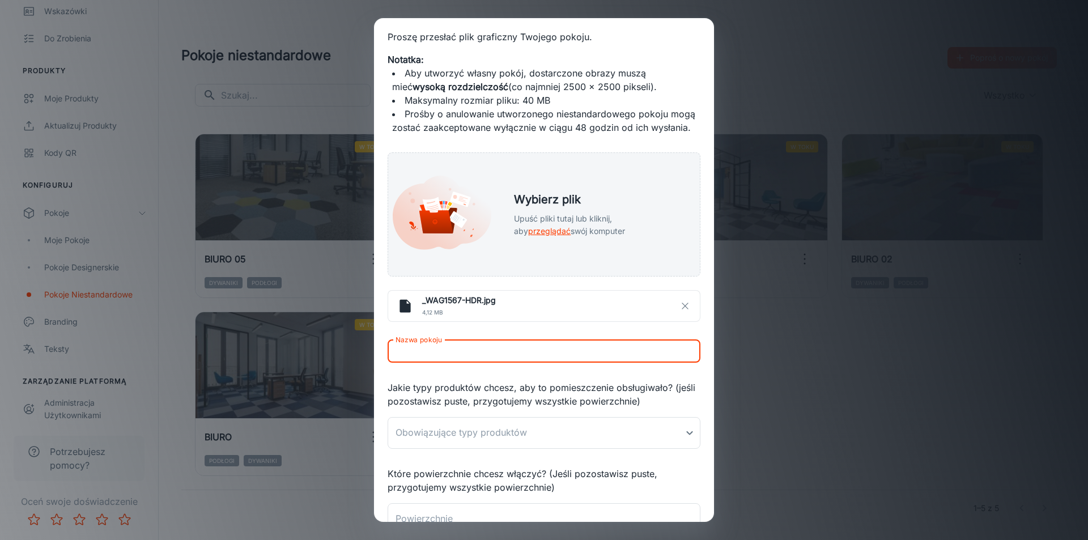
scroll to position [57, 0]
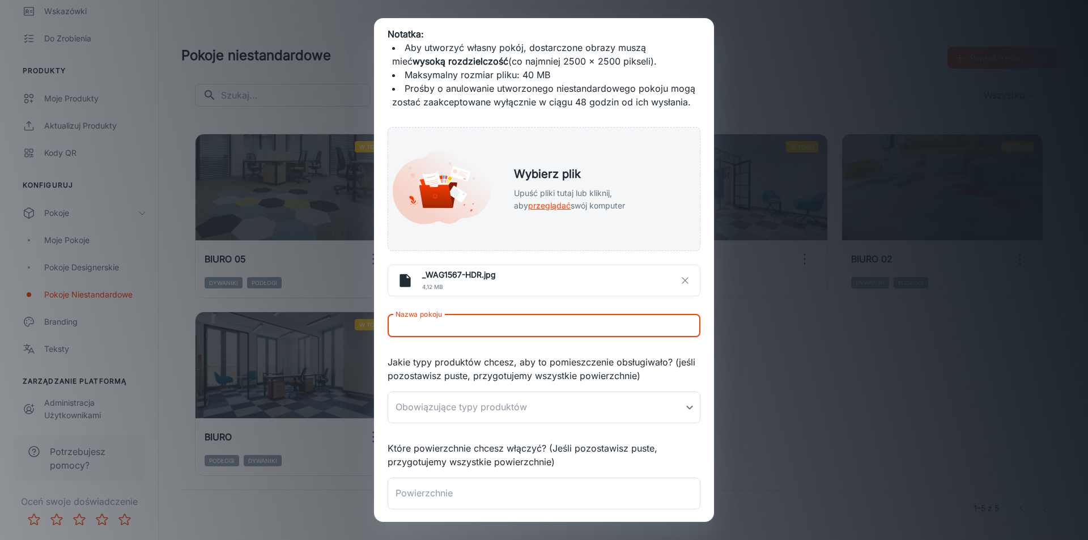
type input "b"
type input "BIURO 06"
click at [682, 421] on body "Boccho [PERSON_NAME] Zaręczyny Analityka Wskazówki Do zrobienia Produkty Moje p…" at bounding box center [544, 270] width 1088 height 540
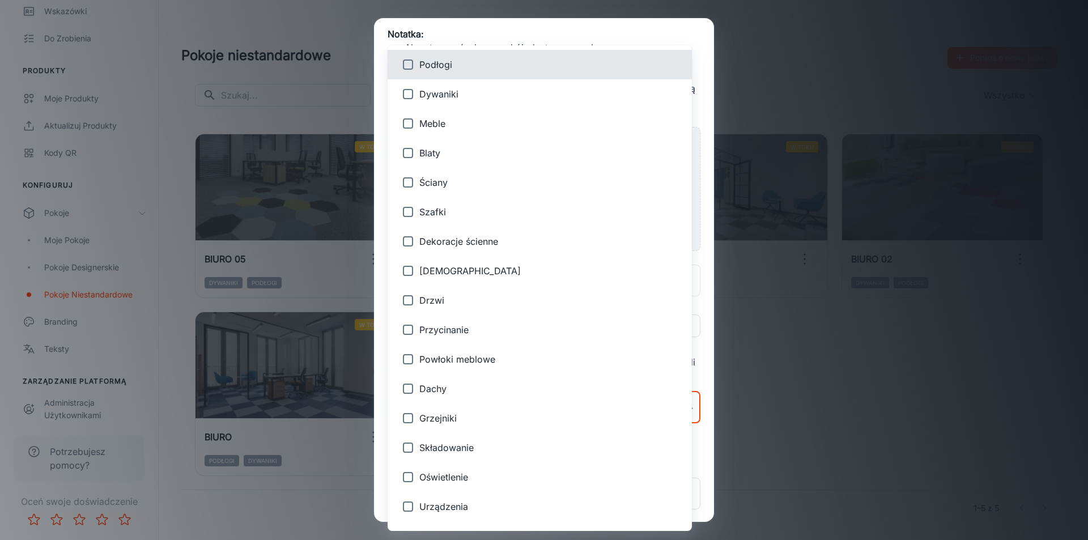
click at [464, 98] on span "Dywaniki" at bounding box center [550, 94] width 263 height 14
type input "2"
checkbox input "true"
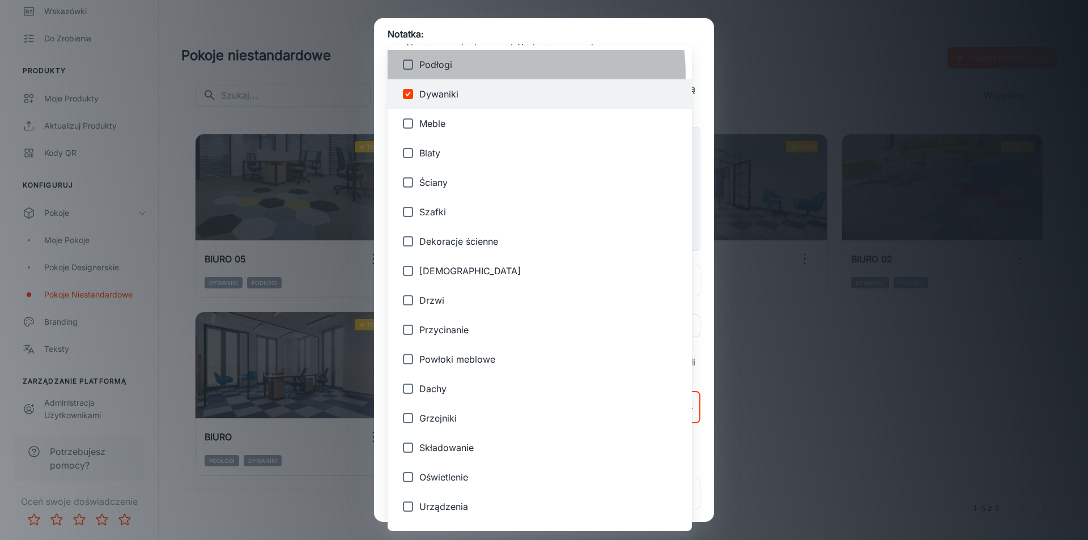
click at [470, 75] on li "Podłogi" at bounding box center [540, 64] width 304 height 29
type input "2,1"
checkbox input "true"
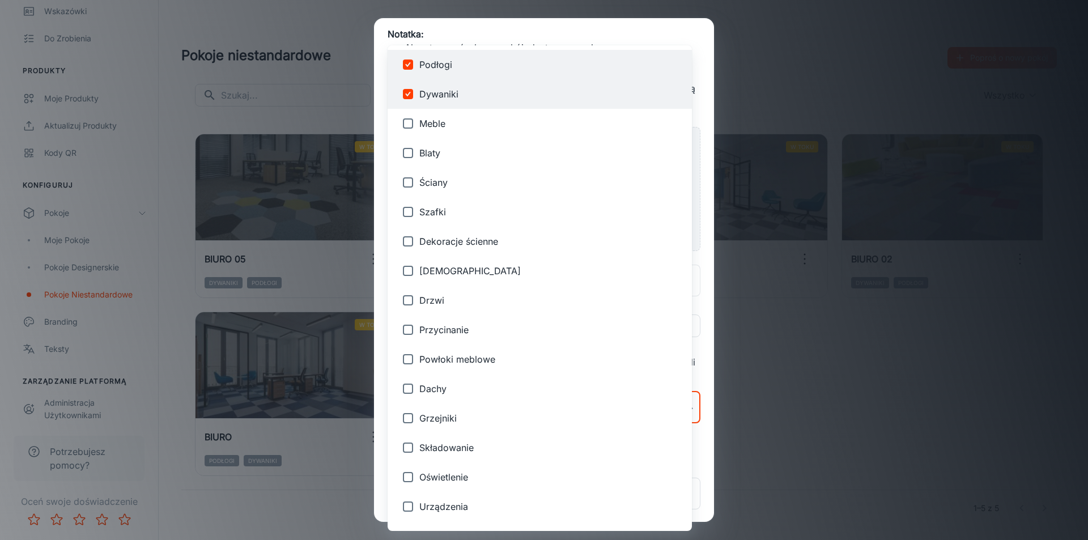
click at [703, 484] on div at bounding box center [544, 270] width 1088 height 540
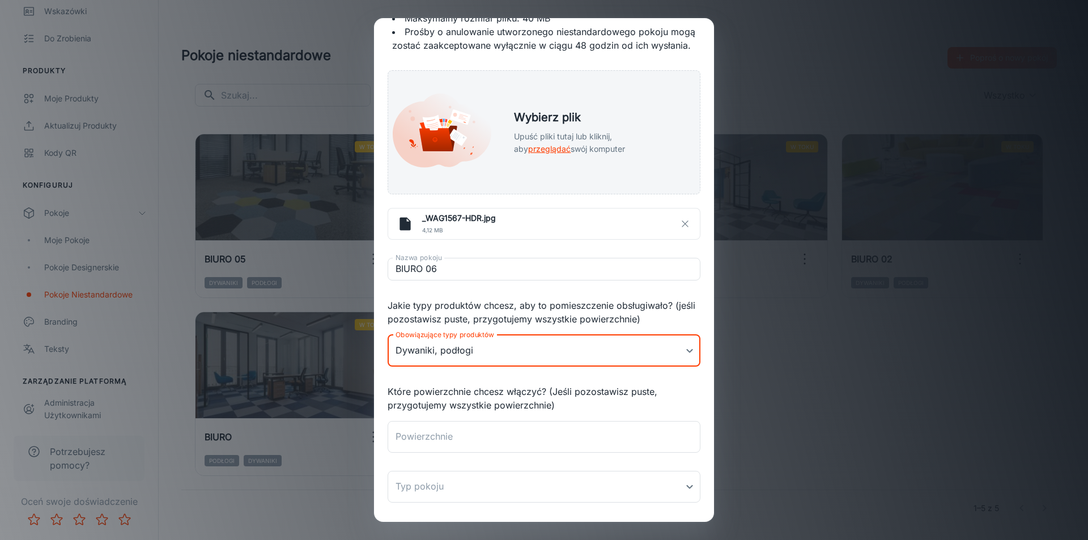
scroll to position [166, 0]
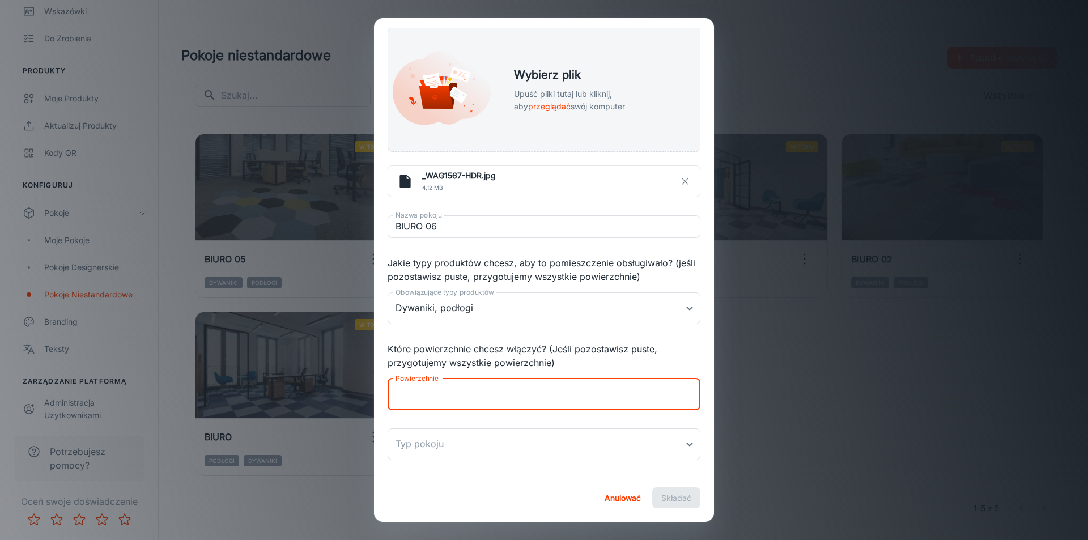
click at [639, 397] on textarea "Powierzchnie" at bounding box center [543, 394] width 297 height 13
click at [596, 393] on textarea "Powierzchnie" at bounding box center [543, 394] width 297 height 13
click at [559, 449] on body "Boccho [PERSON_NAME] Zaręczyny Analityka Wskazówki Do zrobienia Produkty Moje p…" at bounding box center [544, 270] width 1088 height 540
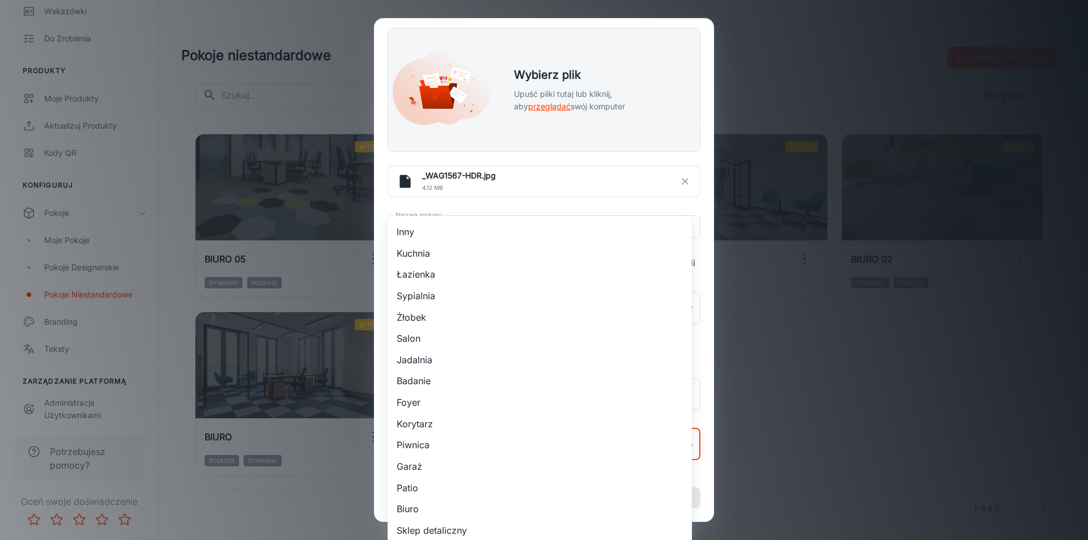
click at [446, 505] on li "Biuro" at bounding box center [540, 508] width 304 height 22
type input "14"
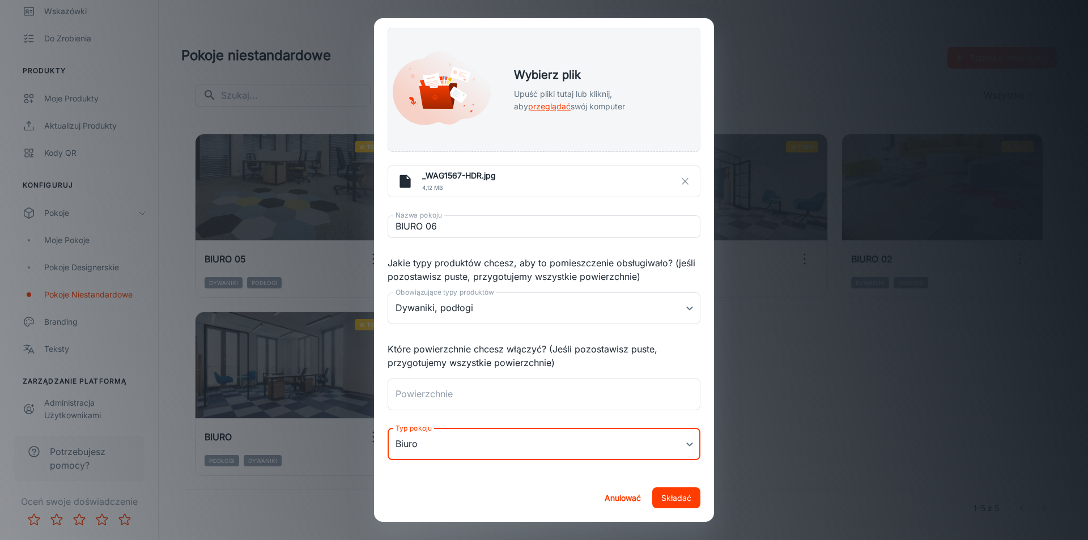
click at [684, 498] on button "Składać" at bounding box center [676, 497] width 48 height 21
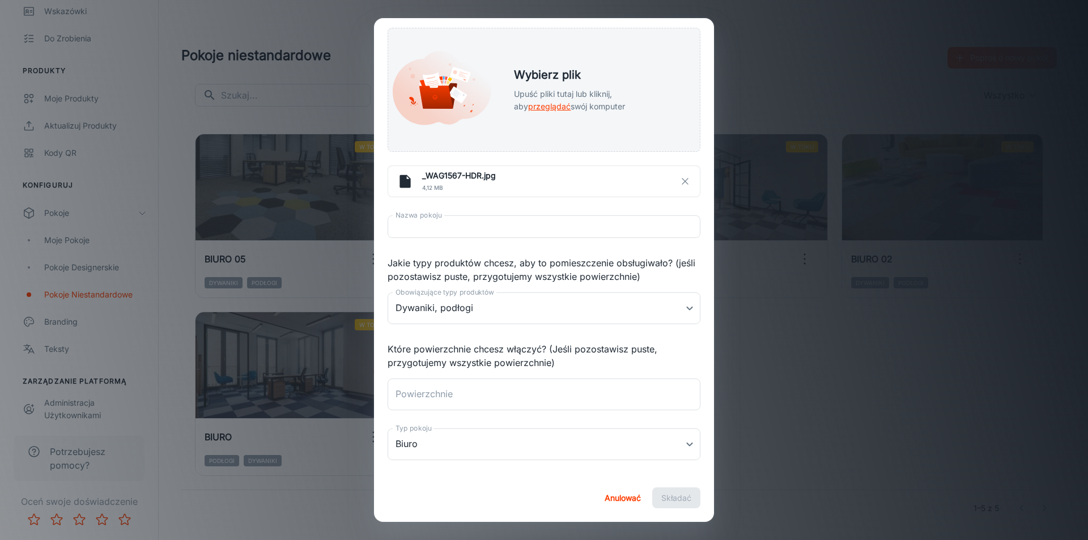
scroll to position [157, 0]
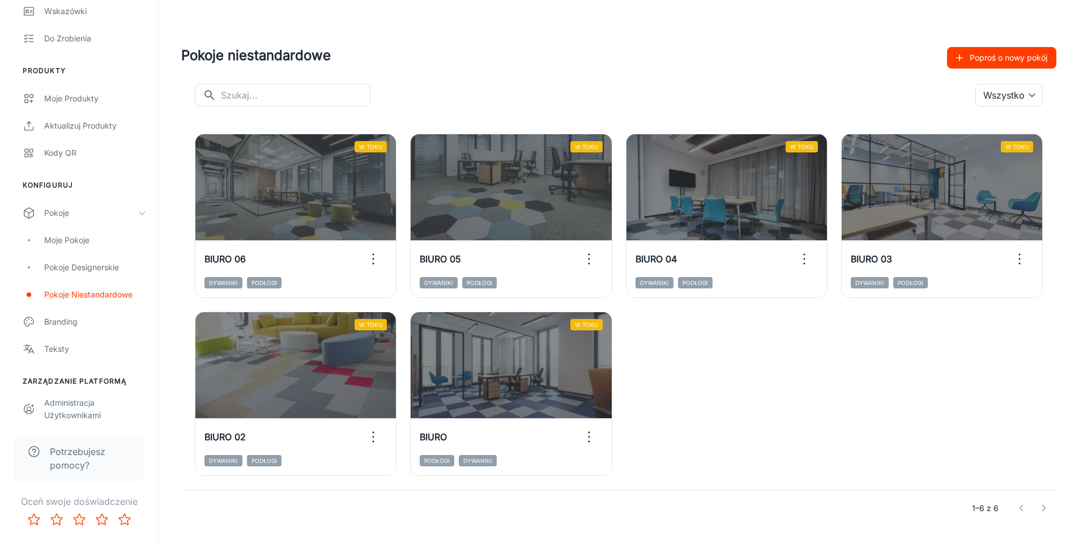
click at [1007, 57] on font "Poproś o nowy pokój" at bounding box center [1009, 58] width 78 height 10
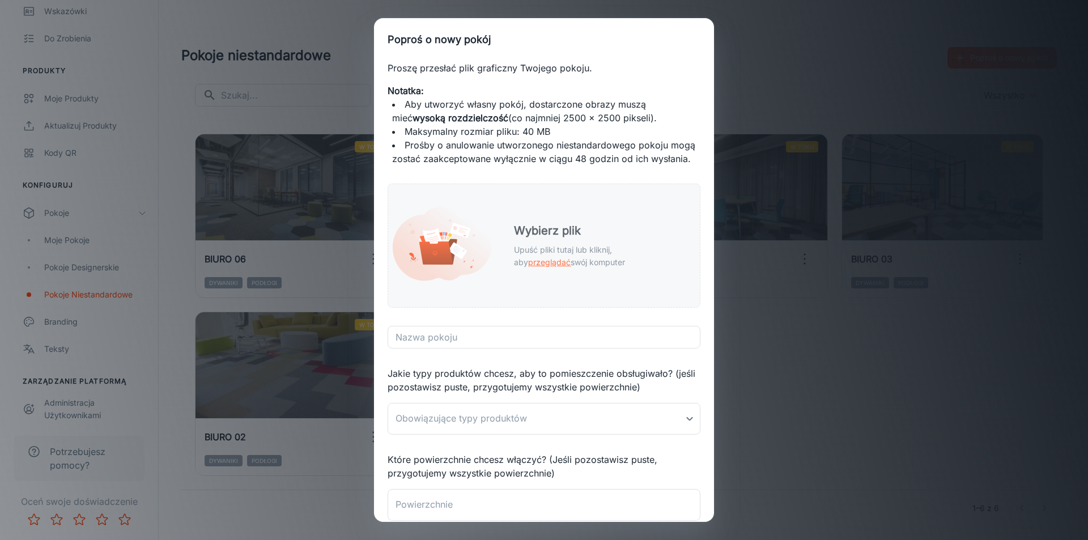
click at [571, 264] on font "przeglądać" at bounding box center [549, 262] width 42 height 10
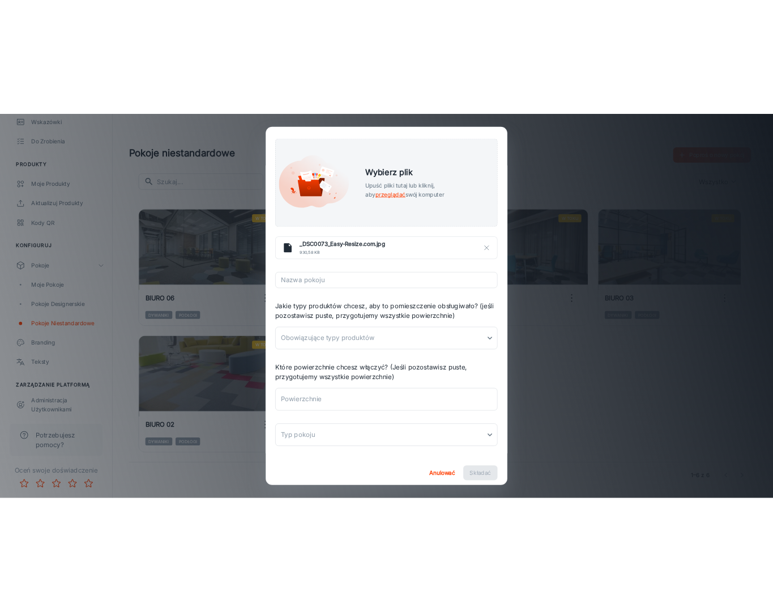
scroll to position [166, 0]
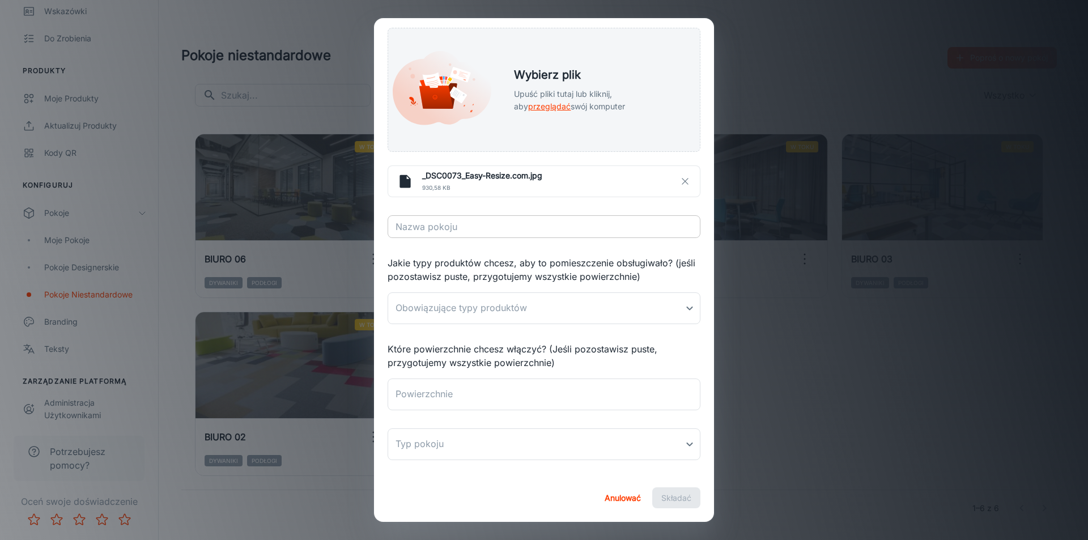
click at [513, 222] on input "Nazwa pokoju" at bounding box center [544, 226] width 313 height 23
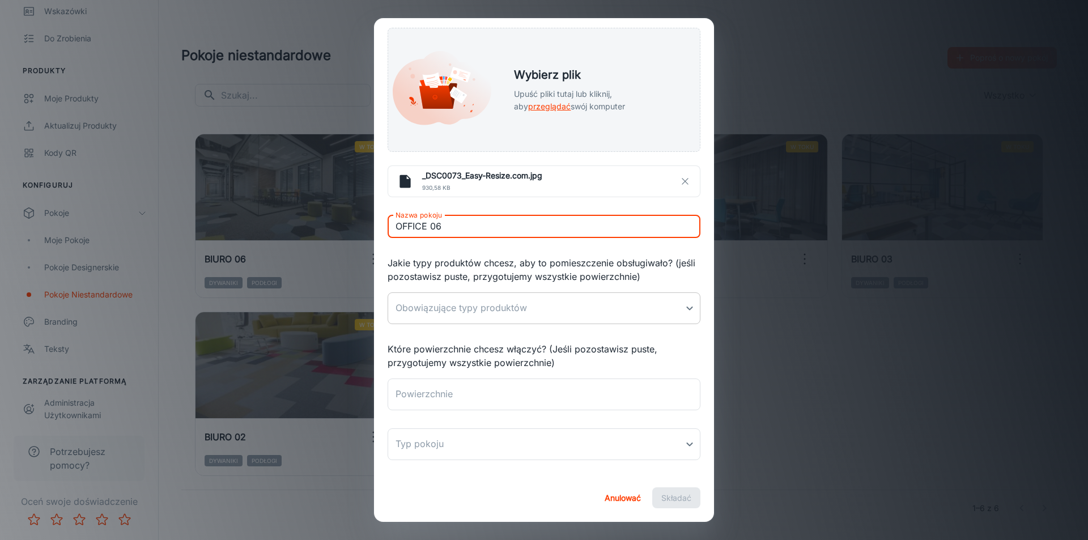
type input "OFFICE 06"
click at [519, 301] on body "Boccho [PERSON_NAME] Zaręczyny Analityka Wskazówki Do zrobienia Produkty Moje p…" at bounding box center [544, 270] width 1088 height 540
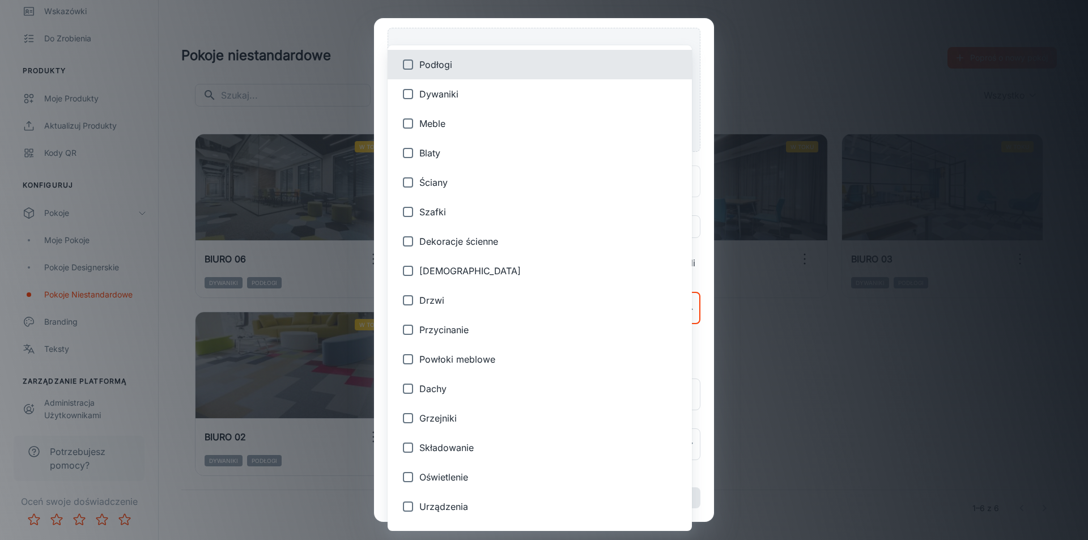
click at [442, 93] on font "Dywaniki" at bounding box center [438, 93] width 39 height 11
type input "2"
checkbox input "true"
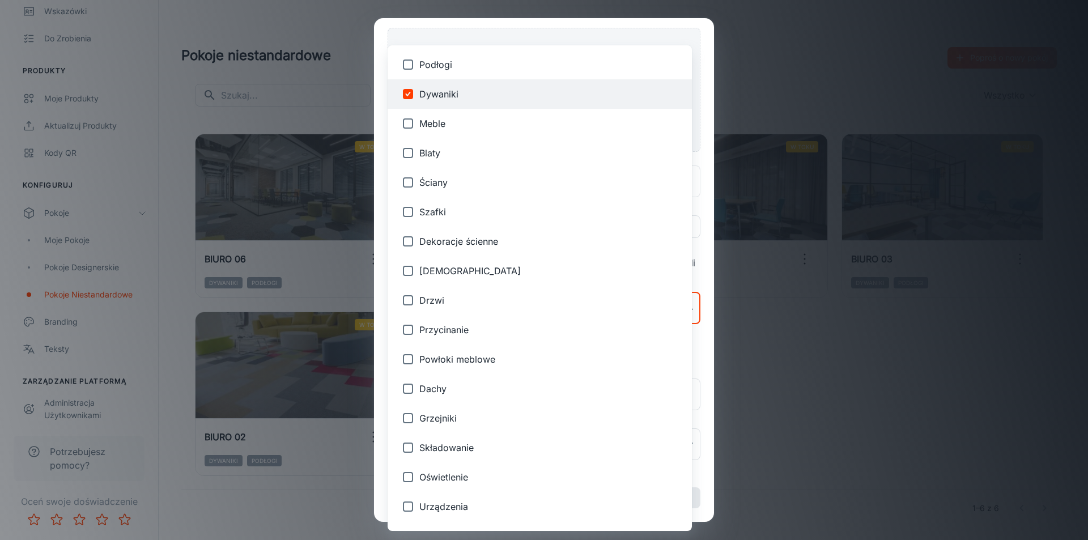
click at [442, 70] on font "Podłogi" at bounding box center [435, 64] width 33 height 11
type input "2,1"
checkbox input "true"
click at [701, 347] on div at bounding box center [544, 270] width 1088 height 540
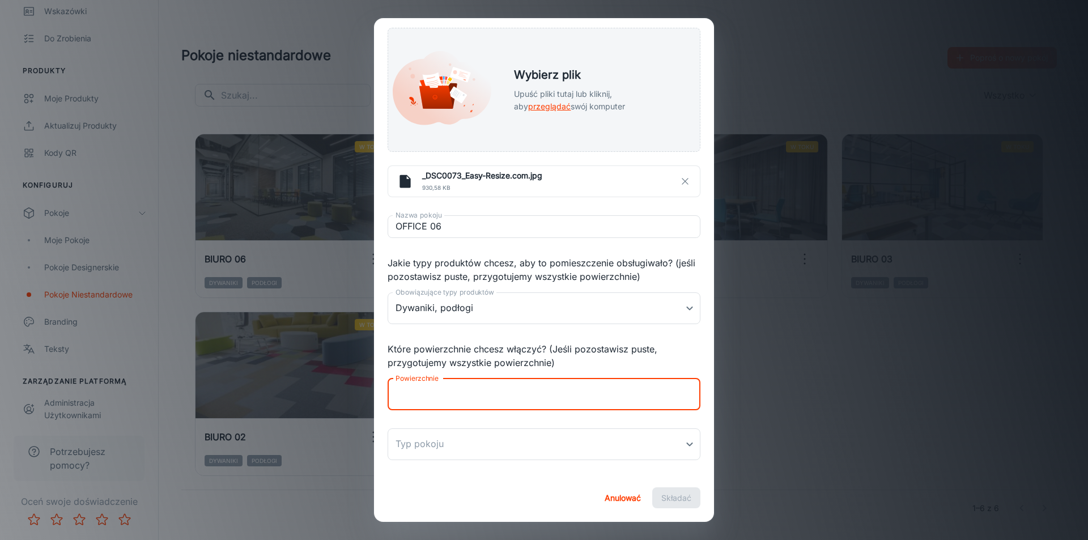
click at [465, 390] on textarea "Powierzchnie" at bounding box center [543, 394] width 297 height 13
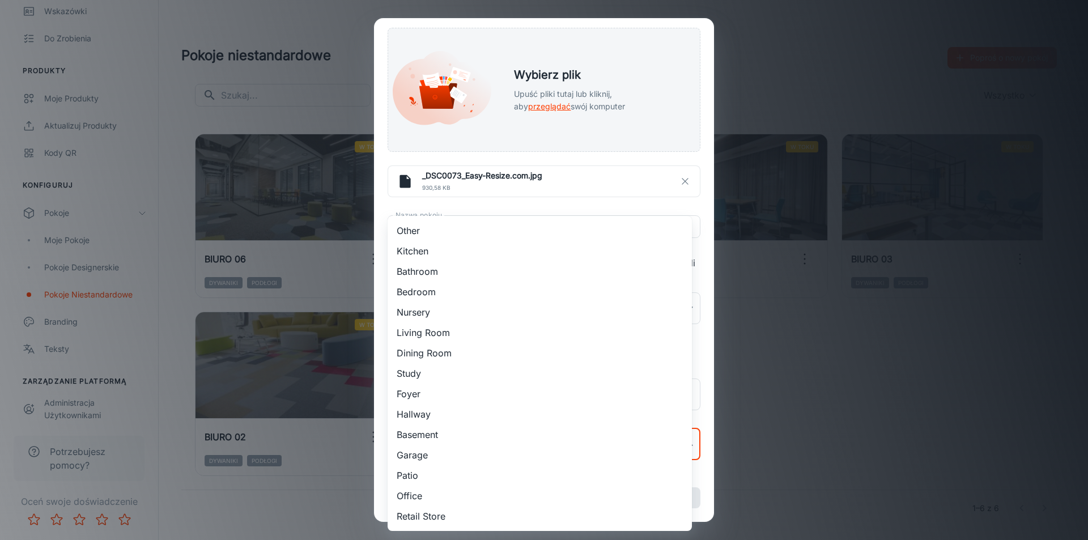
click at [671, 441] on body "Boccho [PERSON_NAME] Zaręczyny Analityka Wskazówki Do zrobienia Produkty Moje p…" at bounding box center [544, 270] width 1088 height 540
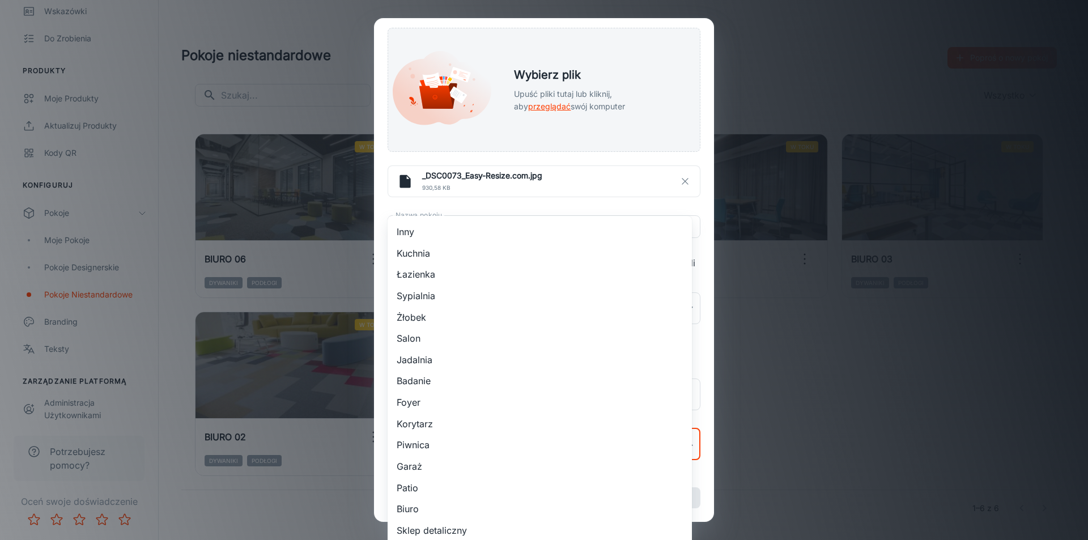
click at [423, 517] on li "Biuro" at bounding box center [540, 508] width 304 height 22
type input "14"
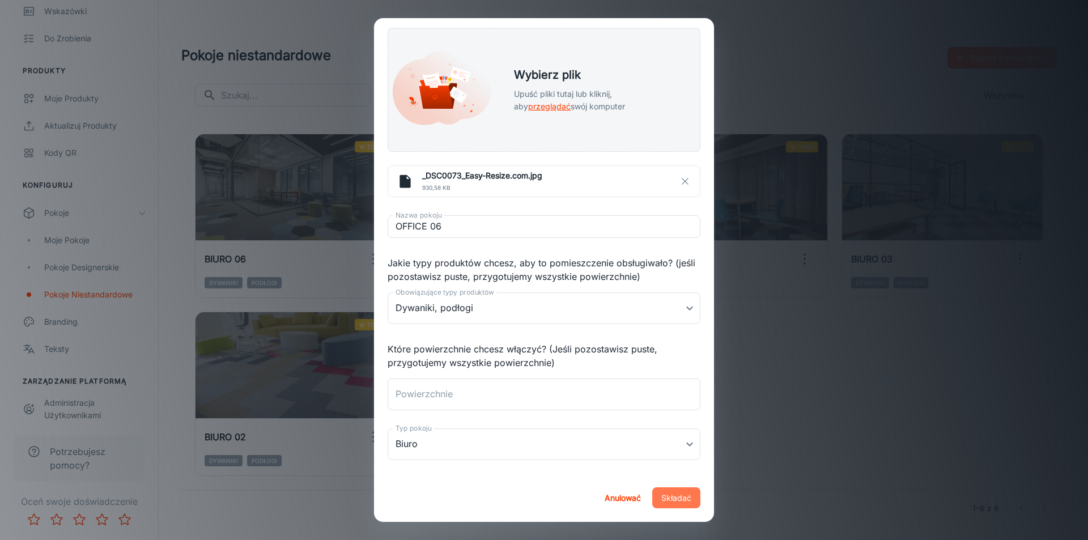
click at [679, 502] on font "Składać" at bounding box center [676, 498] width 30 height 10
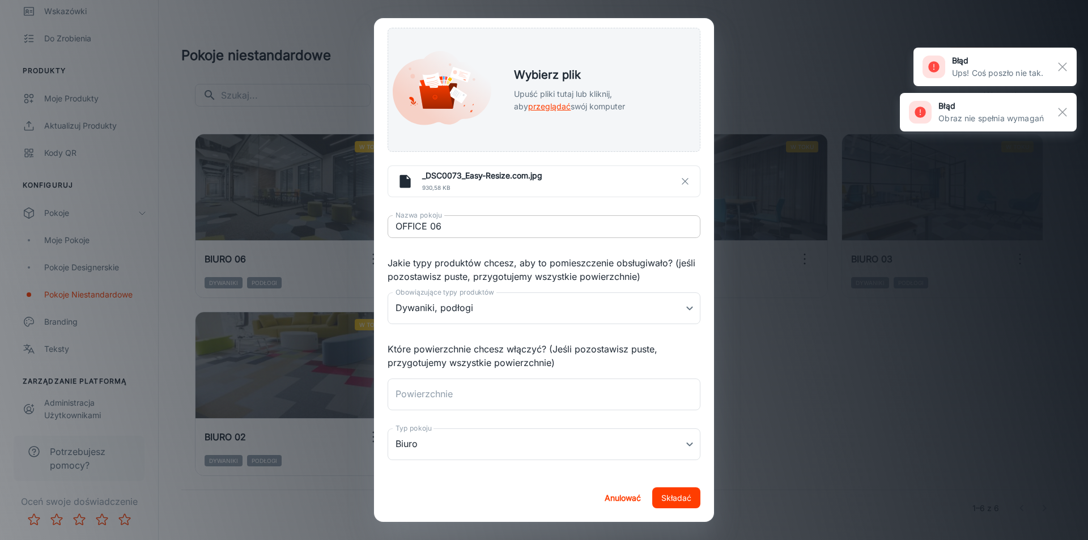
click at [538, 227] on input "OFFICE 06" at bounding box center [544, 226] width 313 height 23
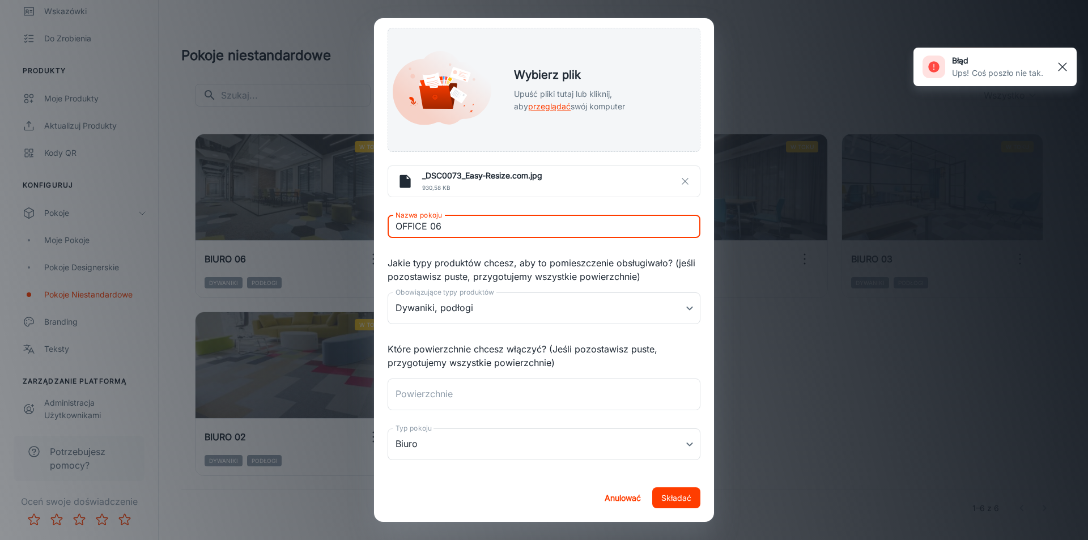
click at [1065, 62] on rect "button" at bounding box center [1062, 67] width 14 height 14
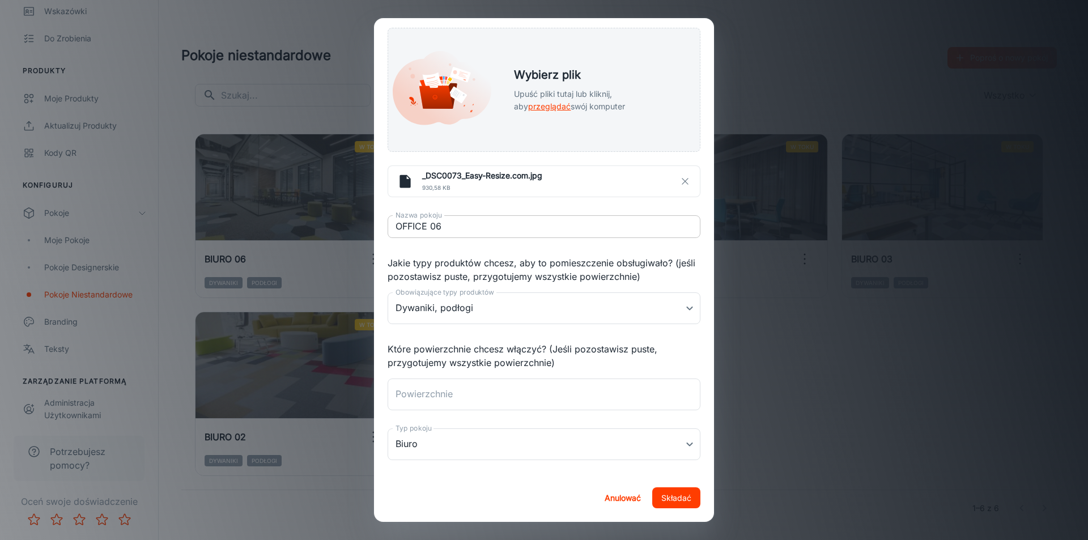
click at [473, 226] on input "OFFICE 06" at bounding box center [544, 226] width 313 height 23
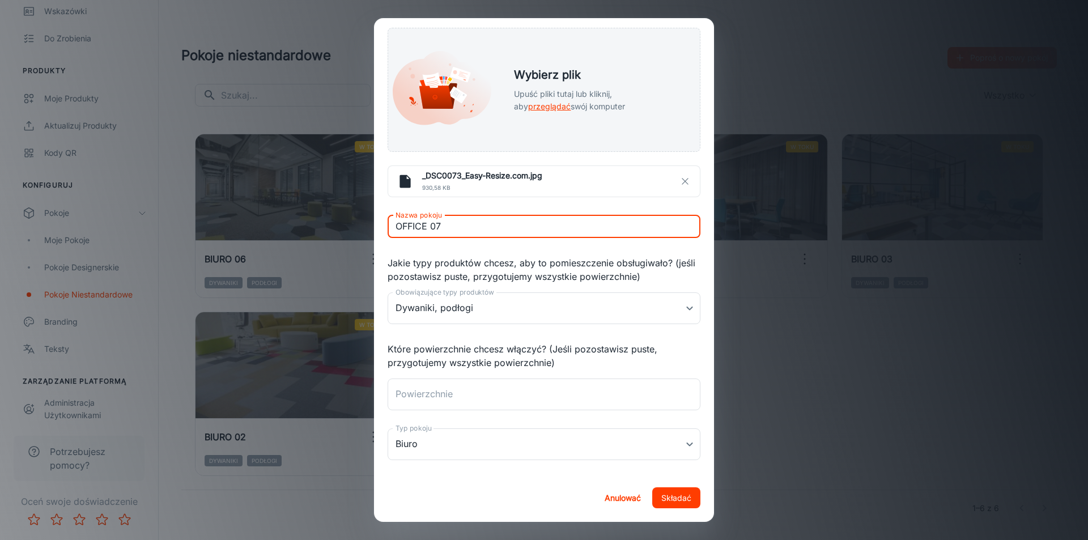
type input "OFFICE 07"
click at [663, 496] on font "Składać" at bounding box center [676, 498] width 30 height 10
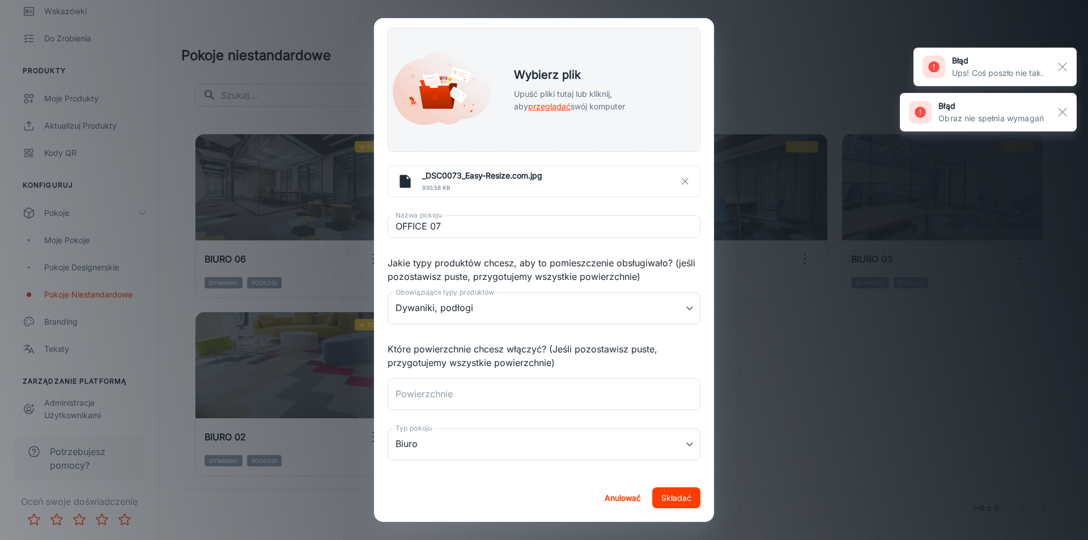
click at [839, 373] on div "Poproś o nowy pokój Proszę przesłać plik graficzny Twojego pokoju. Notatka: Aby…" at bounding box center [544, 270] width 1088 height 540
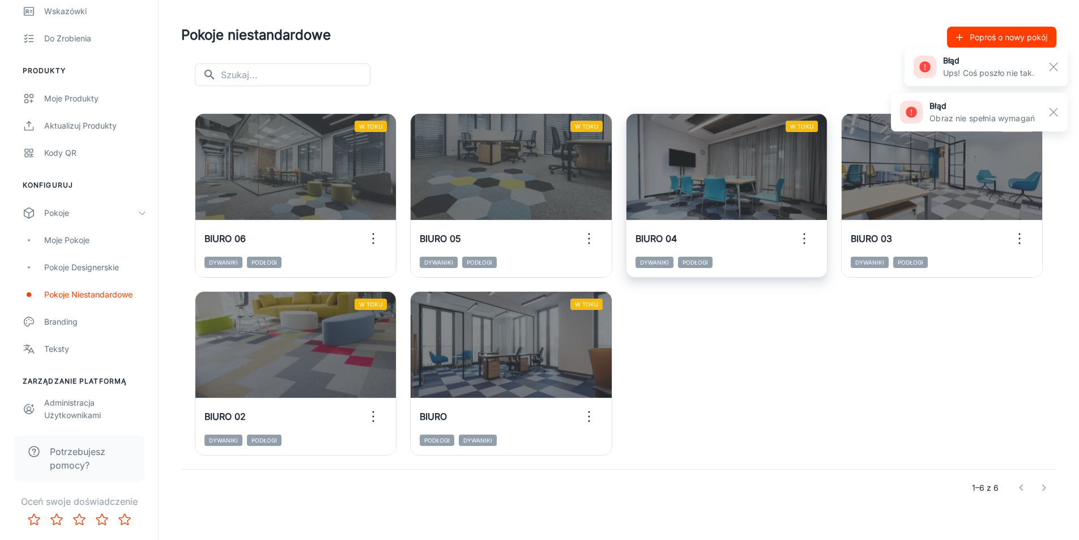
scroll to position [32, 0]
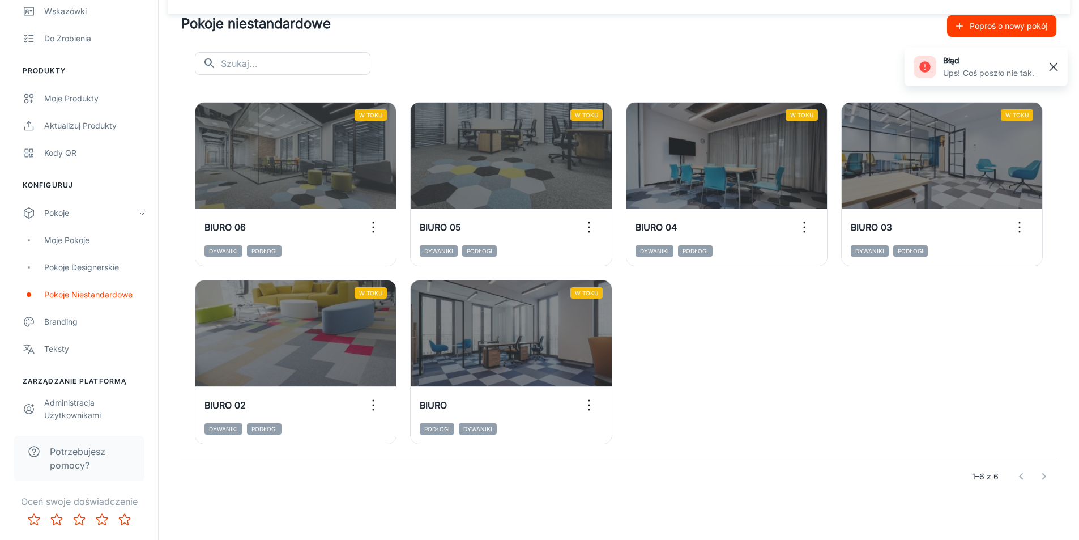
click at [1063, 63] on button "button" at bounding box center [1053, 66] width 19 height 19
